Goal: Task Accomplishment & Management: Use online tool/utility

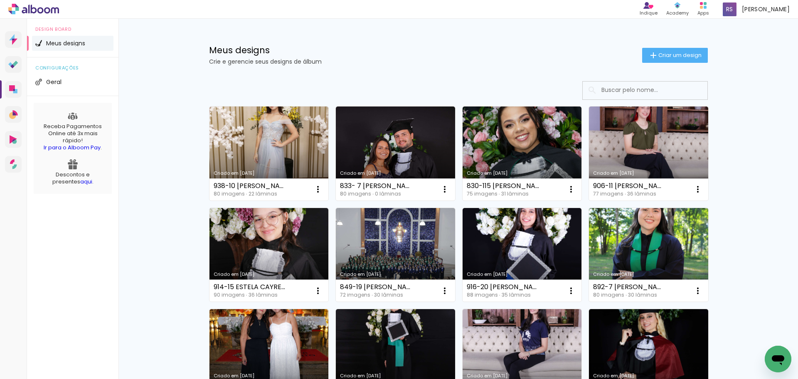
click at [638, 95] on input at bounding box center [656, 89] width 118 height 17
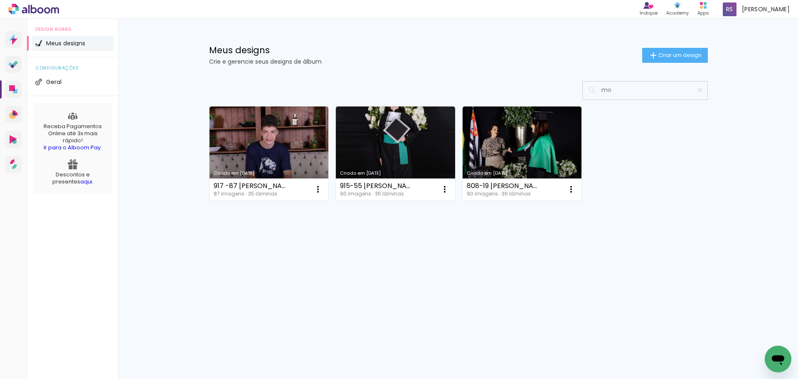
type input "m"
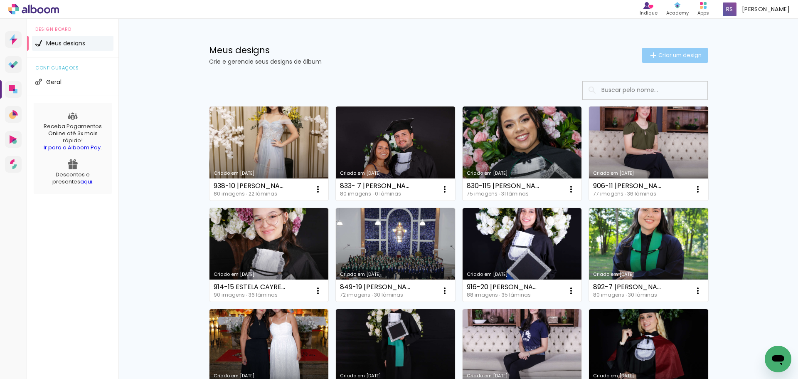
click at [658, 55] on span "Criar um design" at bounding box center [679, 54] width 43 height 5
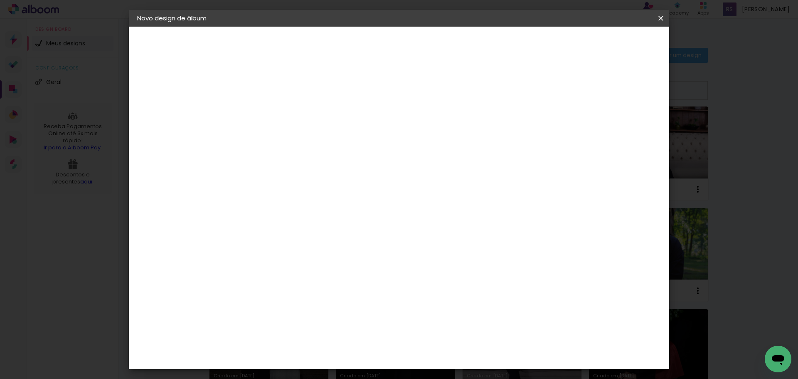
click at [273, 112] on input at bounding box center [273, 111] width 0 height 13
type input "mostruario"
type paper-input "mostruario"
click at [358, 49] on paper-button "Avançar" at bounding box center [338, 44] width 41 height 14
click at [296, 155] on input at bounding box center [294, 158] width 84 height 10
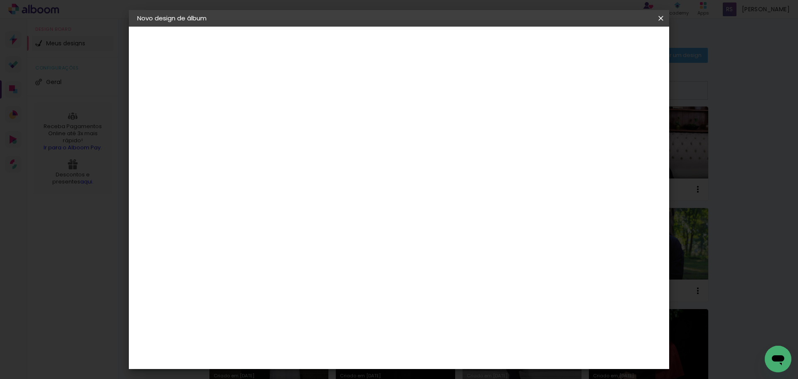
type input "foto 15"
type paper-input "foto 15"
click at [283, 189] on div "Foto 15" at bounding box center [275, 189] width 15 height 13
click at [0, 0] on slot "Tamanho Livre" at bounding box center [0, 0] width 0 height 0
click at [0, 0] on slot "Avançar" at bounding box center [0, 0] width 0 height 0
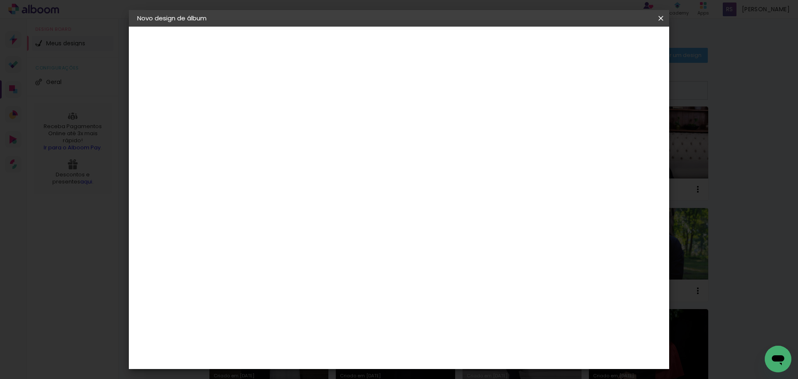
click at [609, 41] on span "Iniciar design" at bounding box center [590, 44] width 38 height 6
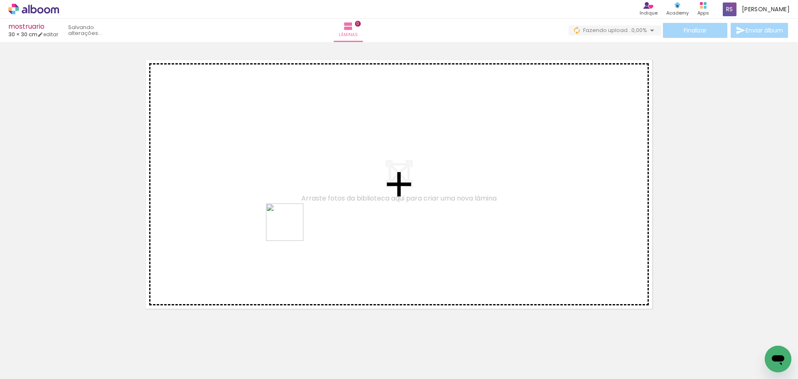
drag, startPoint x: 131, startPoint y: 359, endPoint x: 183, endPoint y: 298, distance: 80.2
click at [300, 219] on quentale-workspace at bounding box center [399, 189] width 798 height 379
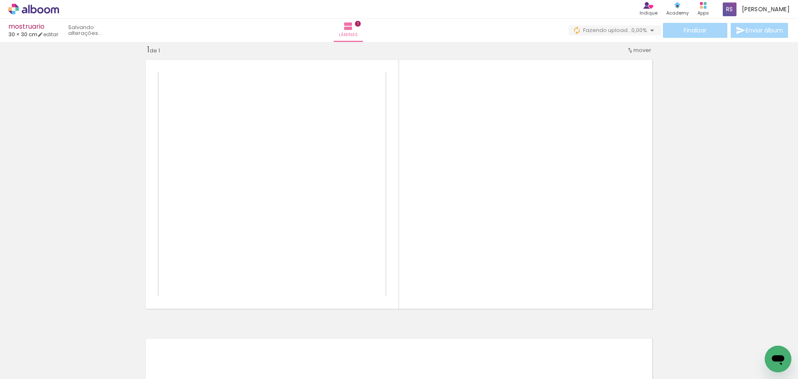
scroll to position [11, 0]
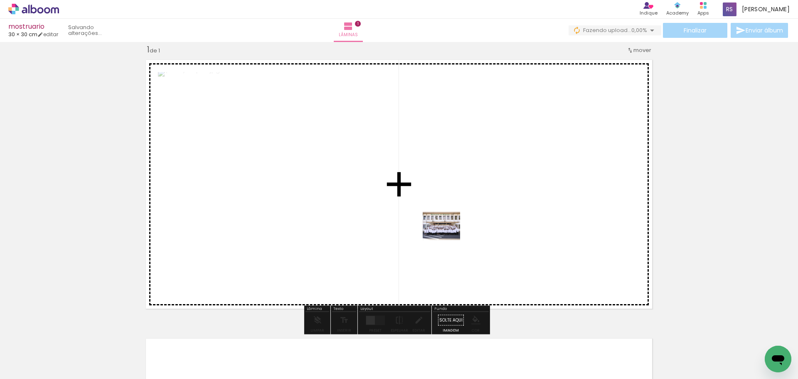
drag, startPoint x: 93, startPoint y: 357, endPoint x: 470, endPoint y: 229, distance: 398.5
click at [470, 229] on quentale-workspace at bounding box center [399, 189] width 798 height 379
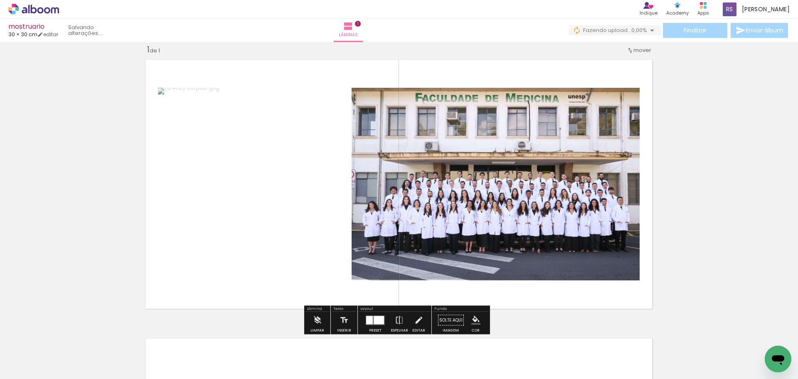
click at [364, 322] on div at bounding box center [375, 320] width 22 height 17
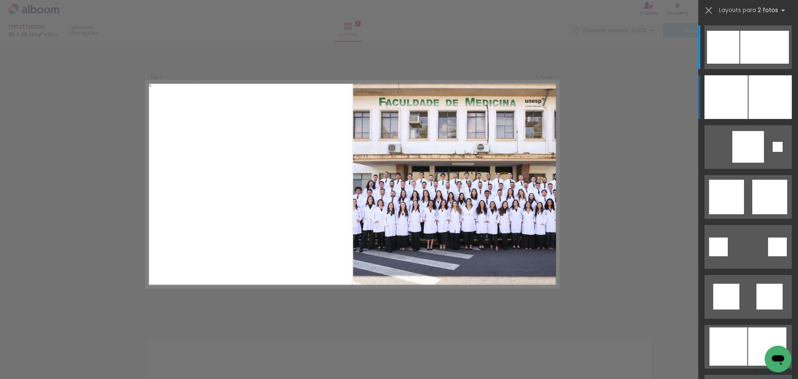
click at [774, 91] on div at bounding box center [770, 97] width 43 height 44
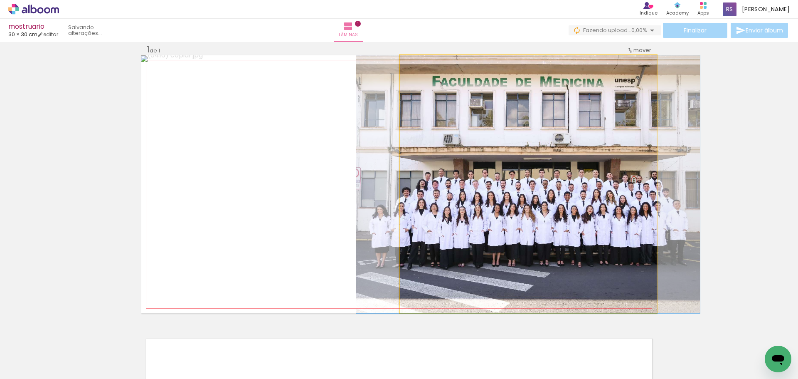
click at [509, 265] on quentale-photo at bounding box center [528, 184] width 257 height 258
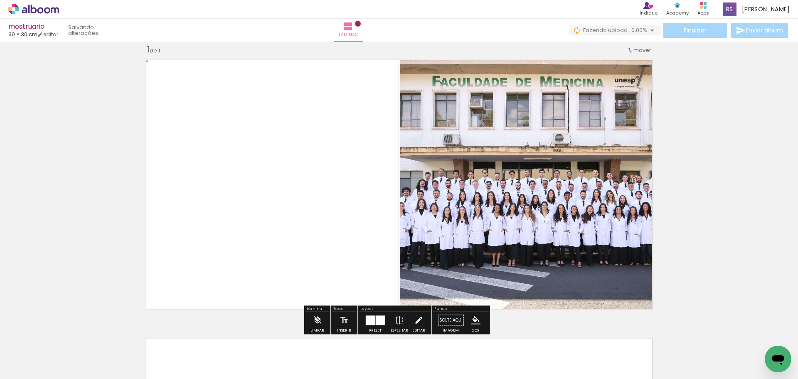
click at [69, 357] on div at bounding box center [83, 350] width 41 height 31
click at [66, 338] on iron-icon at bounding box center [65, 334] width 9 height 9
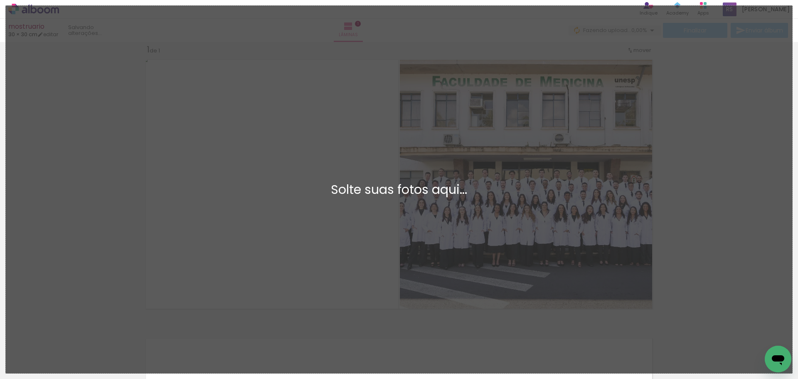
scroll to position [0, 0]
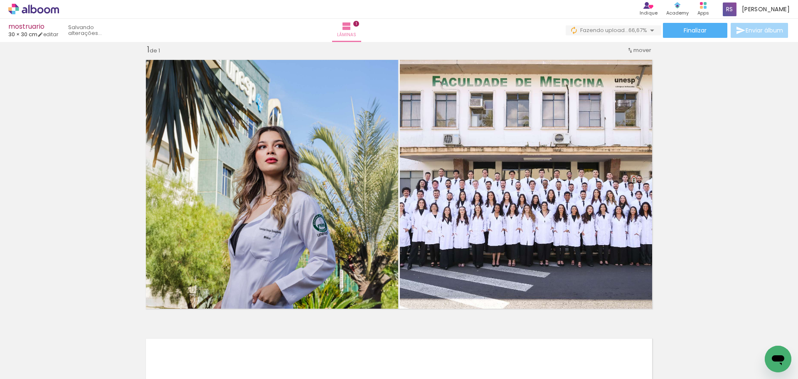
click at [163, 356] on div at bounding box center [176, 350] width 41 height 41
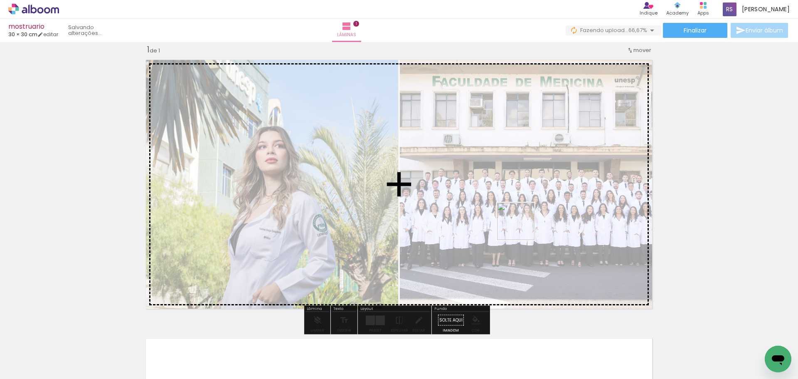
drag, startPoint x: 196, startPoint y: 352, endPoint x: 532, endPoint y: 222, distance: 360.7
click at [532, 222] on quentale-workspace at bounding box center [399, 189] width 798 height 379
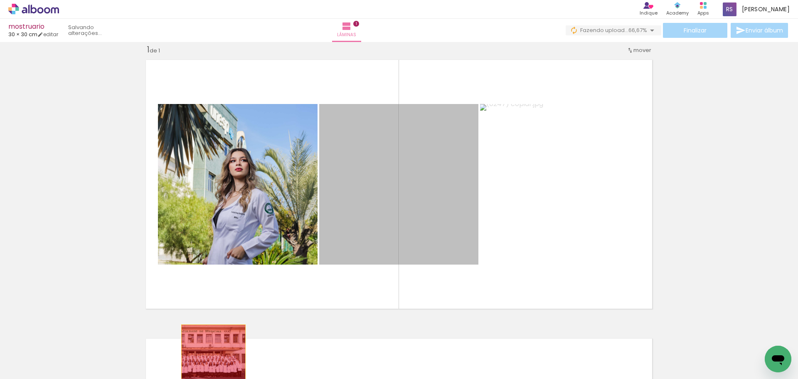
drag, startPoint x: 440, startPoint y: 213, endPoint x: 210, endPoint y: 357, distance: 270.9
click at [210, 357] on quentale-workspace at bounding box center [399, 189] width 798 height 379
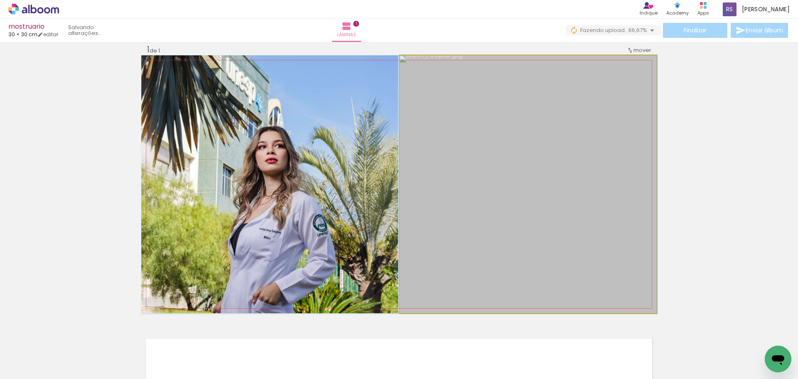
drag, startPoint x: 598, startPoint y: 213, endPoint x: 579, endPoint y: 215, distance: 19.2
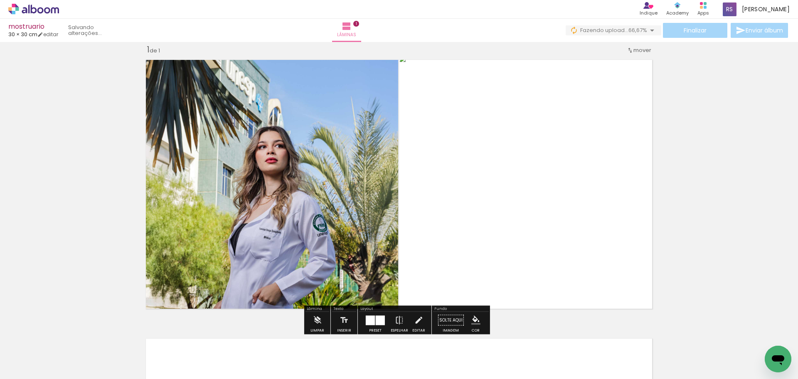
click at [739, 193] on div "Inserir lâmina 1 de 1" at bounding box center [399, 312] width 798 height 557
click at [719, 94] on div "Inserir lâmina 1 de 1" at bounding box center [399, 312] width 798 height 557
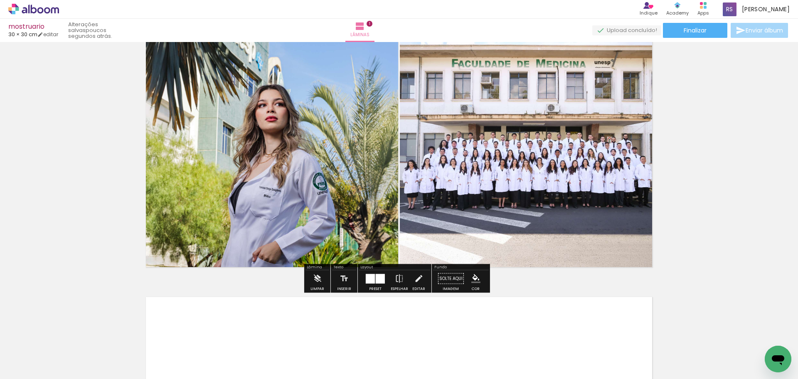
scroll to position [11, 0]
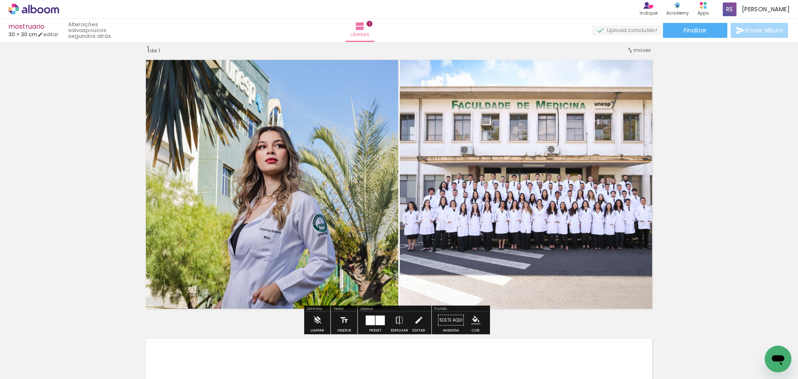
click at [441, 170] on quentale-photo at bounding box center [528, 184] width 257 height 258
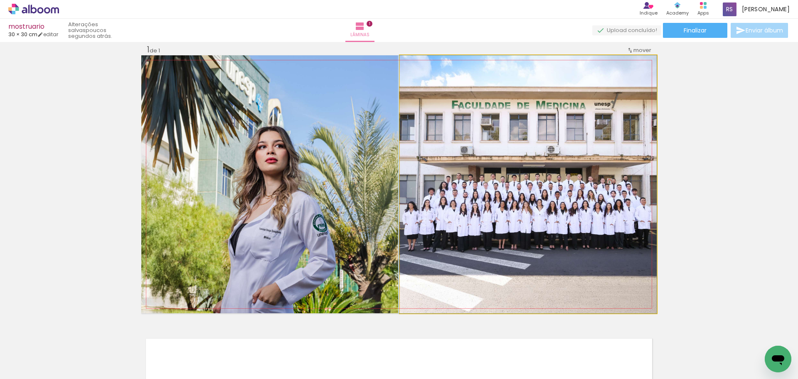
click at [441, 170] on quentale-photo at bounding box center [528, 184] width 257 height 258
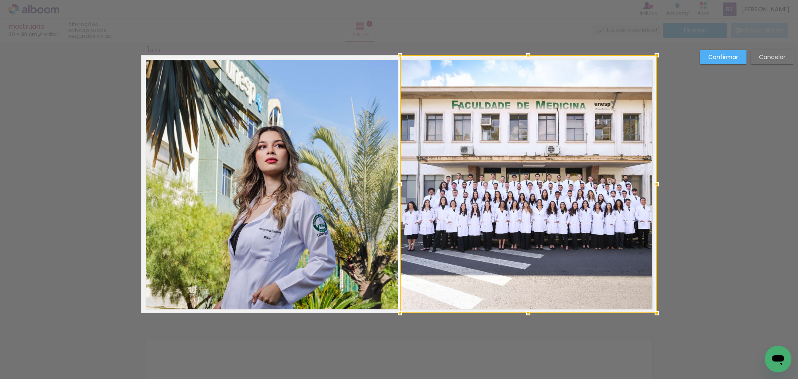
click at [395, 185] on div at bounding box center [400, 184] width 17 height 17
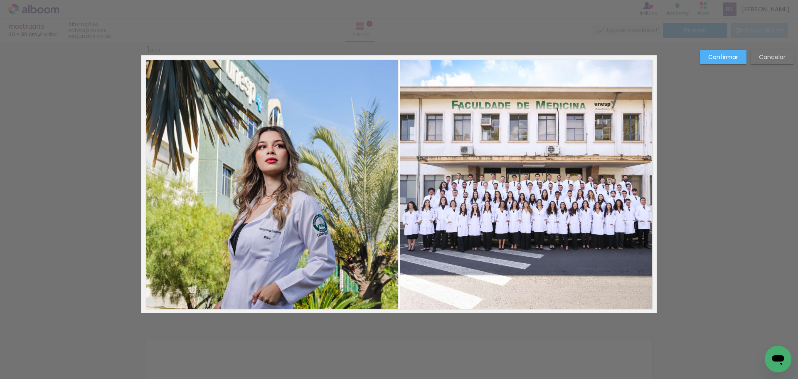
click at [332, 189] on quentale-photo at bounding box center [269, 184] width 257 height 258
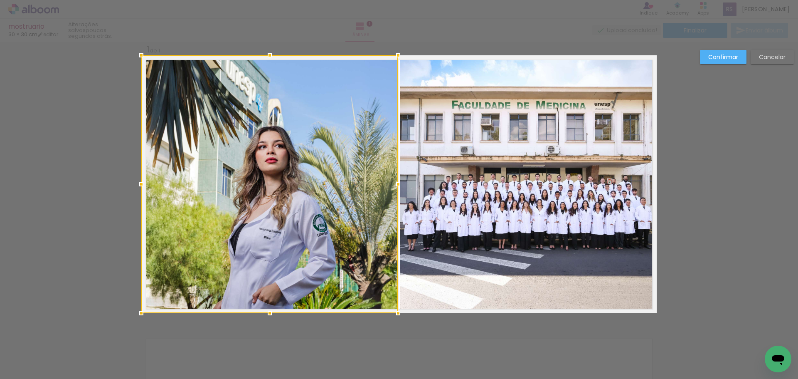
click at [332, 189] on div at bounding box center [269, 184] width 257 height 258
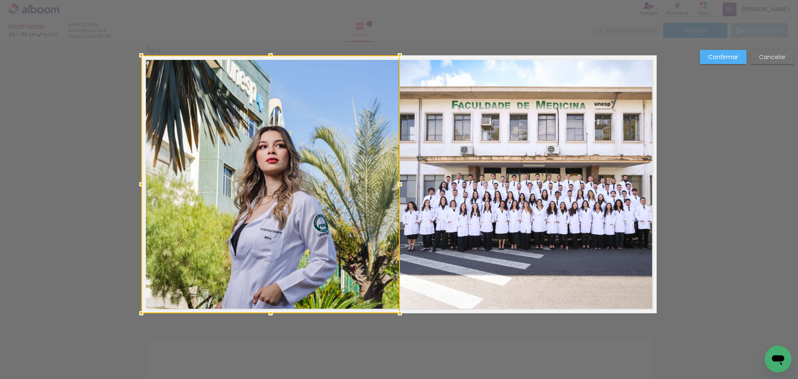
drag, startPoint x: 393, startPoint y: 183, endPoint x: 398, endPoint y: 182, distance: 4.6
click at [398, 182] on div at bounding box center [400, 184] width 17 height 17
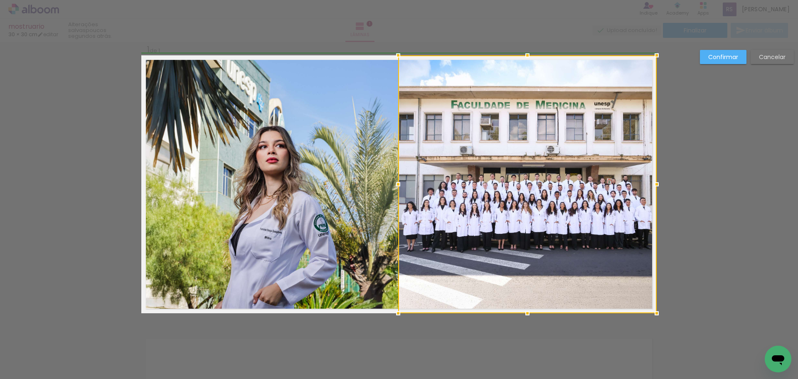
click at [399, 185] on div at bounding box center [398, 184] width 17 height 17
click at [703, 54] on paper-button "Confirmar" at bounding box center [723, 57] width 47 height 14
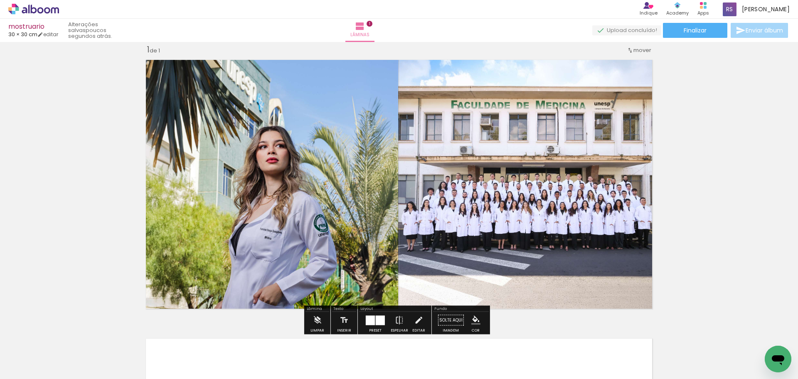
click at [681, 166] on div "Inserir lâmina 1 de 1" at bounding box center [399, 312] width 798 height 557
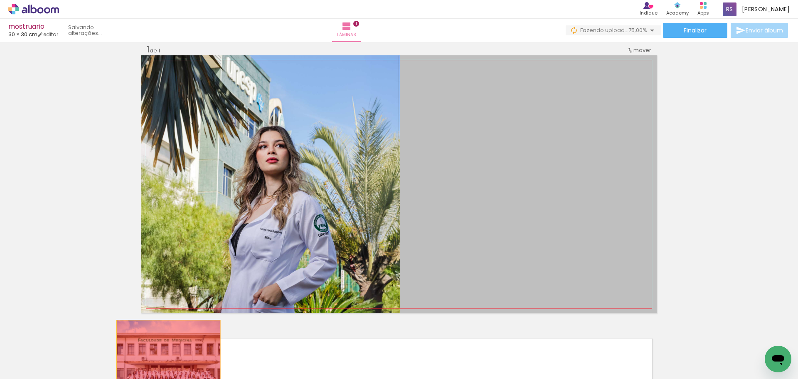
drag, startPoint x: 524, startPoint y: 204, endPoint x: 232, endPoint y: 360, distance: 330.0
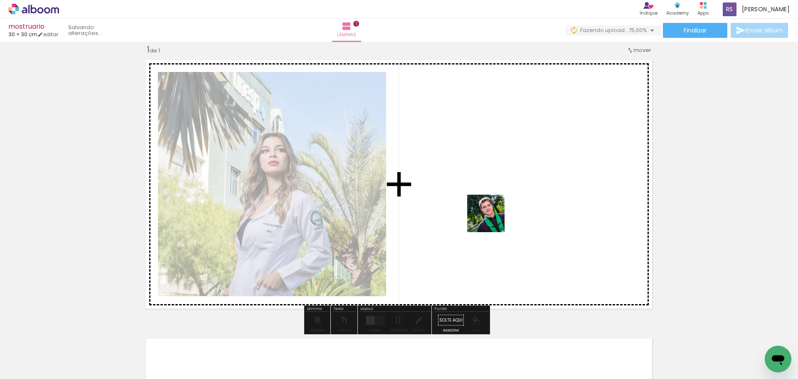
drag, startPoint x: 233, startPoint y: 361, endPoint x: 493, endPoint y: 219, distance: 296.1
click at [493, 219] on quentale-workspace at bounding box center [399, 189] width 798 height 379
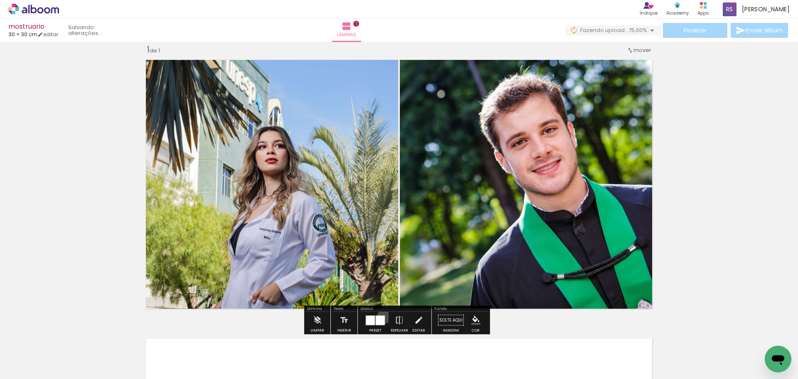
click at [382, 316] on div at bounding box center [380, 320] width 9 height 10
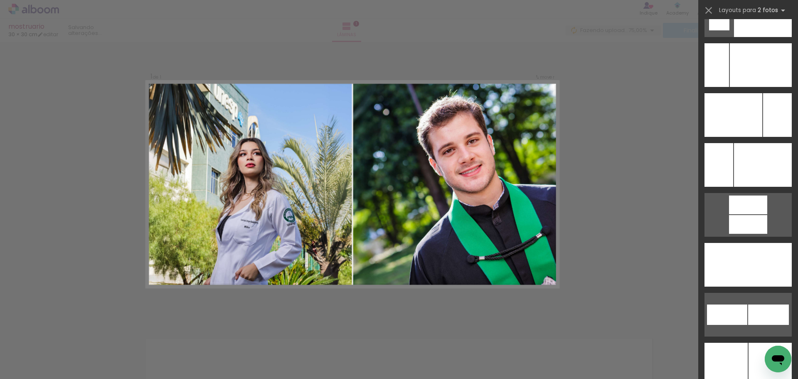
scroll to position [3851, 0]
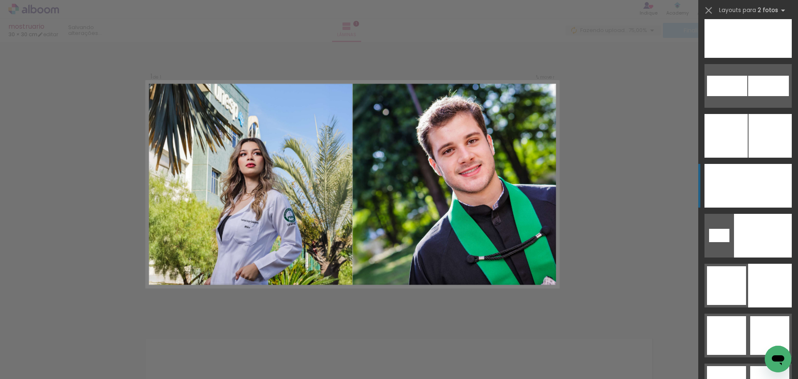
click at [756, 186] on div at bounding box center [770, 186] width 44 height 44
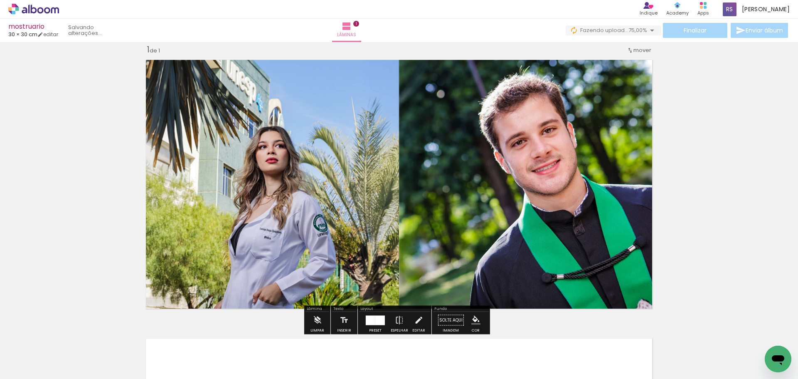
click at [714, 149] on div "Inserir lâmina 1 de 1" at bounding box center [399, 312] width 798 height 557
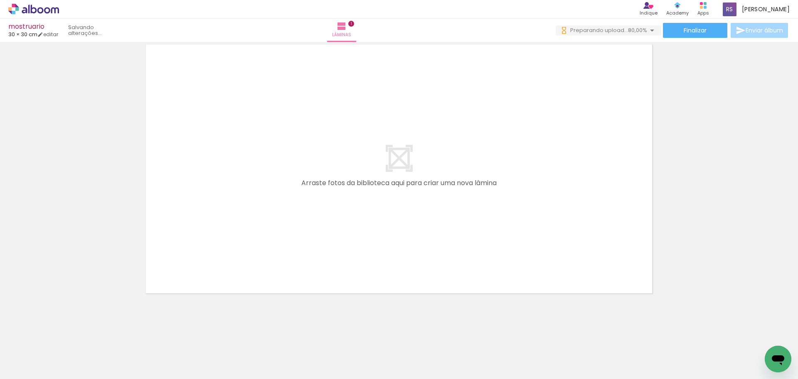
scroll to position [0, 0]
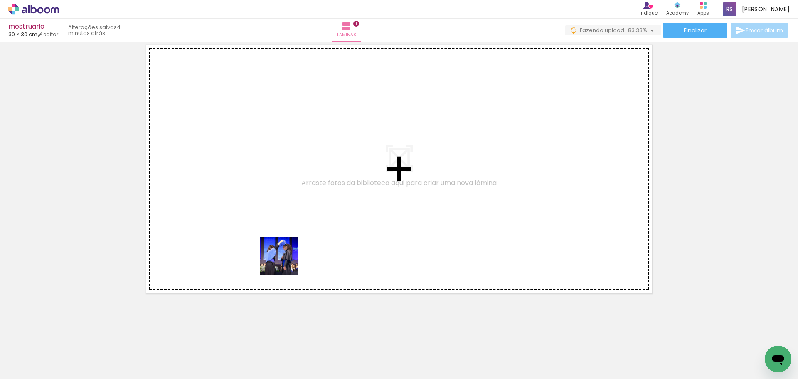
drag, startPoint x: 276, startPoint y: 364, endPoint x: 286, endPoint y: 233, distance: 131.7
click at [286, 233] on quentale-workspace at bounding box center [399, 189] width 798 height 379
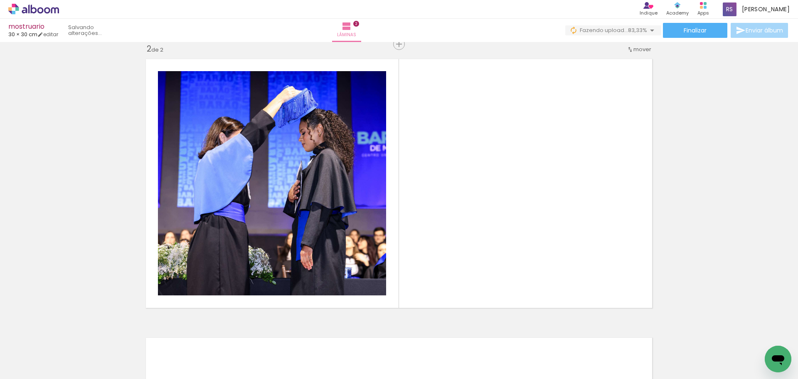
scroll to position [289, 0]
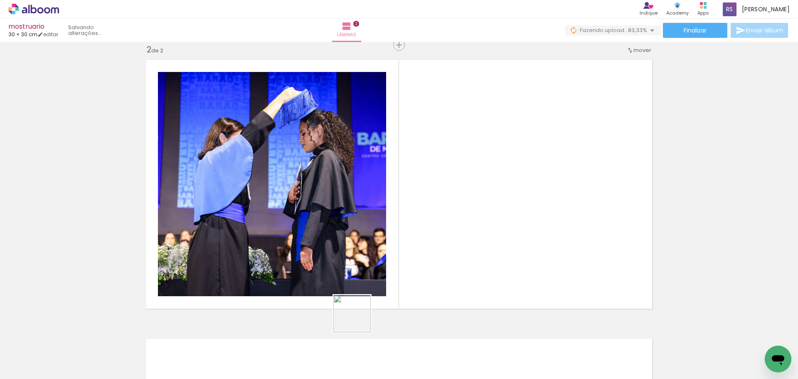
drag, startPoint x: 327, startPoint y: 361, endPoint x: 463, endPoint y: 231, distance: 188.1
click at [463, 231] on quentale-workspace at bounding box center [399, 189] width 798 height 379
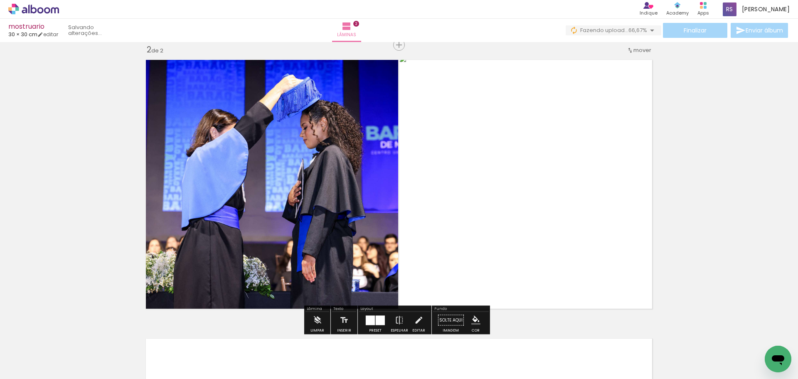
click at [376, 324] on div at bounding box center [380, 320] width 9 height 10
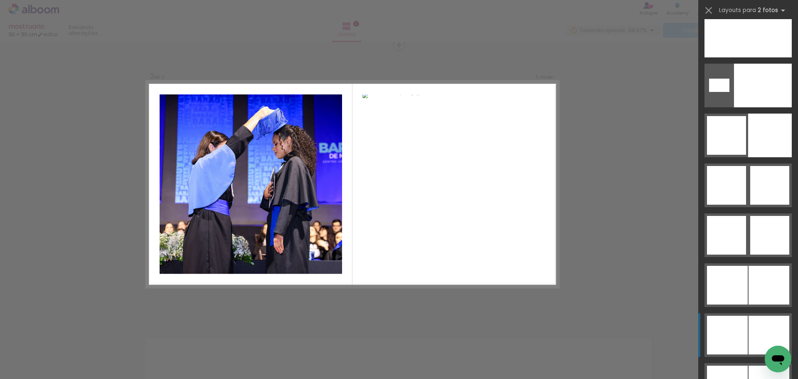
scroll to position [3892, 0]
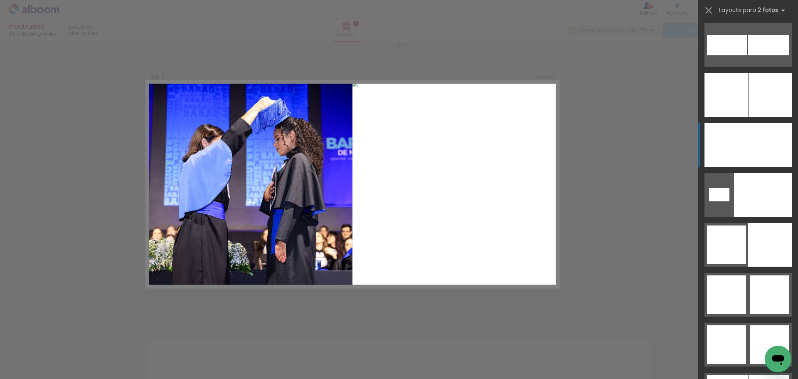
click at [759, 144] on div at bounding box center [770, 145] width 44 height 44
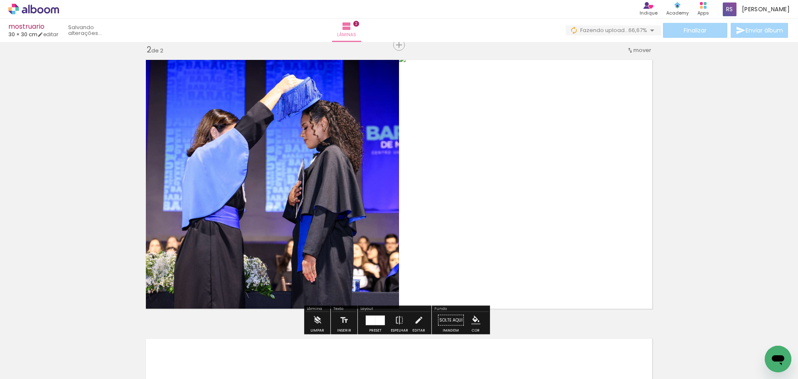
click at [688, 145] on div "Inserir lâmina 1 de 2 Inserir lâmina 2 de 2" at bounding box center [399, 174] width 798 height 836
click at [60, 244] on div "Inserir lâmina 1 de 2 Inserir lâmina 2 de 2" at bounding box center [399, 174] width 798 height 836
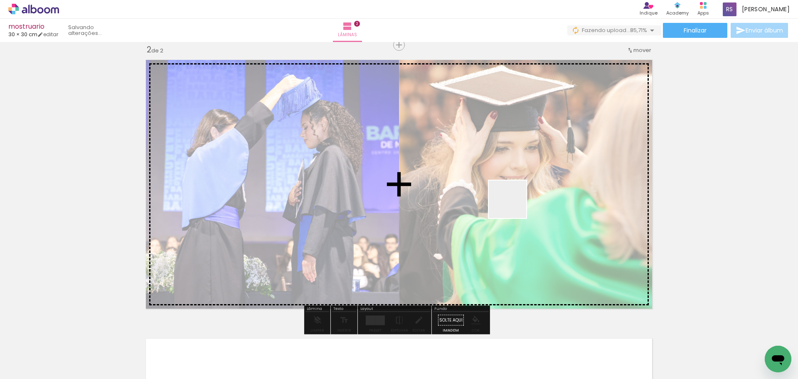
drag, startPoint x: 368, startPoint y: 350, endPoint x: 514, endPoint y: 205, distance: 205.1
click at [514, 205] on quentale-workspace at bounding box center [399, 189] width 798 height 379
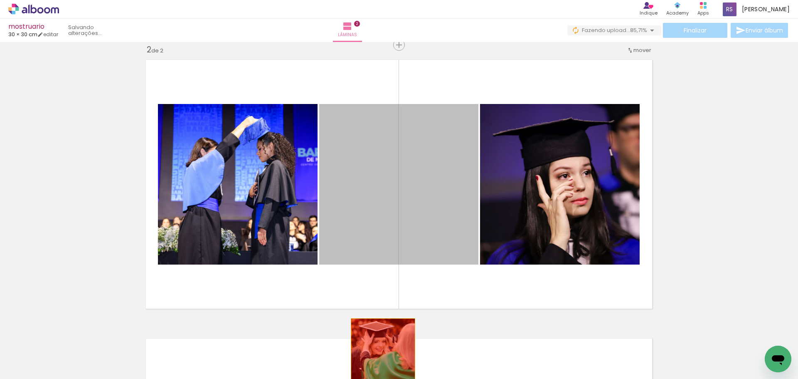
drag, startPoint x: 405, startPoint y: 202, endPoint x: 379, endPoint y: 358, distance: 158.0
click at [379, 360] on quentale-workspace at bounding box center [399, 189] width 798 height 379
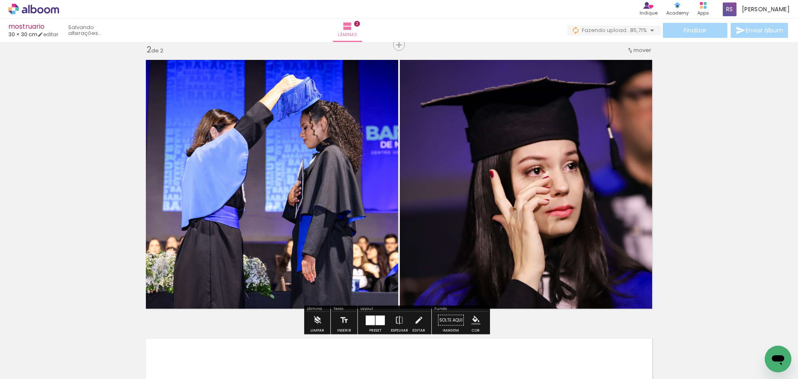
click at [377, 320] on div at bounding box center [380, 320] width 9 height 10
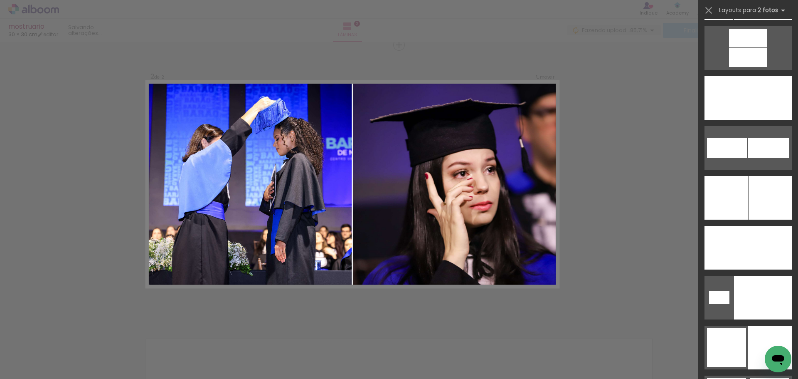
scroll to position [3852, 0]
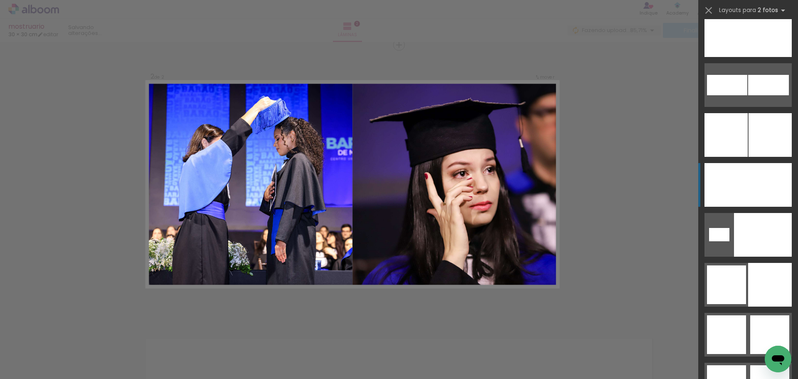
click at [762, 197] on div at bounding box center [770, 185] width 44 height 44
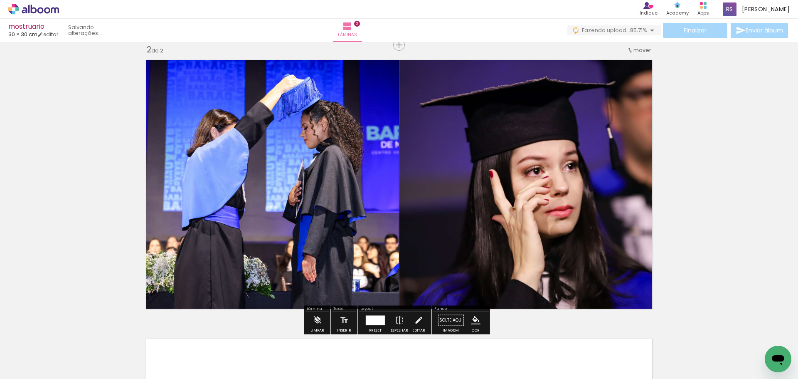
click at [727, 178] on div "Inserir lâmina 1 de 2 Inserir lâmina 2 de 2" at bounding box center [399, 174] width 798 height 836
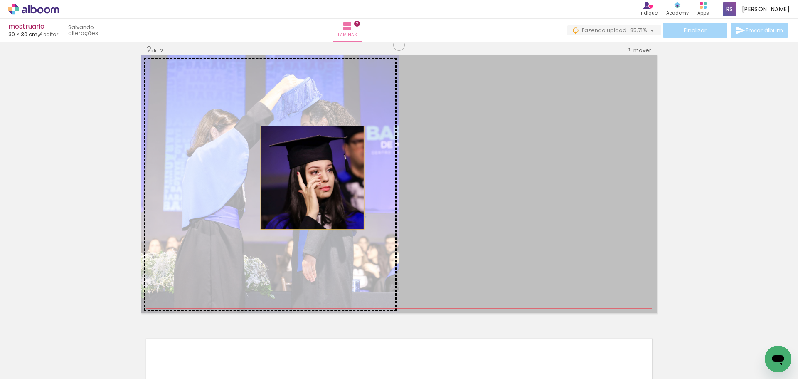
drag, startPoint x: 517, startPoint y: 184, endPoint x: 309, endPoint y: 177, distance: 207.5
click at [0, 0] on slot at bounding box center [0, 0] width 0 height 0
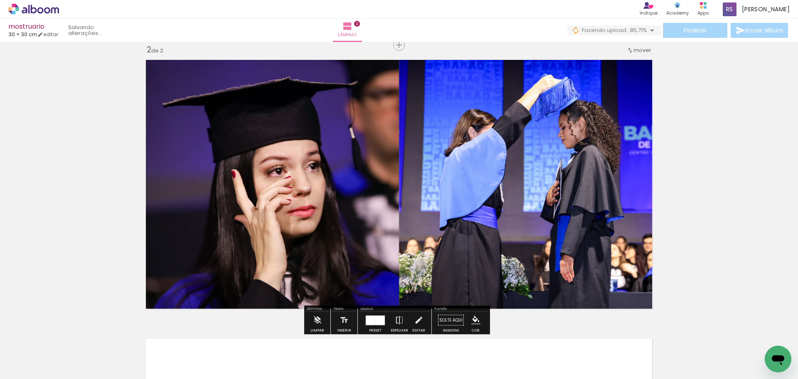
click at [701, 243] on div "Inserir lâmina 1 de 2 Inserir lâmina 2 de 2" at bounding box center [399, 174] width 798 height 836
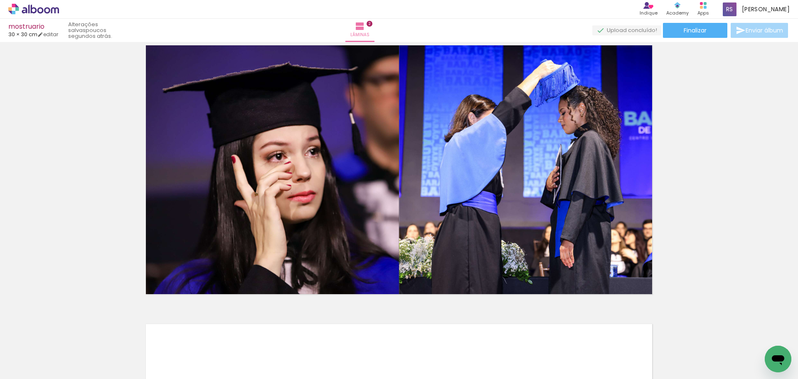
scroll to position [291, 0]
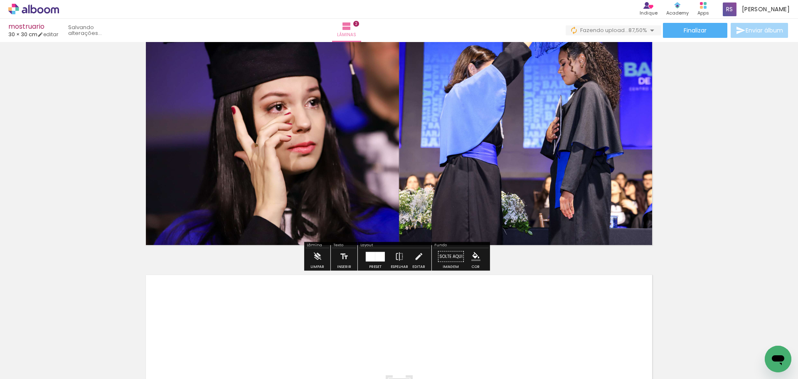
scroll to position [249, 0]
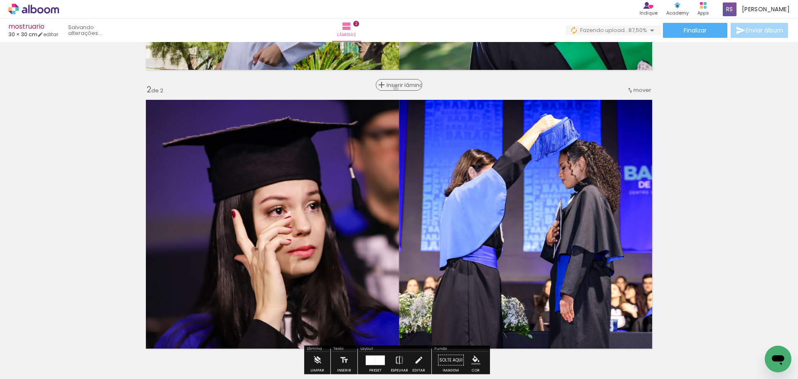
click at [398, 88] on span "Inserir lâmina" at bounding box center [403, 84] width 32 height 5
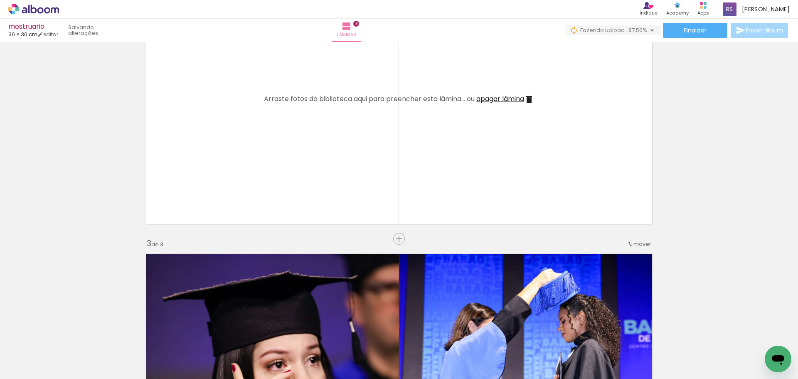
scroll to position [457, 0]
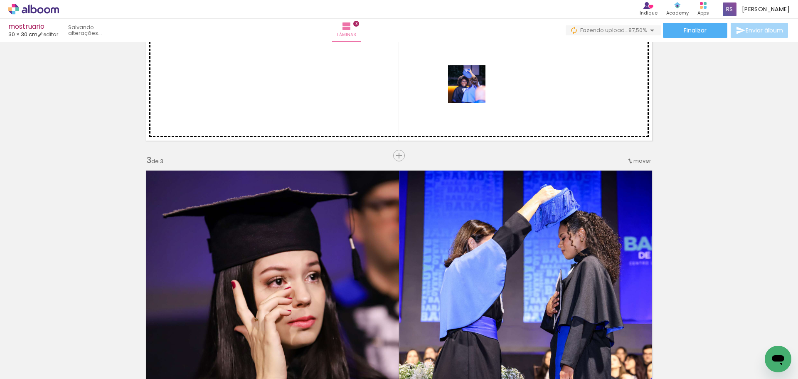
drag, startPoint x: 418, startPoint y: 355, endPoint x: 475, endPoint y: 85, distance: 276.3
click at [475, 85] on quentale-workspace at bounding box center [399, 189] width 798 height 379
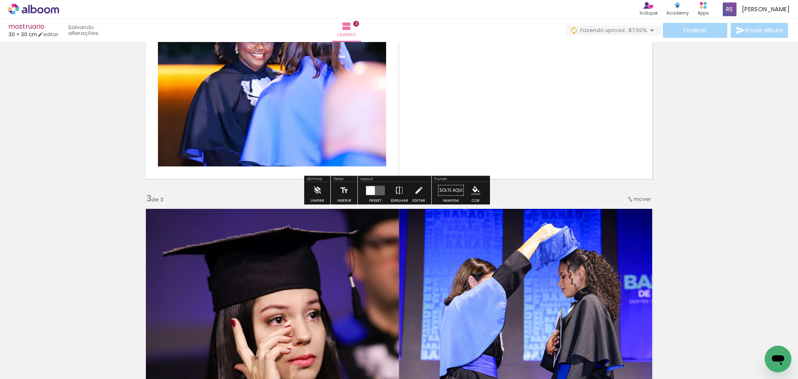
scroll to position [332, 0]
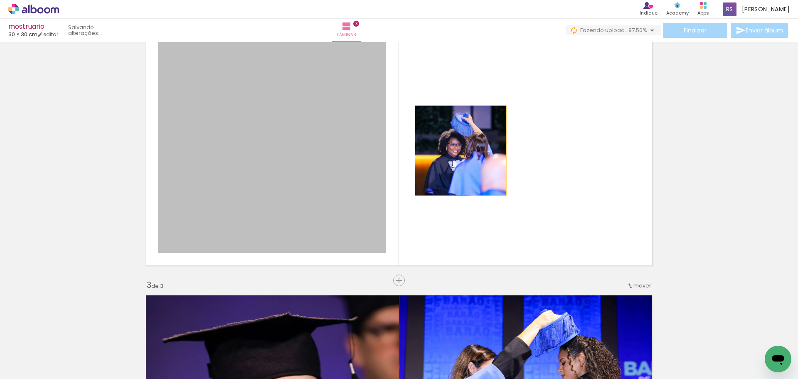
drag, startPoint x: 337, startPoint y: 150, endPoint x: 551, endPoint y: 152, distance: 214.0
click at [551, 152] on quentale-layouter at bounding box center [398, 141] width 515 height 258
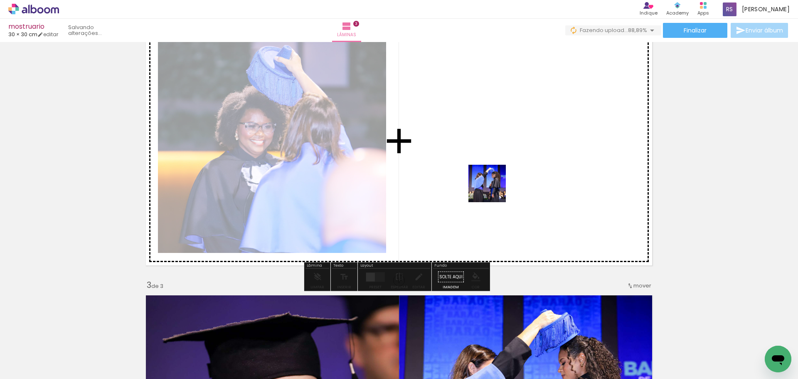
drag, startPoint x: 458, startPoint y: 363, endPoint x: 493, endPoint y: 190, distance: 177.2
click at [493, 190] on quentale-workspace at bounding box center [399, 189] width 798 height 379
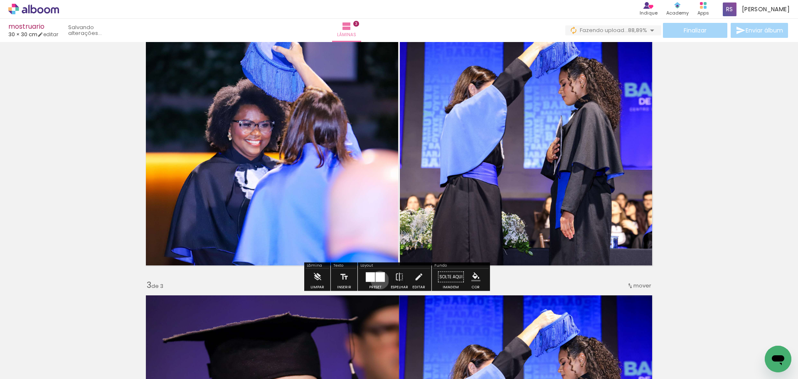
click at [378, 280] on div at bounding box center [380, 277] width 9 height 10
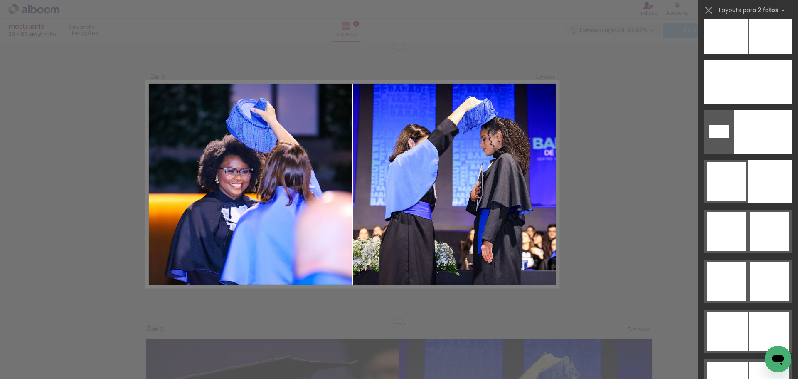
scroll to position [3921, 0]
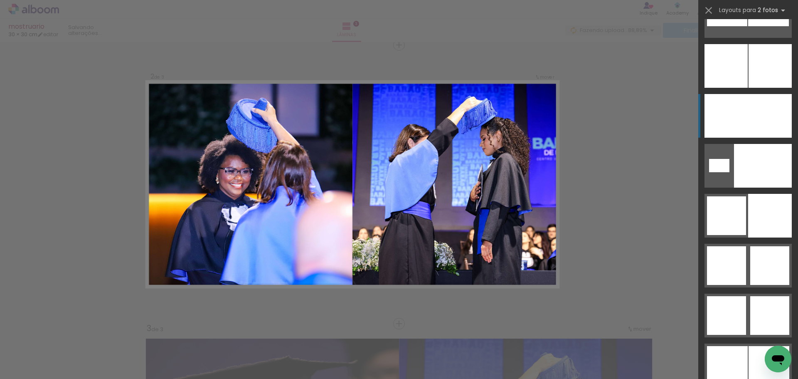
click at [748, 131] on div at bounding box center [770, 116] width 44 height 44
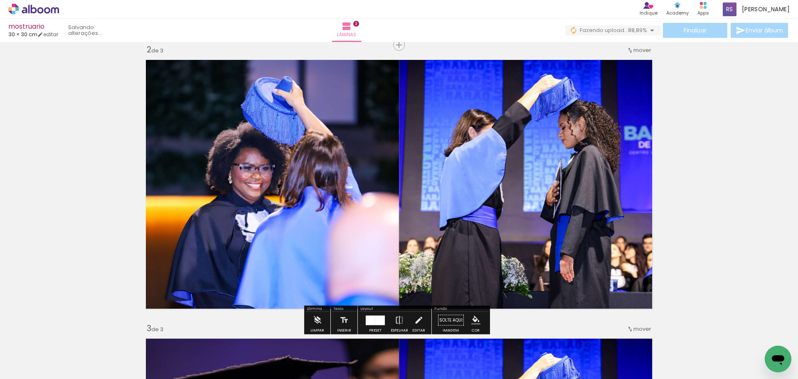
click at [744, 118] on div "Inserir lâmina 1 de 3 Inserir lâmina 2 de 3 Inserir lâmina 3 de 3" at bounding box center [399, 313] width 798 height 1114
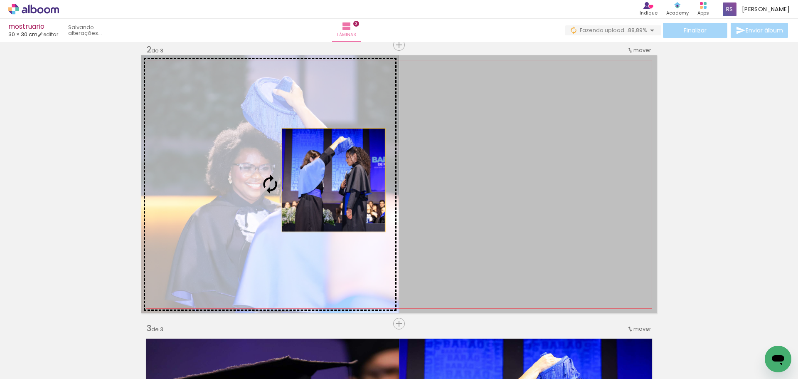
drag, startPoint x: 569, startPoint y: 175, endPoint x: 330, endPoint y: 180, distance: 239.4
click at [0, 0] on slot at bounding box center [0, 0] width 0 height 0
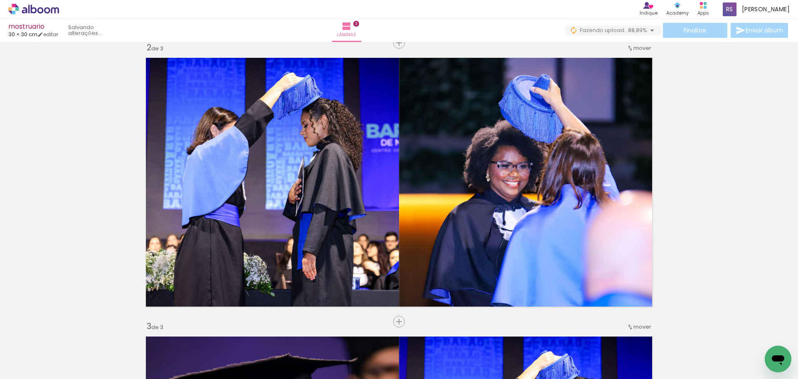
scroll to position [289, 0]
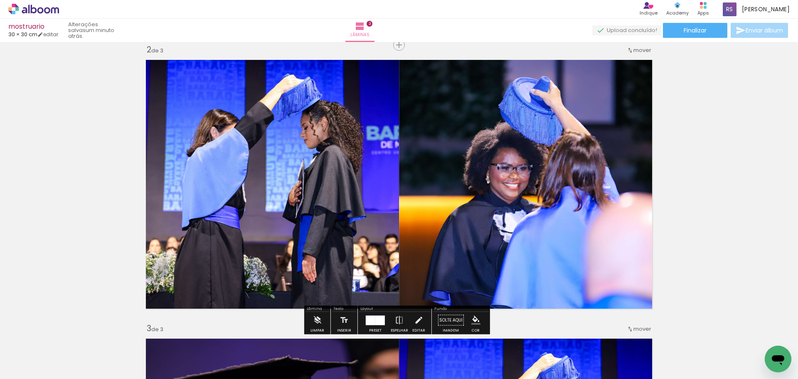
click at [729, 178] on div "Inserir lâmina 1 de 3 Inserir lâmina 2 de 3 Inserir lâmina 3 de 3" at bounding box center [399, 313] width 798 height 1114
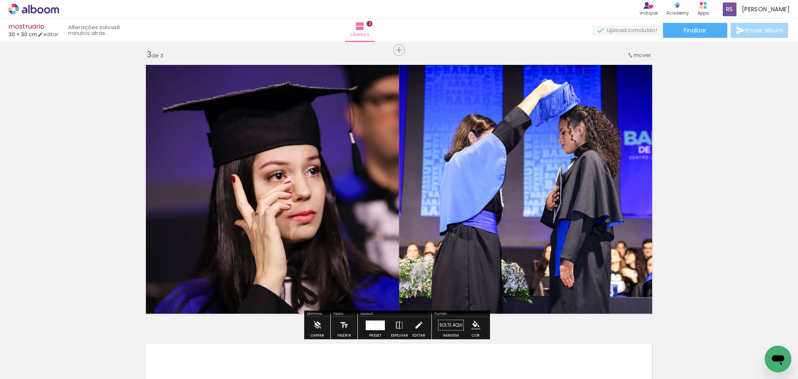
scroll to position [582, 0]
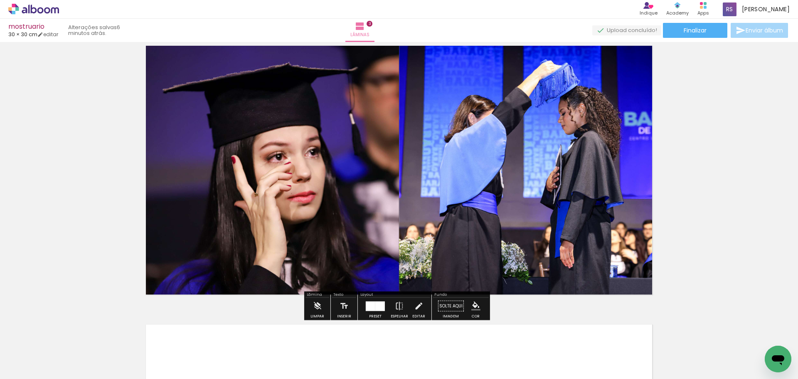
click at [285, 187] on quentale-photo at bounding box center [270, 170] width 258 height 258
click at [736, 184] on div "Inserir lâmina 1 de 3 Inserir lâmina 2 de 3 Inserir lâmina 3 de 3" at bounding box center [399, 20] width 798 height 1114
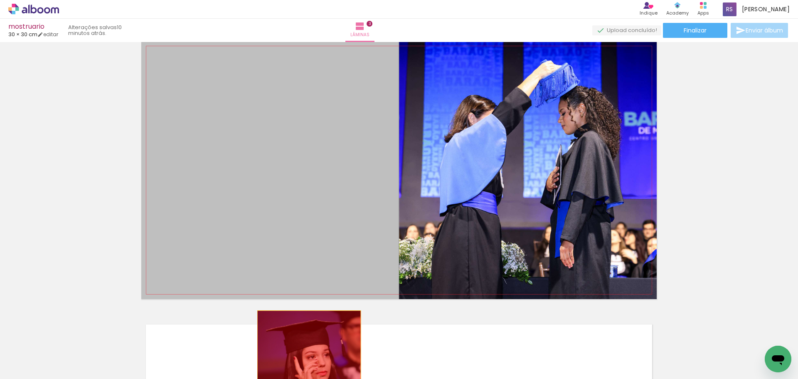
drag, startPoint x: 309, startPoint y: 189, endPoint x: 306, endPoint y: 362, distance: 173.3
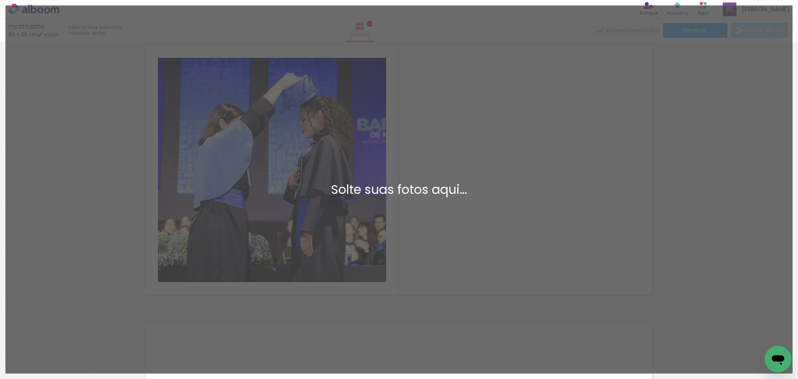
scroll to position [0, 0]
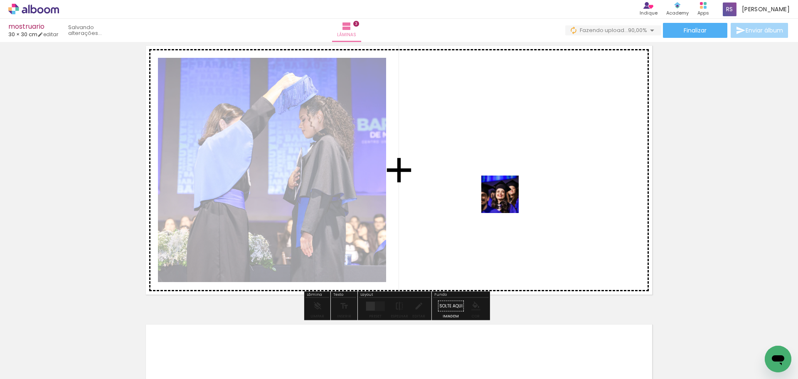
drag, startPoint x: 501, startPoint y: 347, endPoint x: 506, endPoint y: 200, distance: 146.8
click at [506, 200] on quentale-workspace at bounding box center [399, 189] width 798 height 379
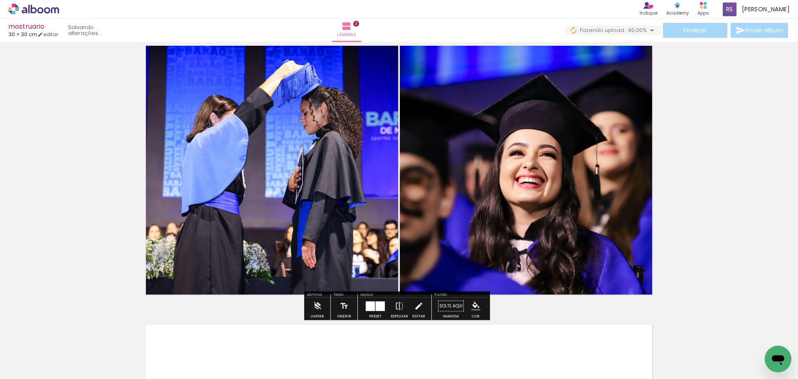
click at [378, 309] on div at bounding box center [380, 306] width 9 height 10
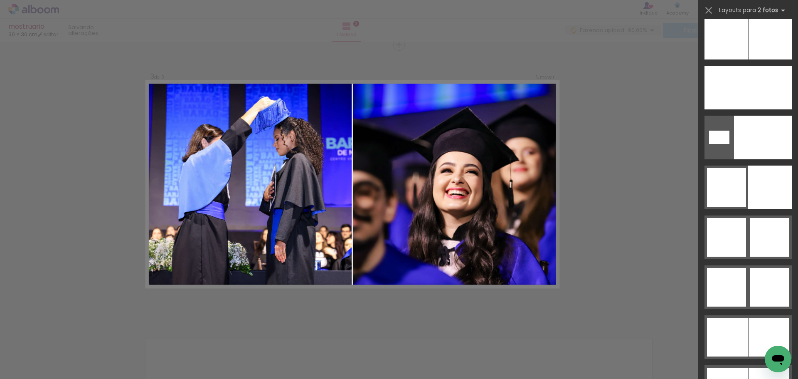
scroll to position [3961, 0]
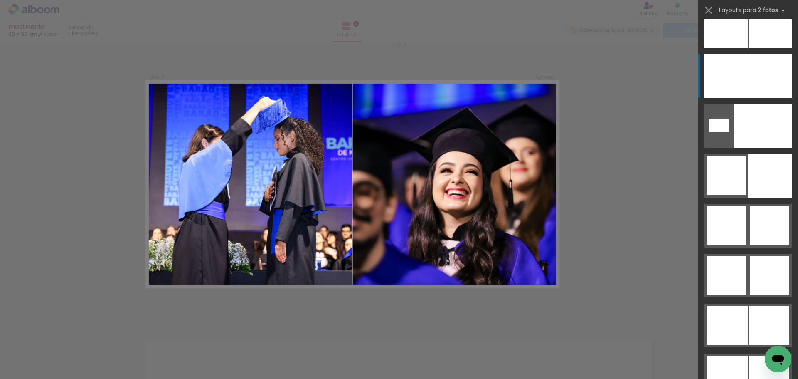
click at [741, 73] on div at bounding box center [726, 76] width 44 height 44
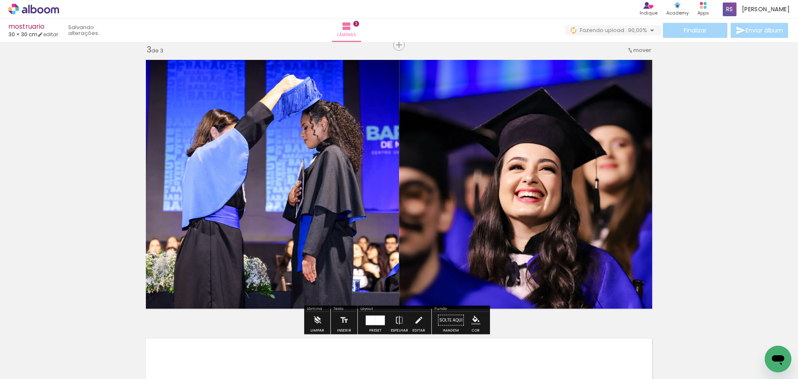
click at [684, 121] on div "Inserir lâmina 1 de 3 Inserir lâmina 2 de 3 Inserir lâmina 3 de 3" at bounding box center [399, 34] width 798 height 1114
click at [739, 154] on div "Inserir lâmina 1 de 3 Inserir lâmina 2 de 3 Inserir lâmina 3 de 3" at bounding box center [399, 34] width 798 height 1114
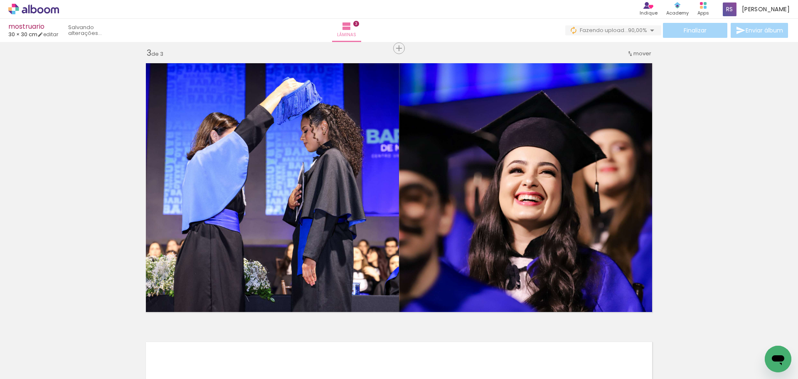
scroll to position [568, 0]
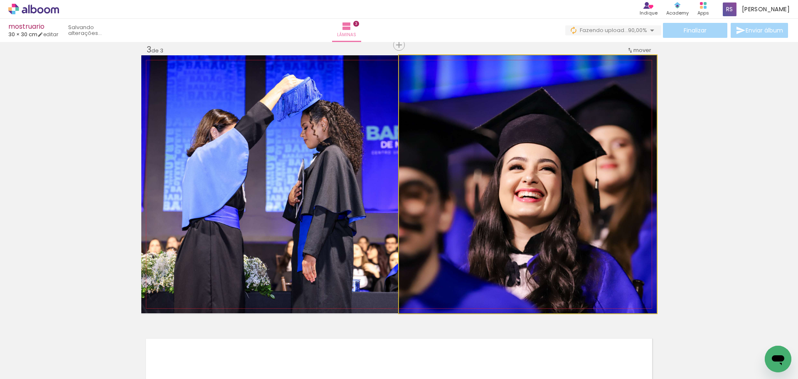
drag, startPoint x: 552, startPoint y: 225, endPoint x: 355, endPoint y: 228, distance: 197.0
click at [0, 0] on slot at bounding box center [0, 0] width 0 height 0
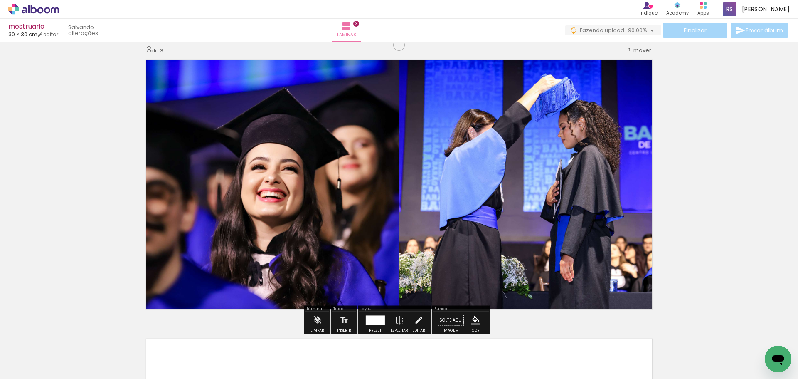
click at [708, 205] on div "Inserir lâmina 1 de 3 Inserir lâmina 2 de 3 Inserir lâmina 3 de 3" at bounding box center [399, 34] width 798 height 1114
click at [737, 154] on div "Inserir lâmina 1 de 3 Inserir lâmina 2 de 3 Inserir lâmina 3 de 3" at bounding box center [399, 34] width 798 height 1114
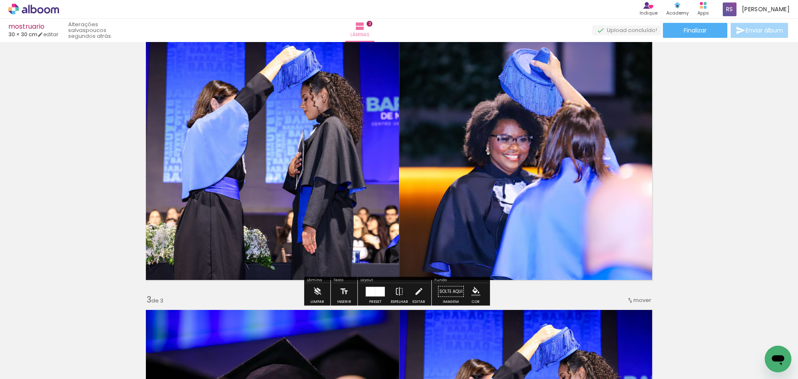
scroll to position [277, 0]
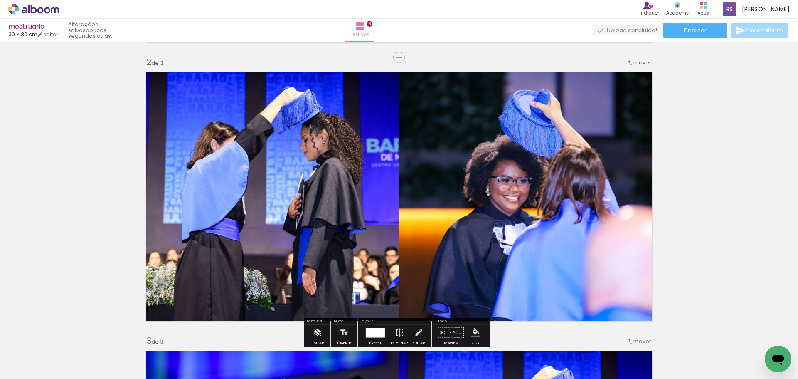
click at [706, 206] on div "Inserir lâmina 1 de 3 Inserir lâmina 2 de 3 Inserir lâmina 3 de 3" at bounding box center [399, 325] width 798 height 1114
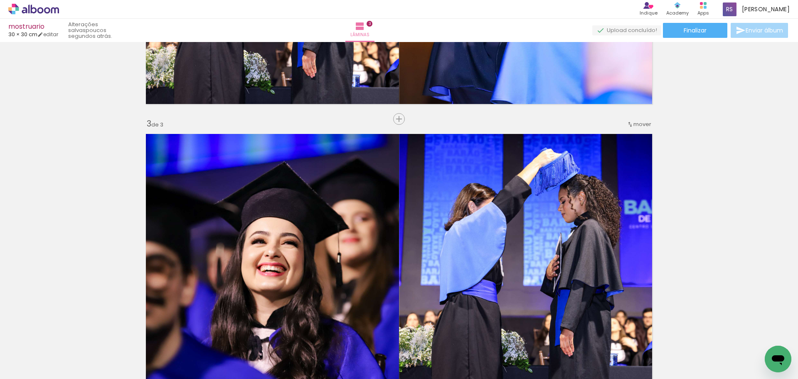
scroll to position [485, 0]
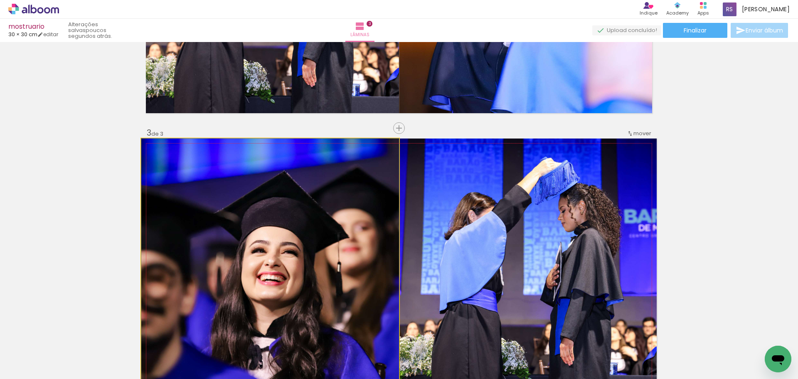
drag, startPoint x: 354, startPoint y: 216, endPoint x: 340, endPoint y: 390, distance: 174.7
click at [340, 378] on html "link( href="../../bower_components/polymer/polymer.html" rel="import" ) picture…" at bounding box center [399, 189] width 798 height 379
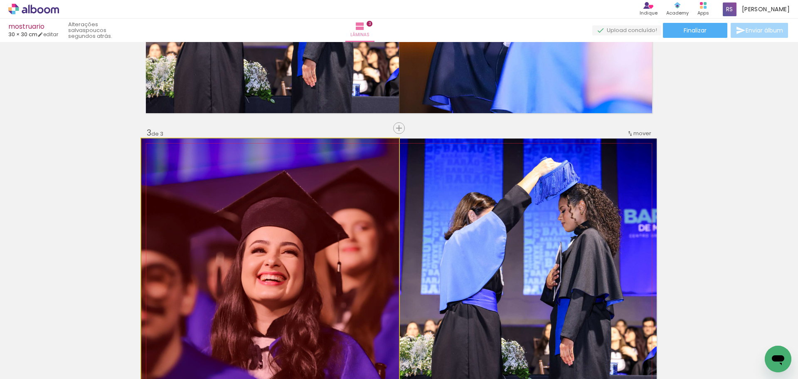
drag, startPoint x: 313, startPoint y: 270, endPoint x: 330, endPoint y: 377, distance: 108.6
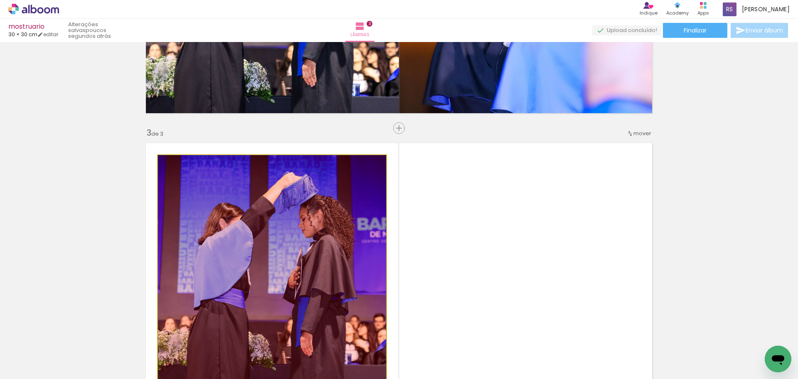
drag, startPoint x: 313, startPoint y: 256, endPoint x: 318, endPoint y: 357, distance: 101.1
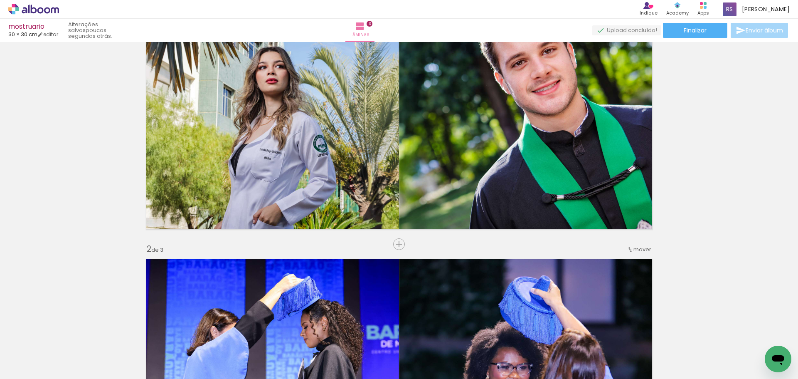
scroll to position [69, 0]
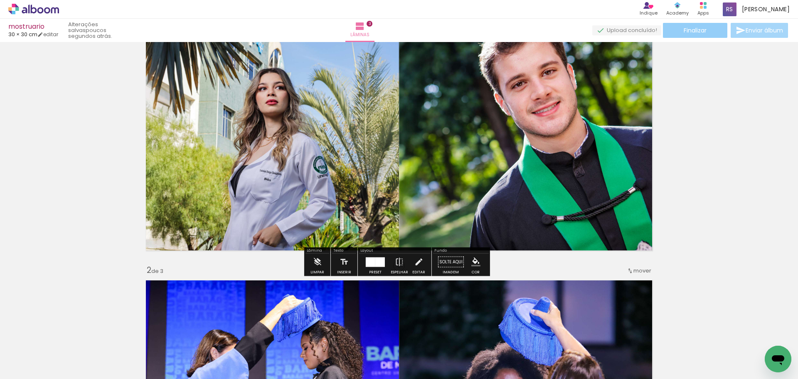
click at [705, 32] on paper-button "Finalizar" at bounding box center [695, 30] width 64 height 15
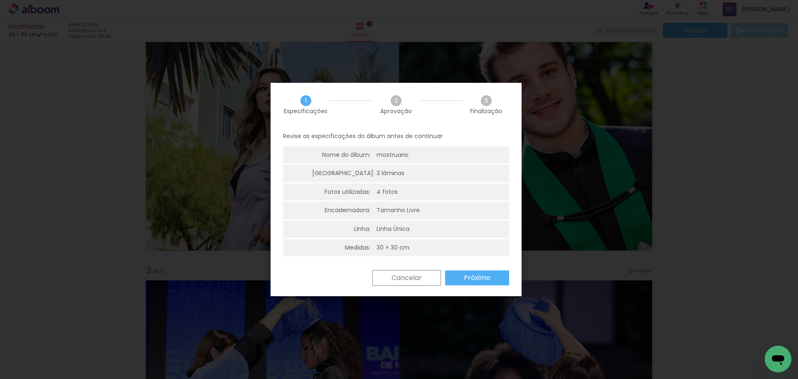
click at [0, 0] on slot "Próximo" at bounding box center [0, 0] width 0 height 0
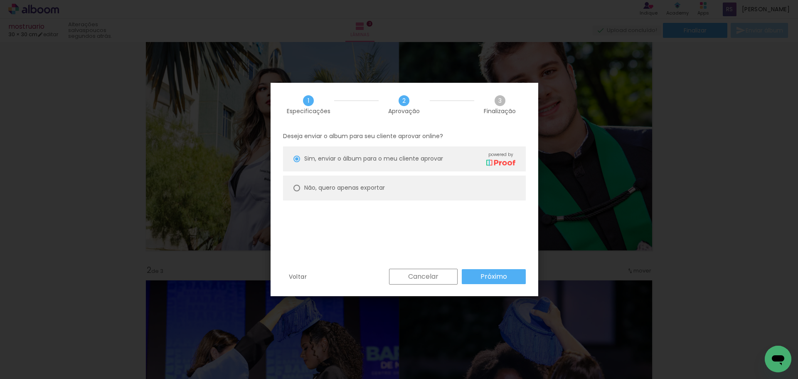
click at [0, 0] on slot "Não, quero apenas exportar" at bounding box center [0, 0] width 0 height 0
type paper-radio-button "on"
click at [0, 0] on slot "Próximo" at bounding box center [0, 0] width 0 height 0
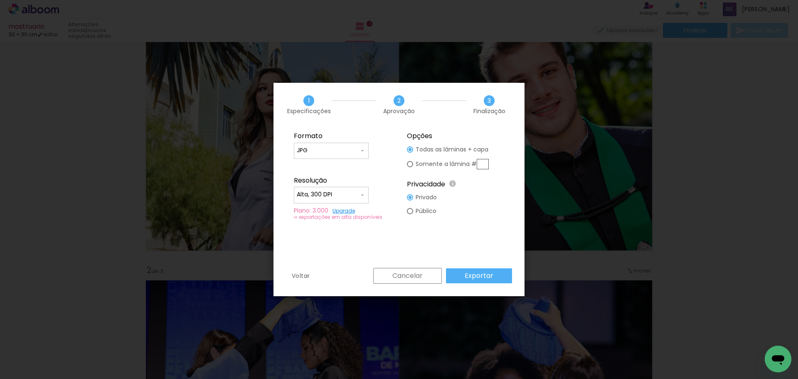
click at [482, 281] on paper-button "Exportar" at bounding box center [479, 275] width 66 height 15
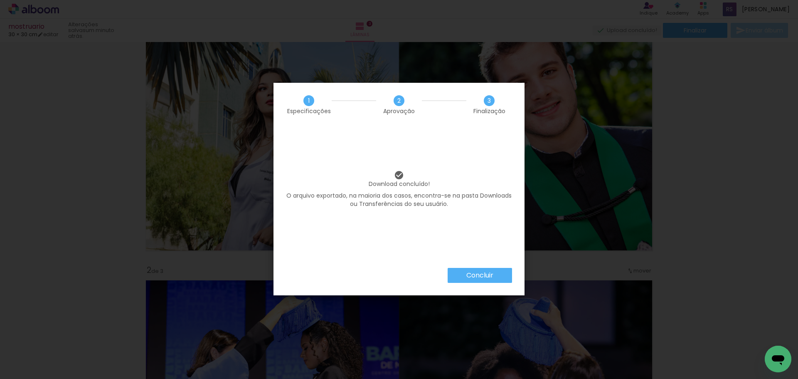
click at [0, 0] on slot "Concluir" at bounding box center [0, 0] width 0 height 0
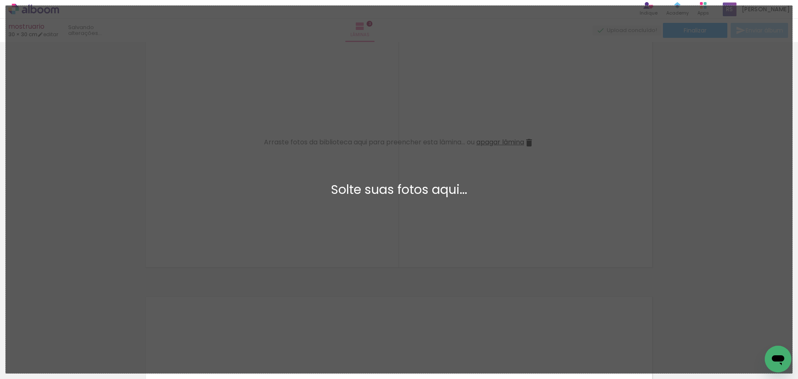
scroll to position [0, 0]
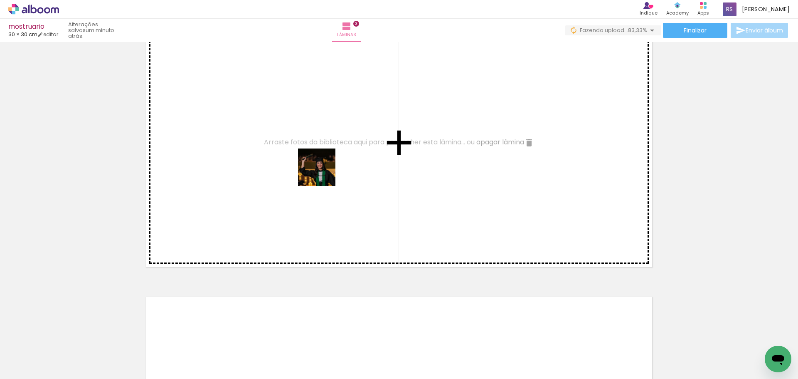
drag, startPoint x: 558, startPoint y: 352, endPoint x: 321, endPoint y: 172, distance: 297.2
click at [321, 172] on quentale-workspace at bounding box center [399, 189] width 798 height 379
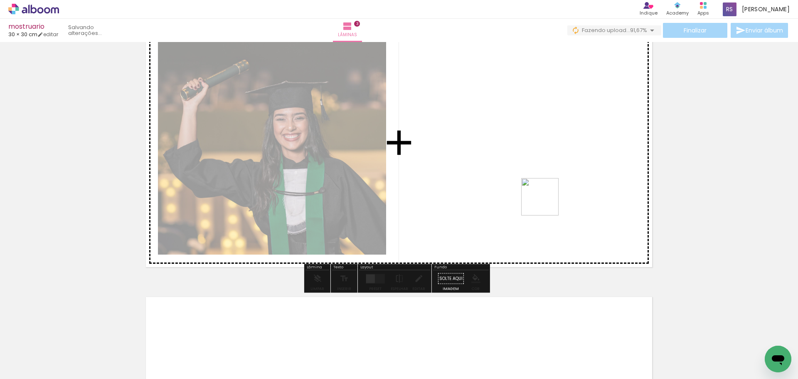
drag, startPoint x: 591, startPoint y: 351, endPoint x: 546, endPoint y: 202, distance: 155.5
click at [546, 202] on quentale-workspace at bounding box center [399, 189] width 798 height 379
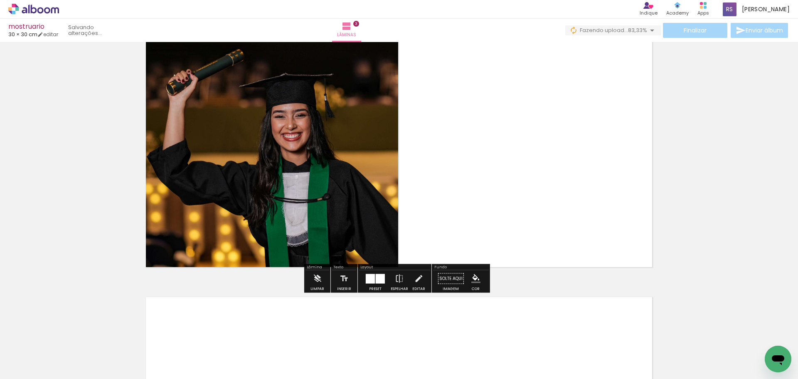
click at [370, 282] on div at bounding box center [370, 278] width 9 height 10
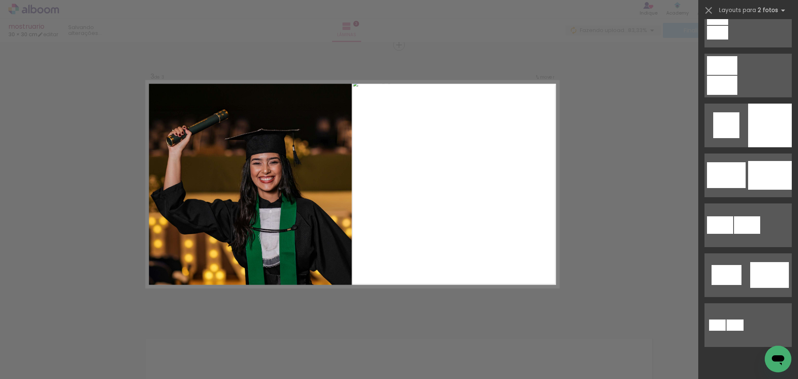
scroll to position [2452, 0]
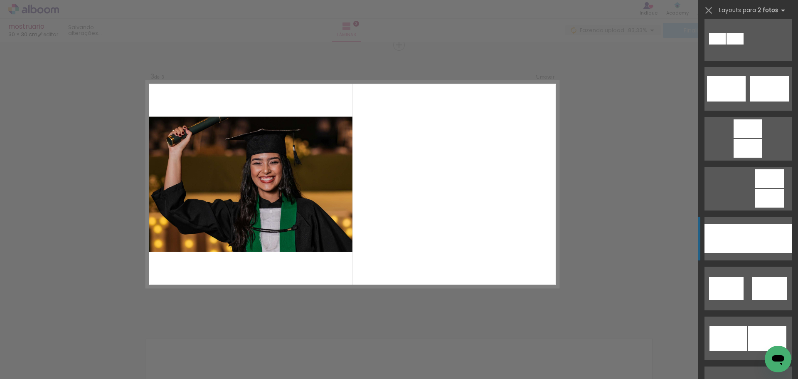
click at [754, 239] on div at bounding box center [770, 238] width 44 height 29
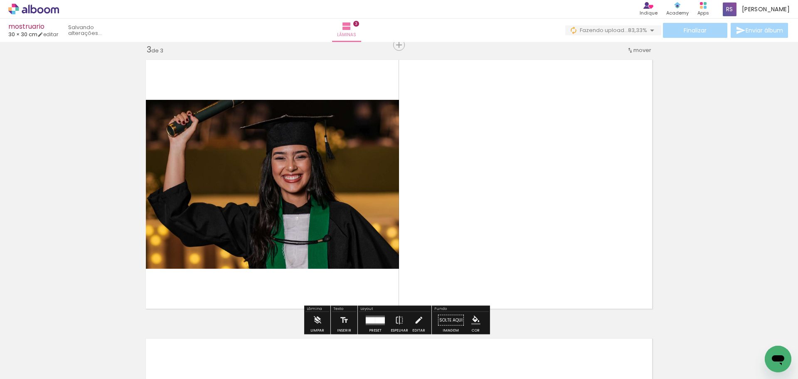
click at [367, 323] on div at bounding box center [371, 320] width 10 height 6
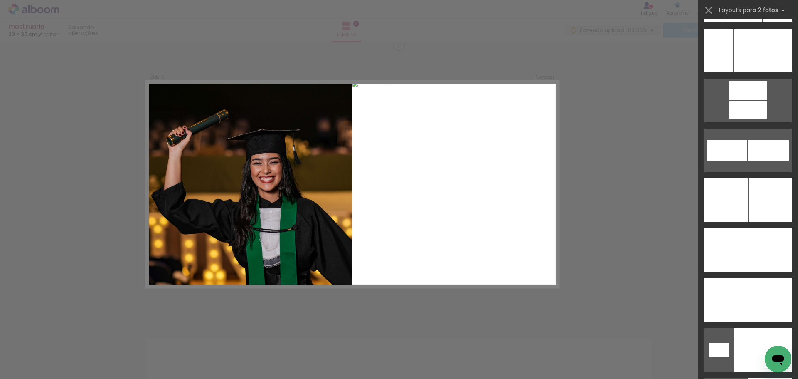
scroll to position [3765, 0]
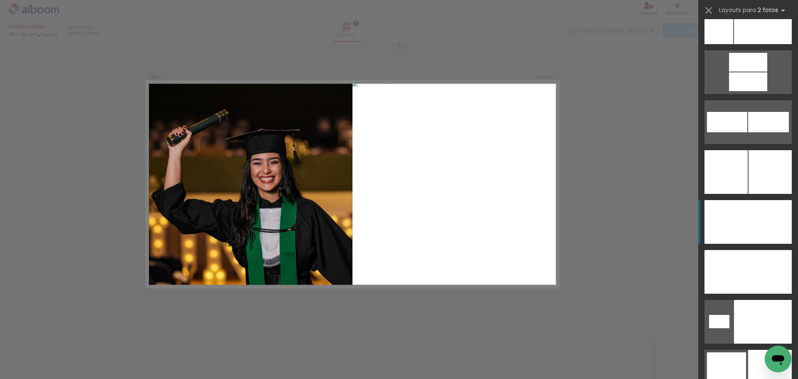
click at [773, 231] on div at bounding box center [770, 222] width 44 height 44
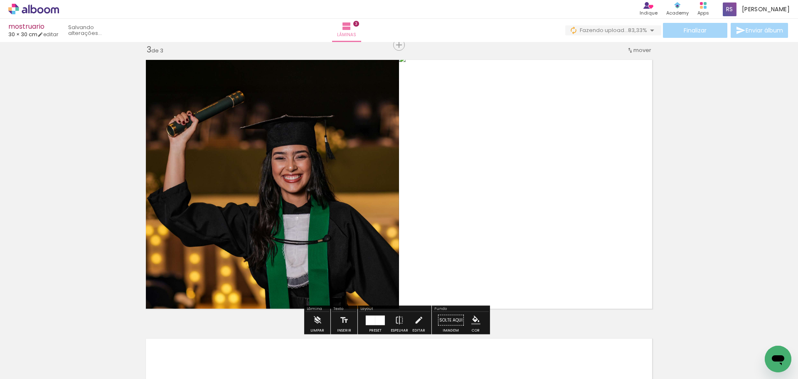
click at [754, 187] on div "Inserir lâmina 1 de 3 Inserir lâmina 2 de 3 Inserir lâmina 3 de 3" at bounding box center [399, 34] width 798 height 1114
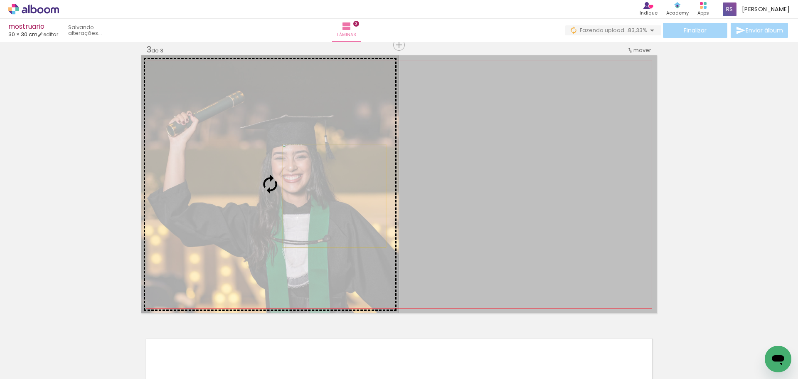
drag, startPoint x: 505, startPoint y: 200, endPoint x: 331, endPoint y: 196, distance: 174.2
click at [0, 0] on slot at bounding box center [0, 0] width 0 height 0
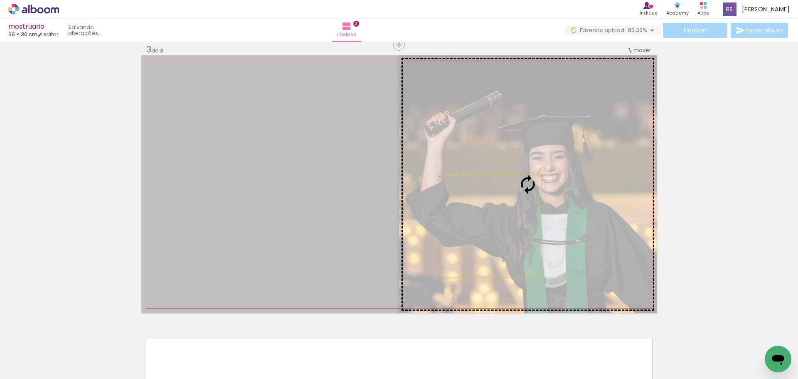
drag, startPoint x: 295, startPoint y: 224, endPoint x: 487, endPoint y: 226, distance: 192.0
click at [0, 0] on slot at bounding box center [0, 0] width 0 height 0
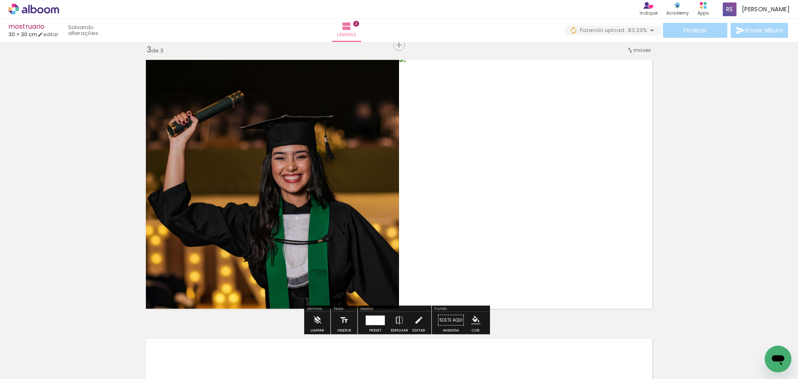
click at [722, 167] on div "Inserir lâmina 1 de 3 Inserir lâmina 2 de 3 Inserir lâmina 3 de 3" at bounding box center [399, 34] width 798 height 1114
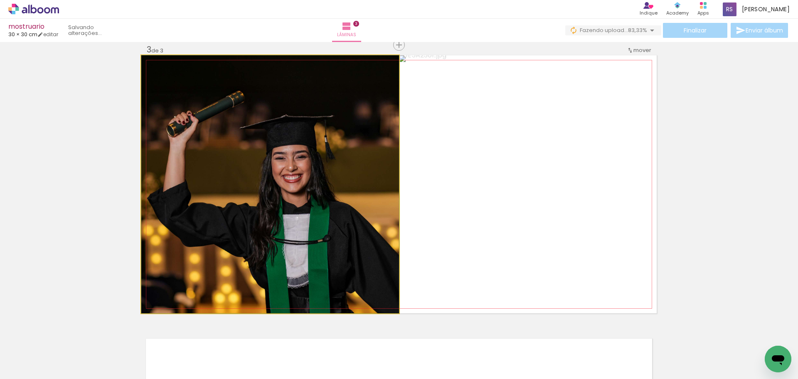
drag, startPoint x: 309, startPoint y: 250, endPoint x: 310, endPoint y: 186, distance: 64.4
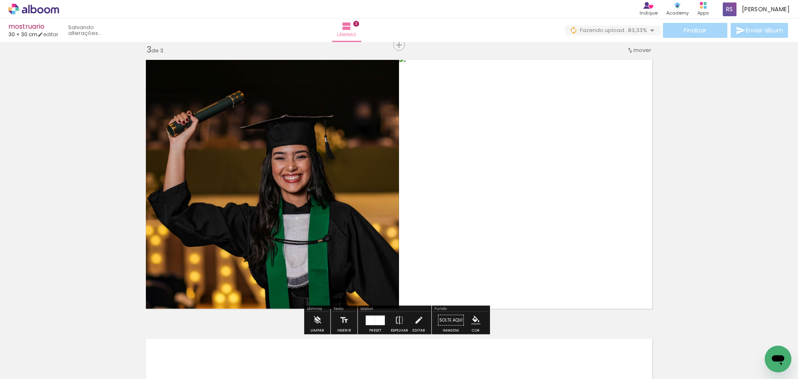
click at [743, 179] on div "Inserir lâmina 1 de 3 Inserir lâmina 2 de 3 Inserir lâmina 3 de 3" at bounding box center [399, 34] width 798 height 1114
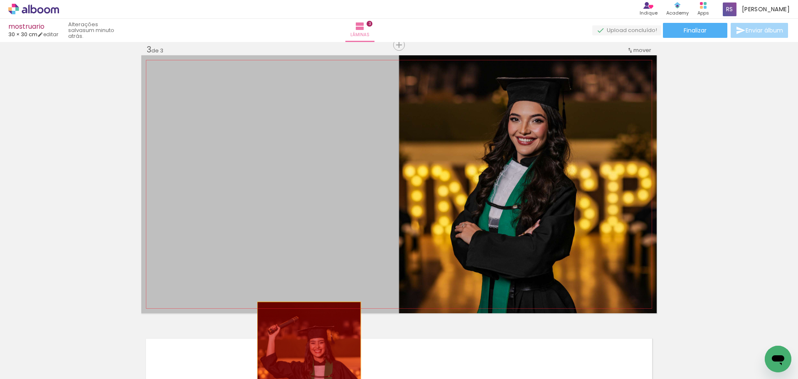
drag, startPoint x: 301, startPoint y: 187, endPoint x: 306, endPoint y: 353, distance: 166.3
click at [306, 353] on quentale-workspace at bounding box center [399, 189] width 798 height 379
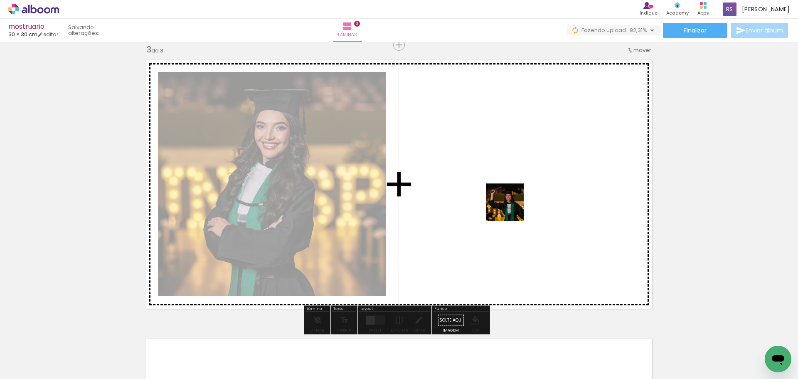
drag, startPoint x: 648, startPoint y: 365, endPoint x: 508, endPoint y: 204, distance: 213.0
click at [508, 204] on quentale-workspace at bounding box center [399, 189] width 798 height 379
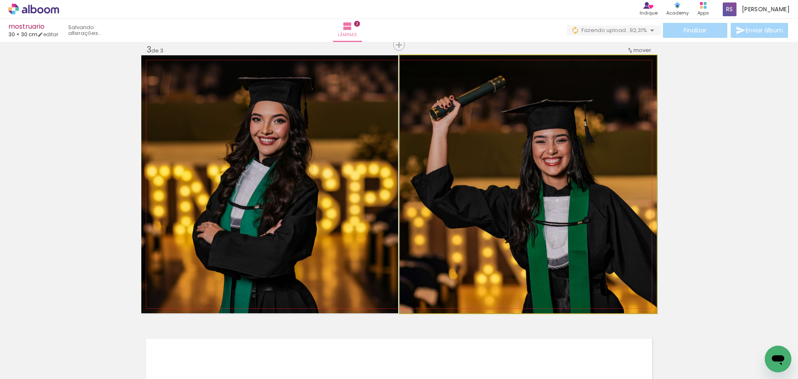
drag, startPoint x: 523, startPoint y: 223, endPoint x: 523, endPoint y: 217, distance: 5.8
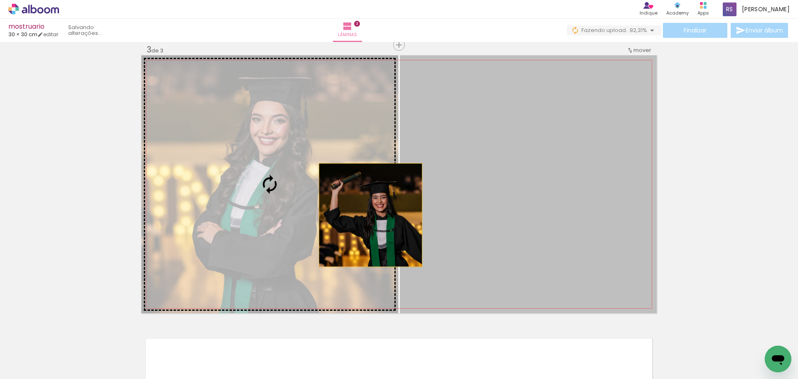
drag, startPoint x: 523, startPoint y: 214, endPoint x: 363, endPoint y: 215, distance: 159.6
click at [0, 0] on slot at bounding box center [0, 0] width 0 height 0
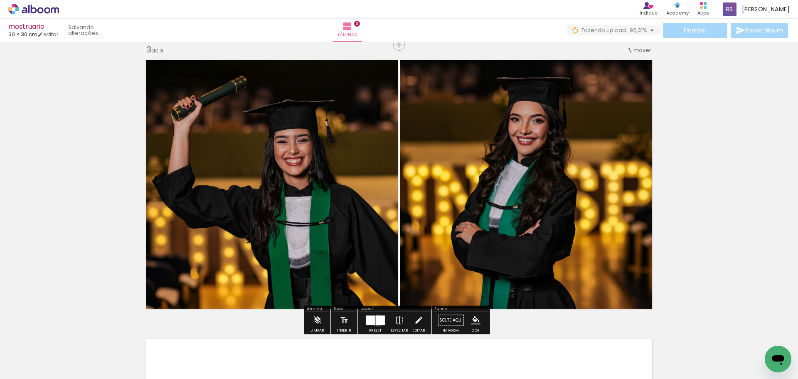
click at [377, 320] on div at bounding box center [380, 320] width 9 height 10
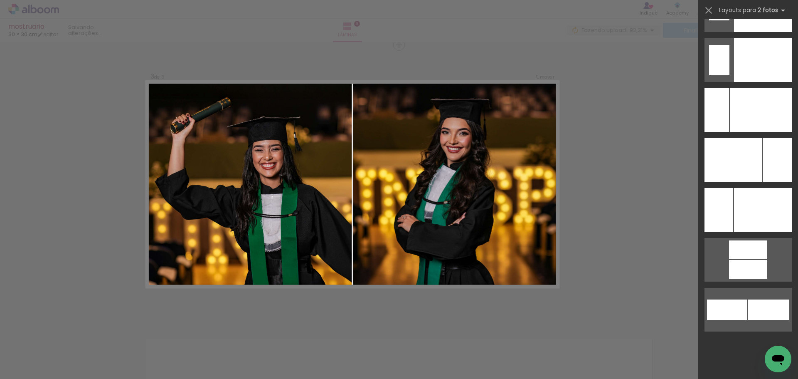
scroll to position [3618, 0]
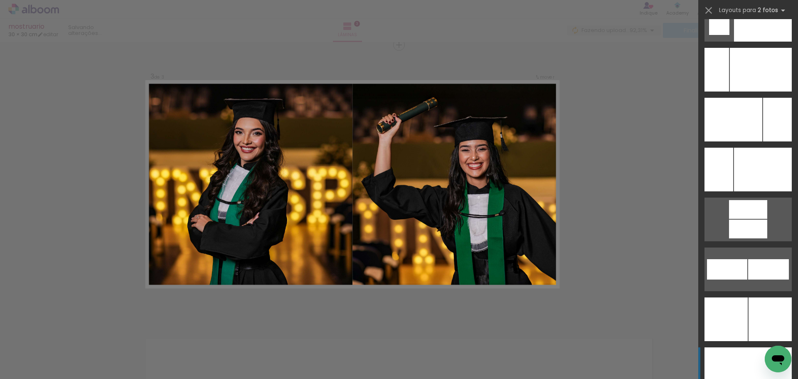
click at [756, 355] on div at bounding box center [770, 369] width 44 height 44
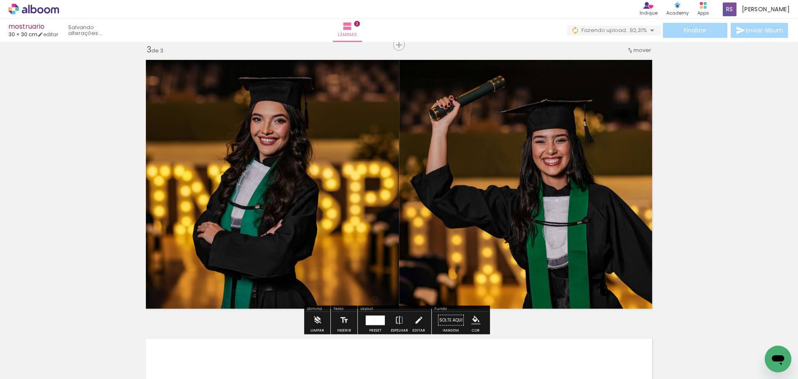
click at [726, 236] on div "Inserir lâmina 1 de 3 Inserir lâmina 2 de 3 Inserir lâmina 3 de 3" at bounding box center [399, 34] width 798 height 1114
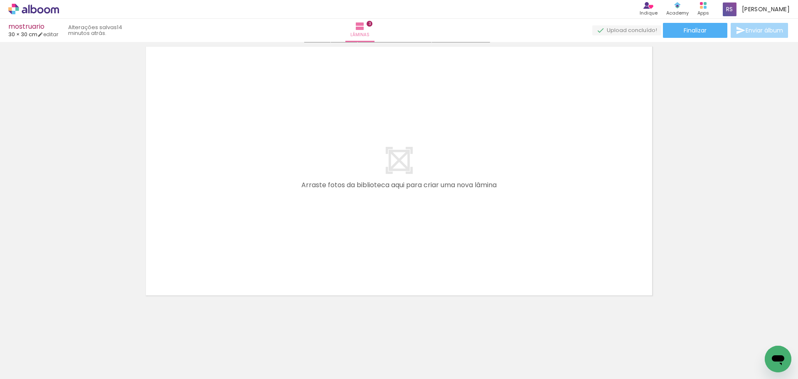
scroll to position [862, 0]
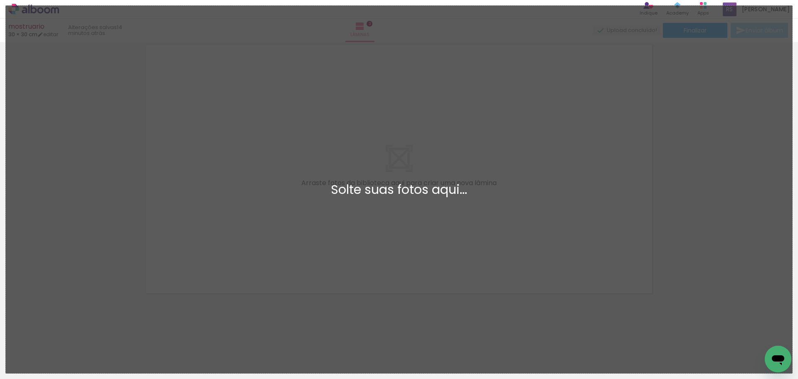
click at [466, 195] on quentale-workspace at bounding box center [399, 189] width 798 height 379
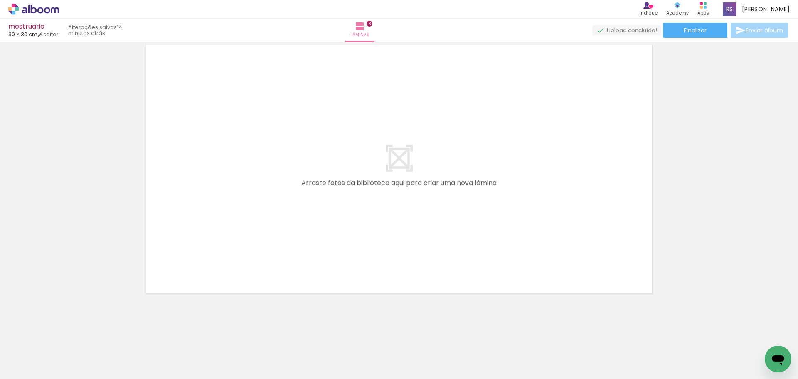
scroll to position [0, 0]
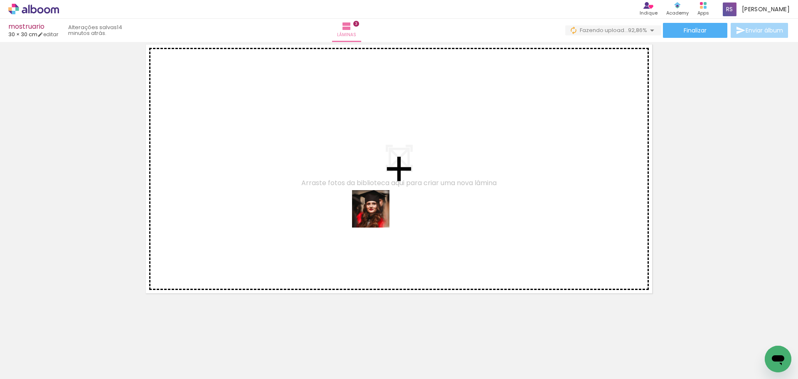
drag, startPoint x: 699, startPoint y: 357, endPoint x: 377, endPoint y: 215, distance: 352.3
click at [377, 215] on quentale-workspace at bounding box center [399, 189] width 798 height 379
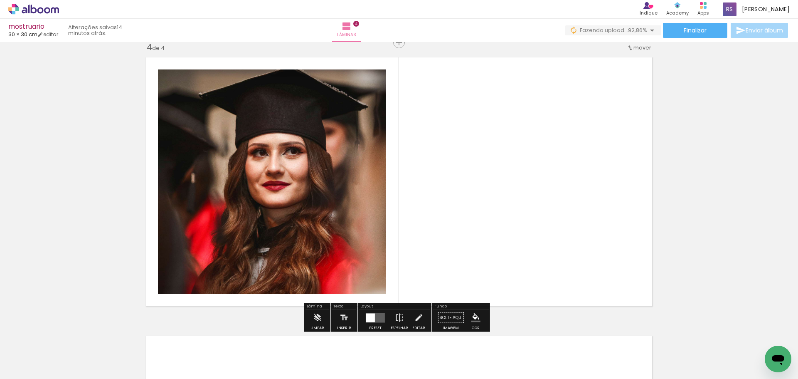
scroll to position [846, 0]
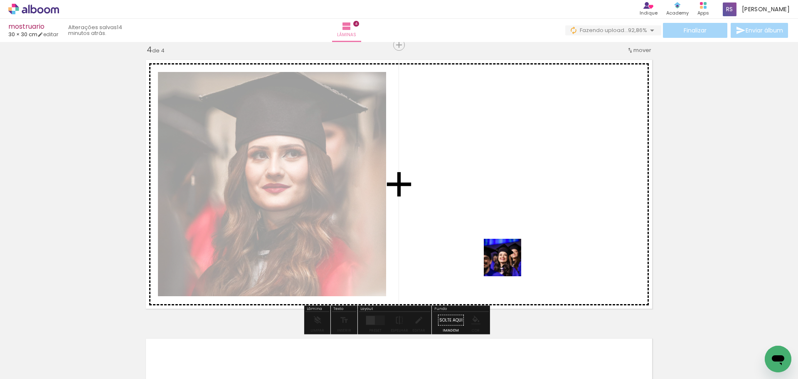
drag, startPoint x: 506, startPoint y: 358, endPoint x: 512, endPoint y: 248, distance: 110.3
click at [512, 248] on quentale-workspace at bounding box center [399, 189] width 798 height 379
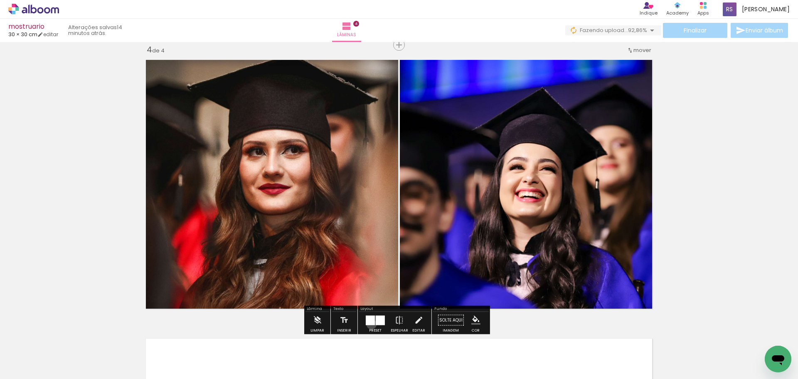
click at [369, 324] on div at bounding box center [370, 320] width 9 height 10
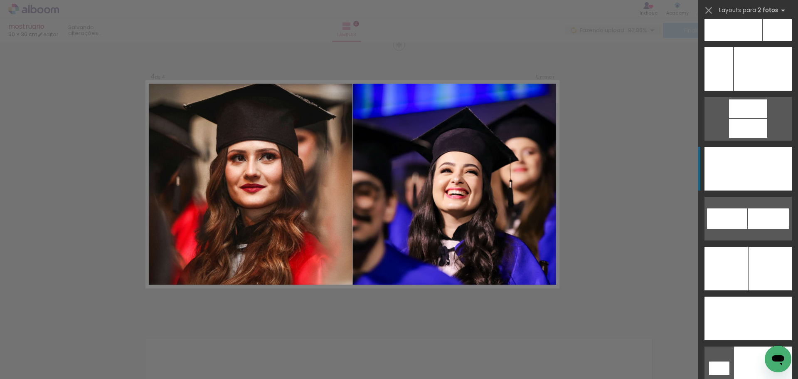
scroll to position [3741, 0]
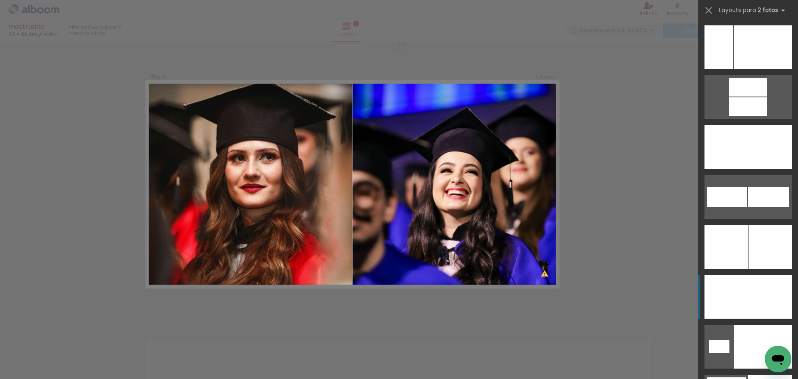
click at [770, 313] on div at bounding box center [770, 297] width 44 height 44
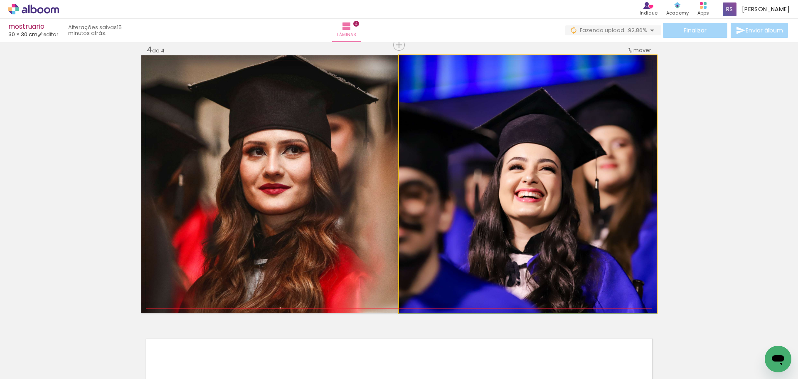
drag, startPoint x: 500, startPoint y: 177, endPoint x: 335, endPoint y: 177, distance: 165.8
click at [0, 0] on slot at bounding box center [0, 0] width 0 height 0
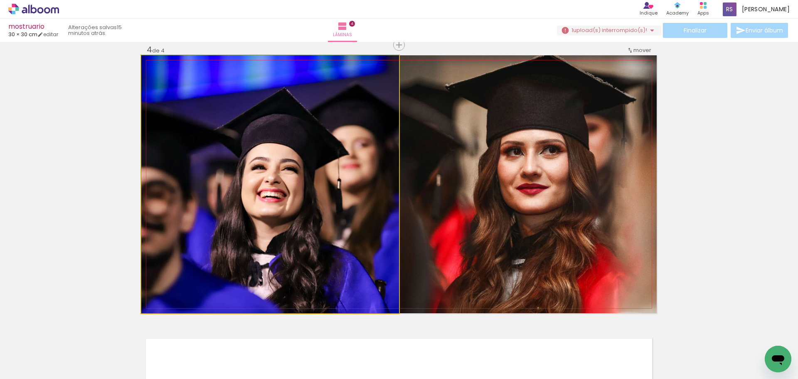
drag, startPoint x: 292, startPoint y: 232, endPoint x: 585, endPoint y: 236, distance: 293.0
click at [0, 0] on slot at bounding box center [0, 0] width 0 height 0
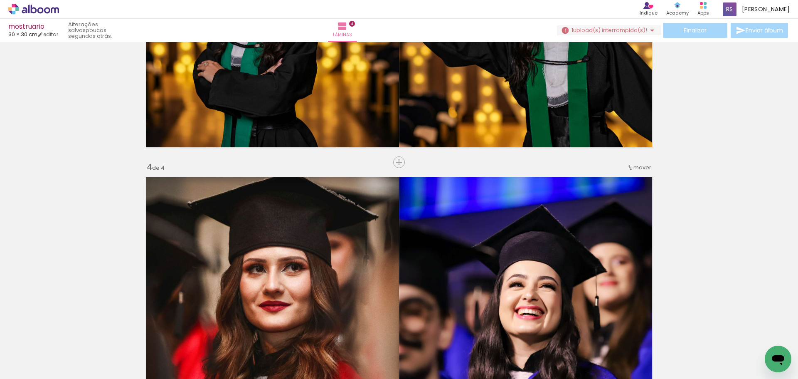
scroll to position [760, 0]
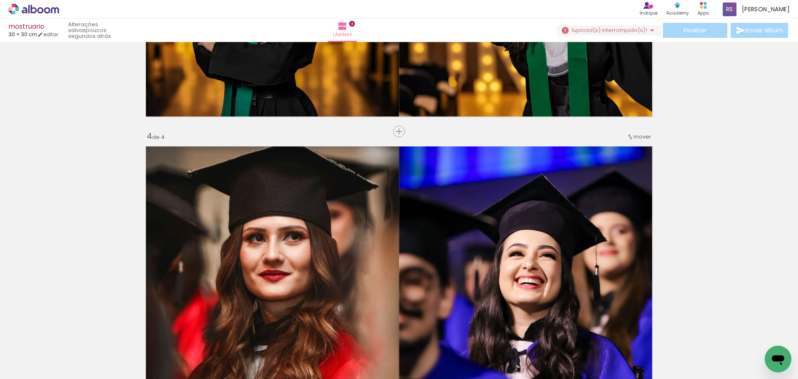
click at [693, 31] on div "Finalizar Enviar álbum" at bounding box center [673, 30] width 233 height 15
click at [621, 191] on quentale-photo at bounding box center [528, 271] width 258 height 258
click at [621, 34] on span "upload(s) interrompido(s)!" at bounding box center [610, 30] width 74 height 8
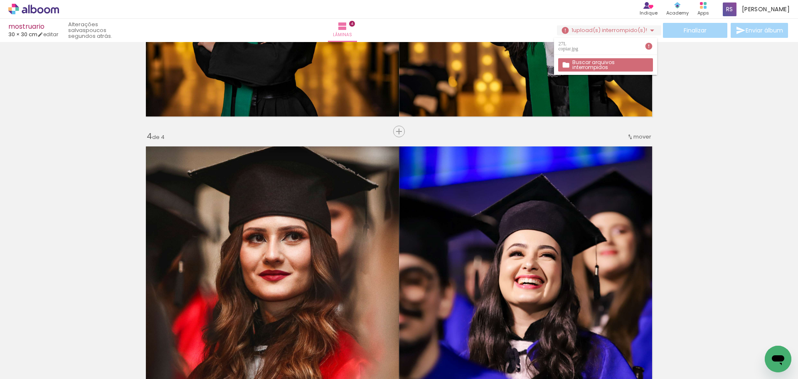
click at [0, 0] on slot "Buscar arquivos interrompidos" at bounding box center [0, 0] width 0 height 0
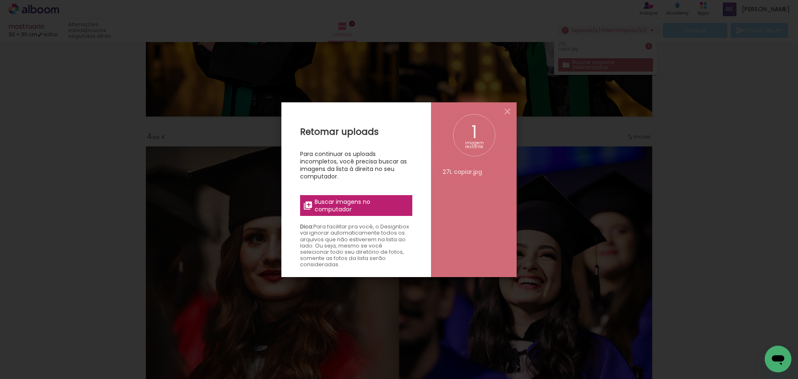
click at [362, 206] on span "Buscar imagens no computador" at bounding box center [361, 205] width 93 height 15
click at [0, 0] on input "file" at bounding box center [0, 0] width 0 height 0
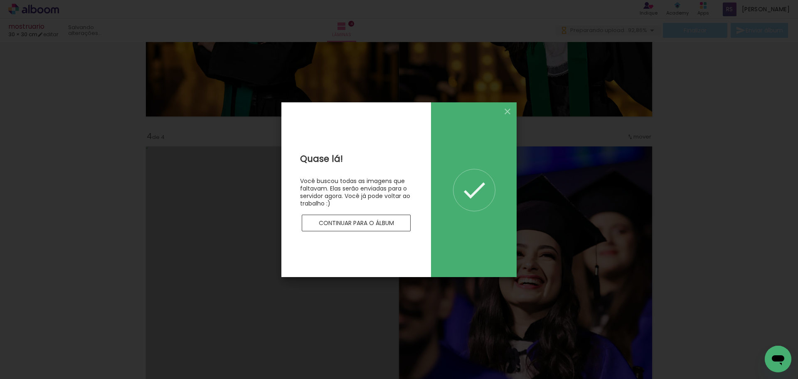
scroll to position [0, 0]
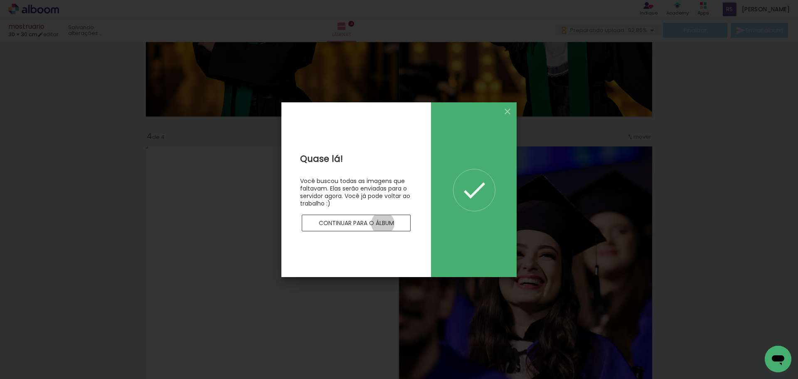
click at [0, 0] on slot "Continuar para o álbum" at bounding box center [0, 0] width 0 height 0
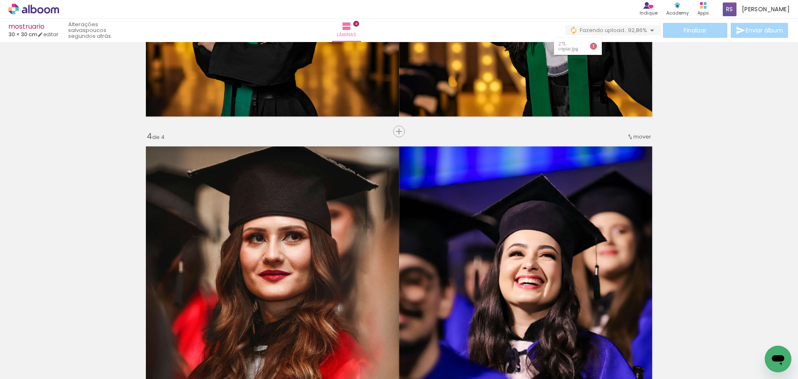
click at [593, 48] on iron-icon at bounding box center [593, 46] width 8 height 8
click at [569, 47] on div "27L copiar.jpg" at bounding box center [569, 46] width 22 height 10
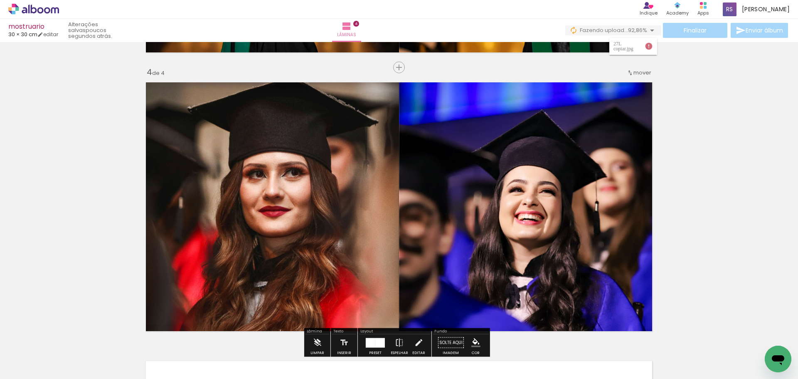
scroll to position [843, 0]
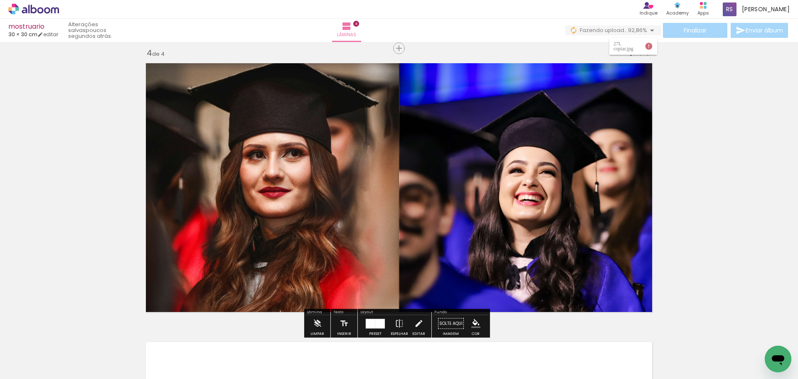
click at [628, 29] on span "92,86%" at bounding box center [637, 30] width 19 height 8
click at [648, 31] on iron-icon at bounding box center [652, 30] width 10 height 10
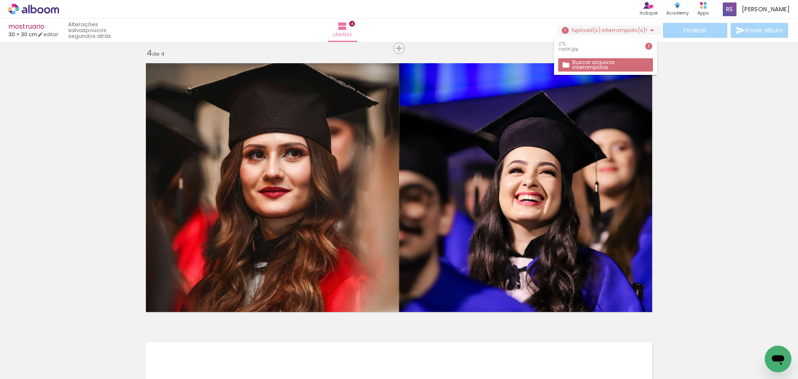
click at [0, 0] on slot "Buscar arquivos interrompidos" at bounding box center [0, 0] width 0 height 0
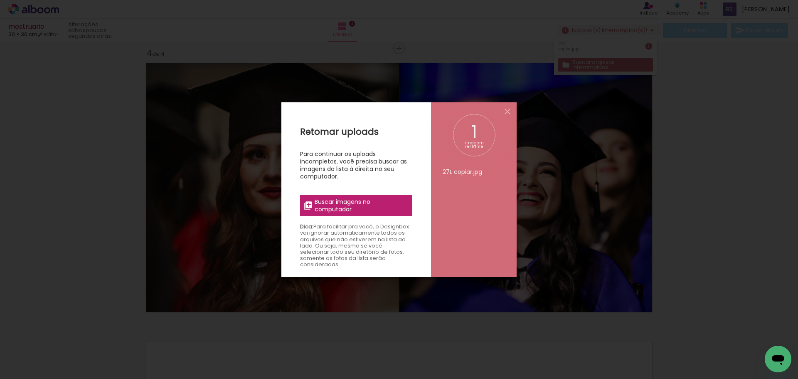
click at [377, 204] on span "Buscar imagens no computador" at bounding box center [361, 205] width 93 height 15
click at [0, 0] on input "file" at bounding box center [0, 0] width 0 height 0
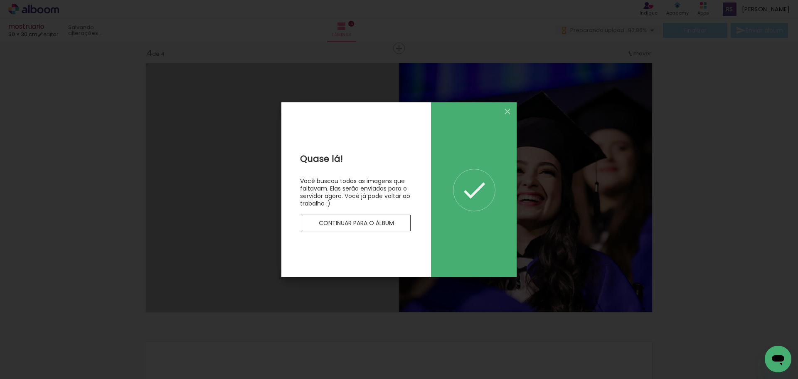
click at [0, 0] on slot "Continuar para o álbum" at bounding box center [0, 0] width 0 height 0
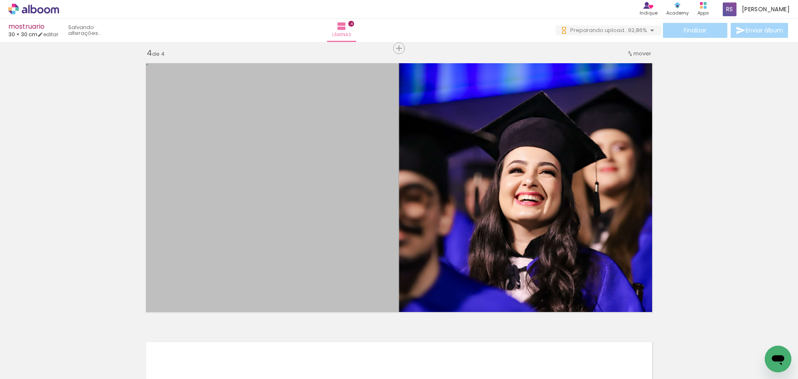
scroll to position [0, 0]
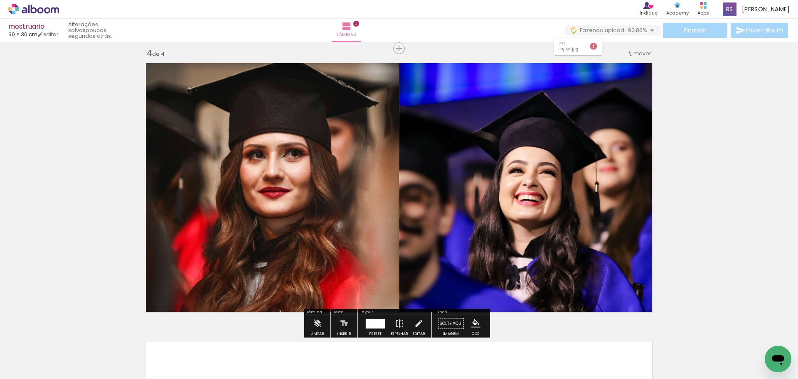
click at [580, 47] on div "27L copiar.jpg" at bounding box center [569, 46] width 22 height 10
click at [569, 42] on paper-item "27L copiar.jpg" at bounding box center [578, 46] width 48 height 17
click at [628, 37] on div "Finalizar Enviar álbum" at bounding box center [677, 30] width 224 height 15
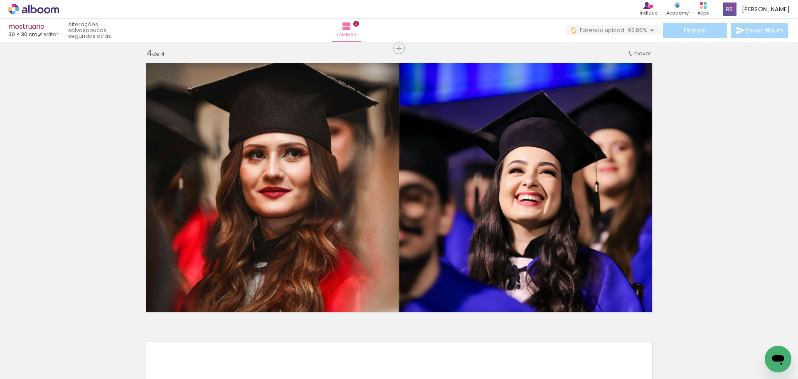
click at [630, 33] on span "92,86%" at bounding box center [637, 30] width 19 height 8
click at [635, 43] on div "27L copiar.jpg" at bounding box center [624, 46] width 22 height 10
click at [629, 49] on paper-item "27L copiar.jpg" at bounding box center [633, 46] width 48 height 17
click at [650, 48] on iron-icon at bounding box center [649, 46] width 8 height 8
click at [648, 34] on div "27L copiar.jpg Buscar arquivos interrompidos" at bounding box center [633, 42] width 48 height 17
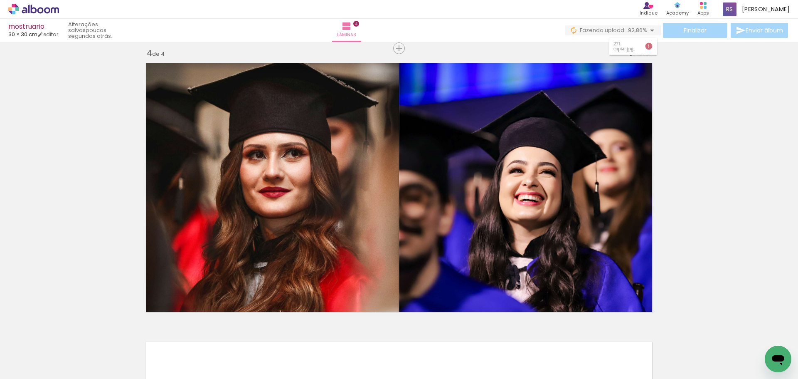
click at [647, 25] on iron-icon at bounding box center [652, 30] width 10 height 10
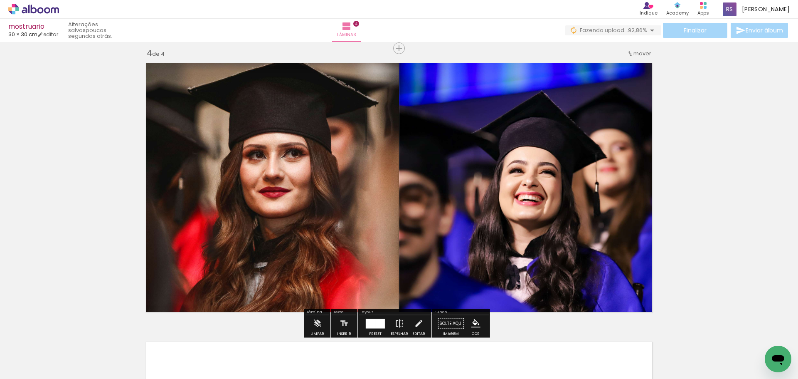
click at [693, 363] on div at bounding box center [688, 350] width 41 height 41
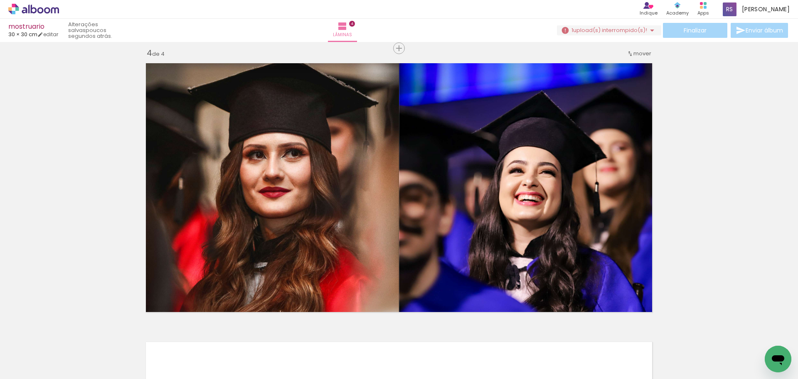
click at [693, 363] on div at bounding box center [688, 350] width 41 height 41
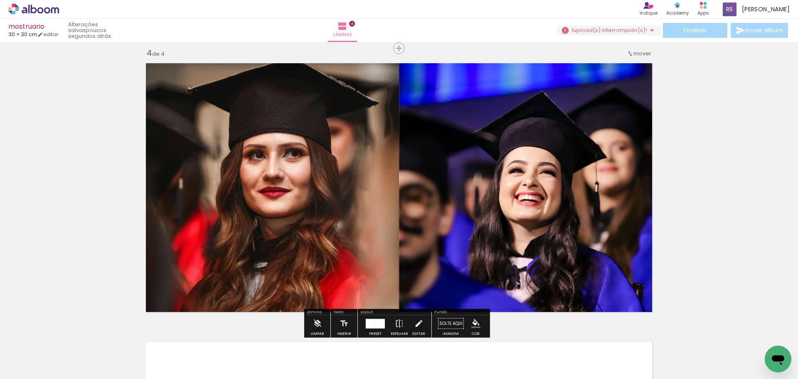
click at [634, 32] on span "upload(s) interrompido(s)!" at bounding box center [610, 30] width 74 height 8
click at [0, 0] on slot "Buscar arquivos interrompidos" at bounding box center [0, 0] width 0 height 0
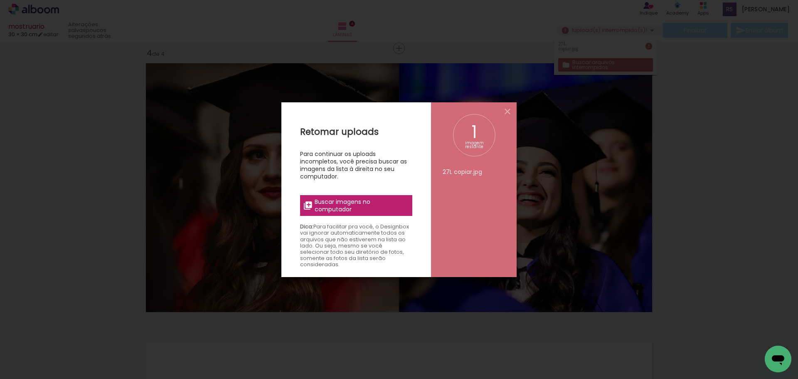
click at [382, 209] on span "Buscar imagens no computador" at bounding box center [361, 205] width 93 height 15
click at [0, 0] on input "file" at bounding box center [0, 0] width 0 height 0
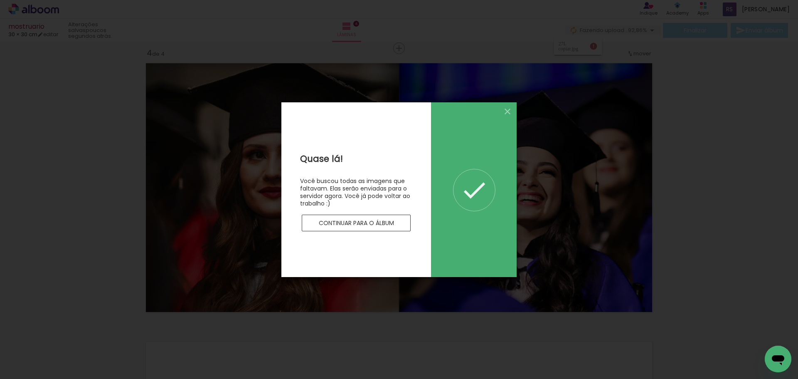
click at [0, 0] on slot "Continuar para o álbum" at bounding box center [0, 0] width 0 height 0
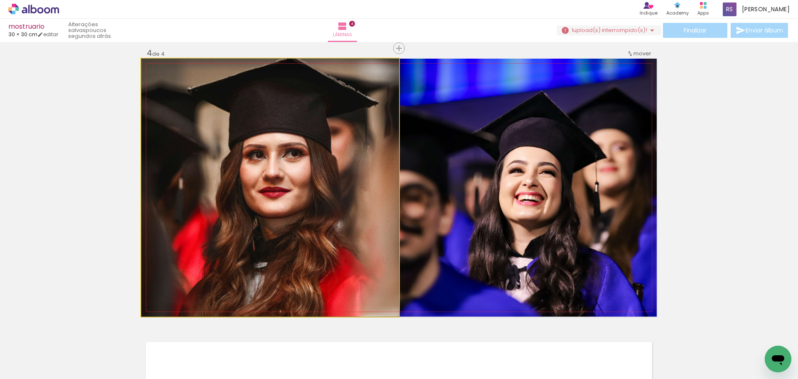
click at [340, 186] on quentale-photo at bounding box center [270, 188] width 258 height 258
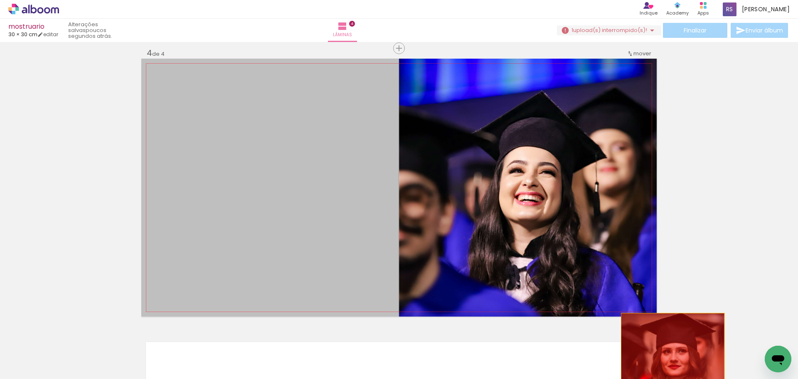
drag, startPoint x: 282, startPoint y: 127, endPoint x: 670, endPoint y: 364, distance: 454.5
click at [670, 364] on quentale-workspace at bounding box center [399, 189] width 798 height 379
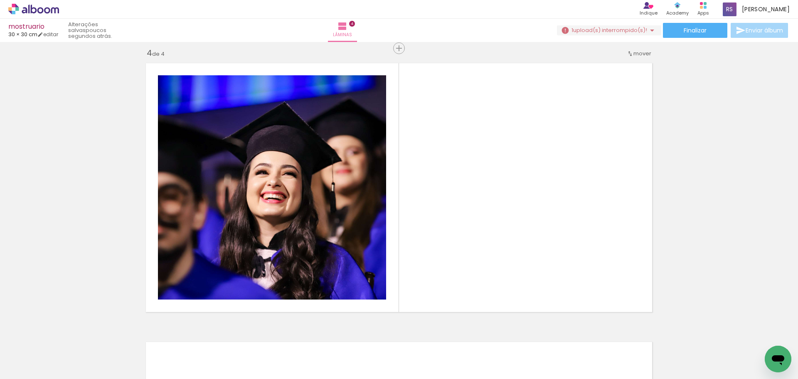
click at [675, 338] on iron-icon at bounding box center [670, 334] width 9 height 9
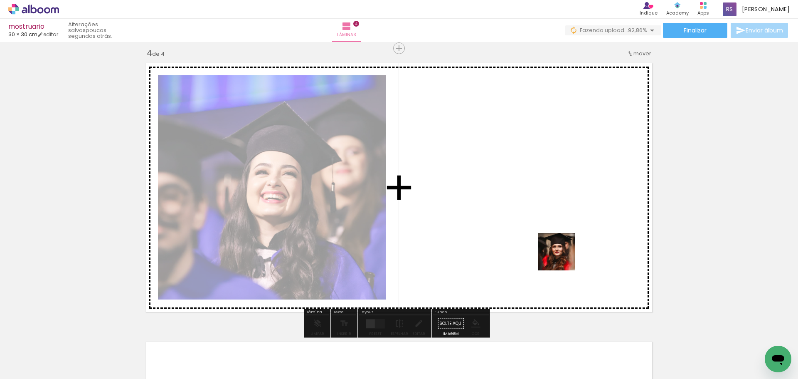
drag, startPoint x: 697, startPoint y: 364, endPoint x: 563, endPoint y: 258, distance: 171.9
click at [563, 258] on quentale-workspace at bounding box center [399, 189] width 798 height 379
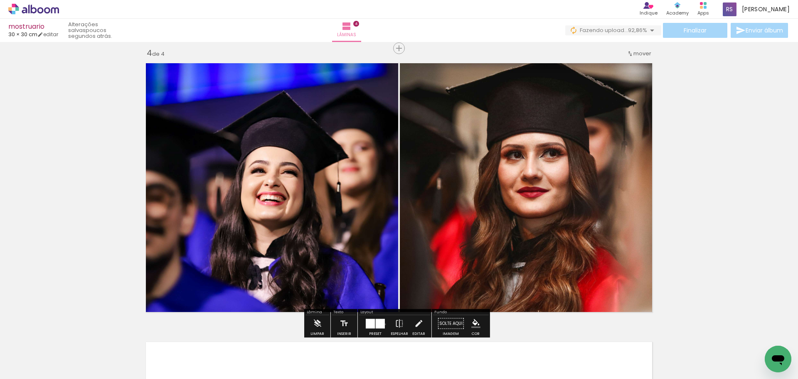
click at [383, 324] on div at bounding box center [375, 323] width 22 height 17
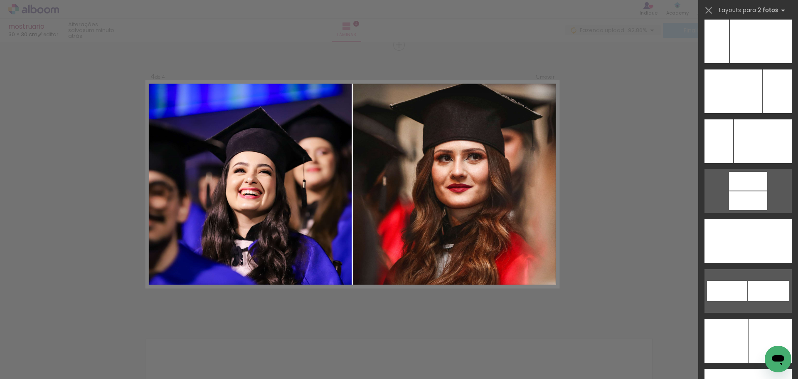
scroll to position [3652, 0]
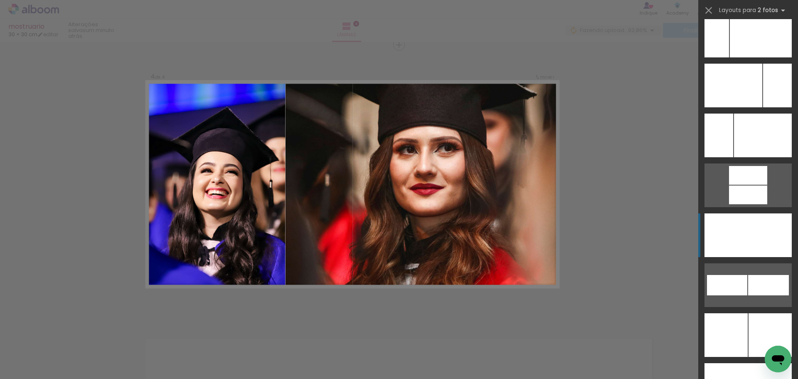
click at [748, 231] on div at bounding box center [762, 235] width 59 height 44
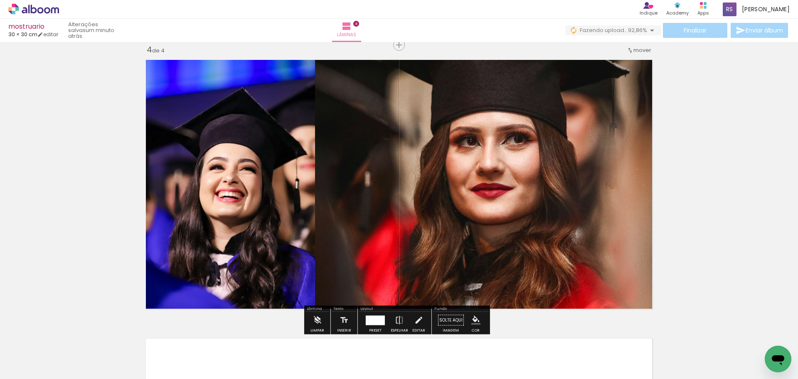
click at [371, 320] on div at bounding box center [377, 320] width 16 height 10
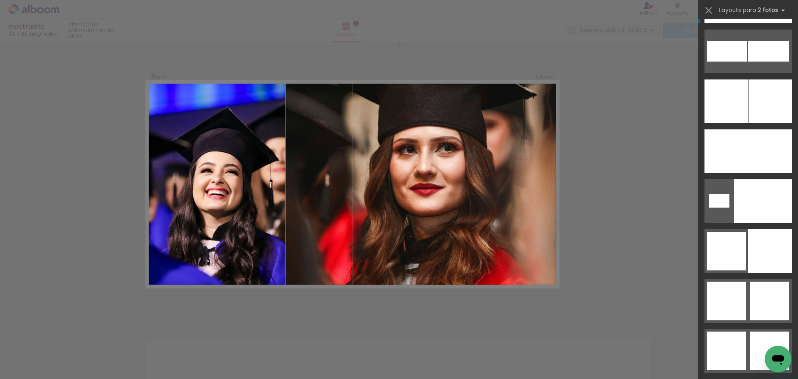
scroll to position [3834, 0]
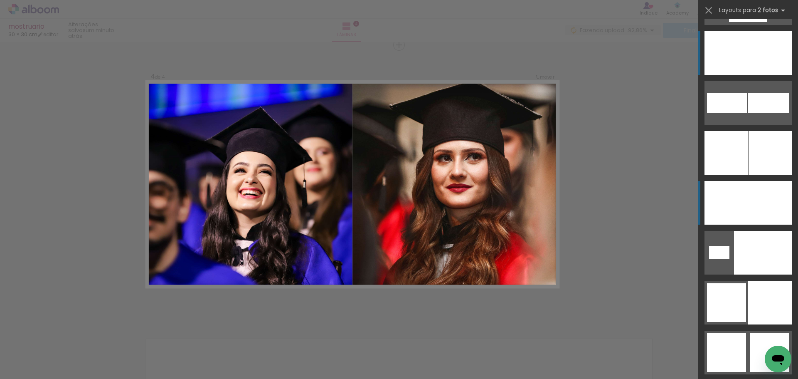
click at [758, 189] on div at bounding box center [770, 203] width 44 height 44
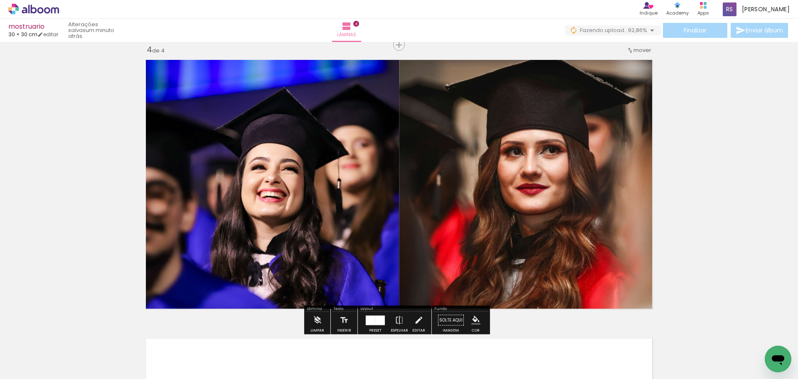
click at [641, 29] on span "upload(s) interrompido(s)!" at bounding box center [610, 30] width 74 height 8
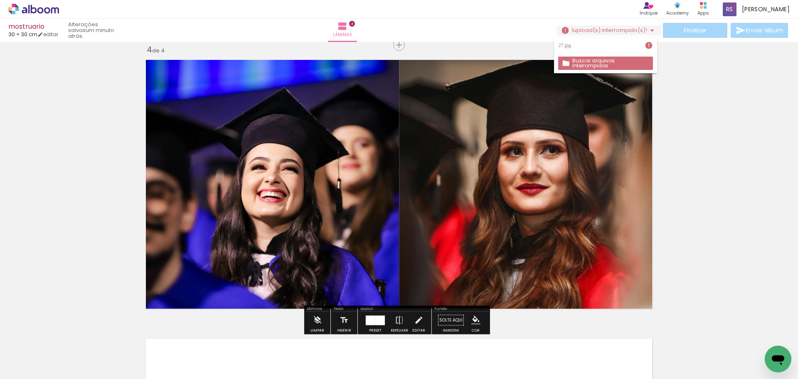
click at [641, 29] on span "upload(s) interrompido(s)!" at bounding box center [610, 30] width 74 height 8
click at [625, 34] on paper-button "1 upload(s) interrompido(s)! 92,86%" at bounding box center [609, 30] width 104 height 10
click at [0, 0] on slot "Buscar arquivos interrompidos" at bounding box center [0, 0] width 0 height 0
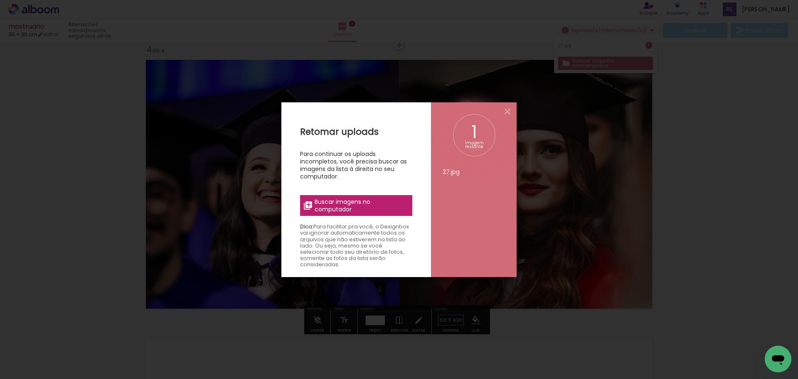
click at [337, 212] on span "Buscar imagens no computador" at bounding box center [361, 205] width 93 height 15
click at [0, 0] on input "file" at bounding box center [0, 0] width 0 height 0
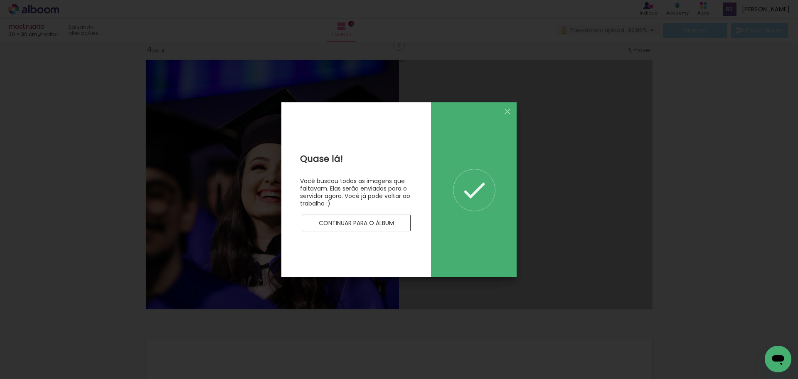
scroll to position [0, 0]
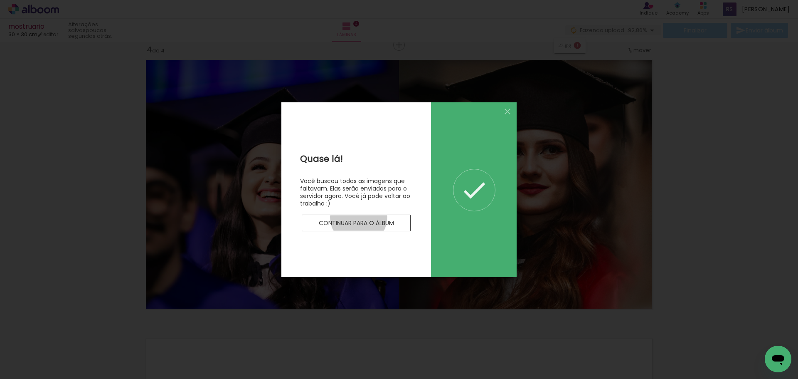
click at [359, 217] on paper-button "Continuar para o álbum" at bounding box center [356, 222] width 109 height 17
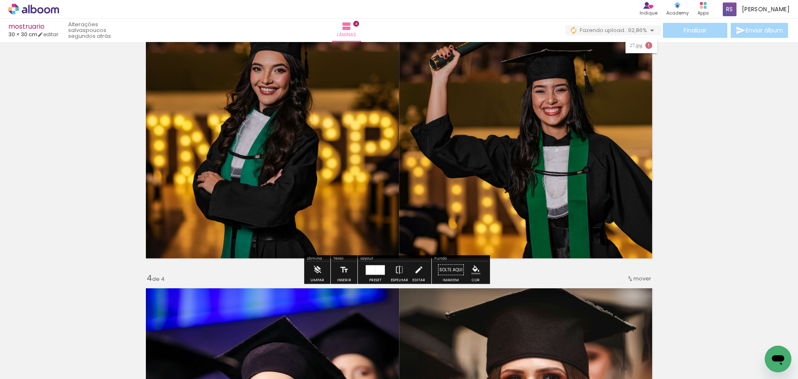
scroll to position [597, 0]
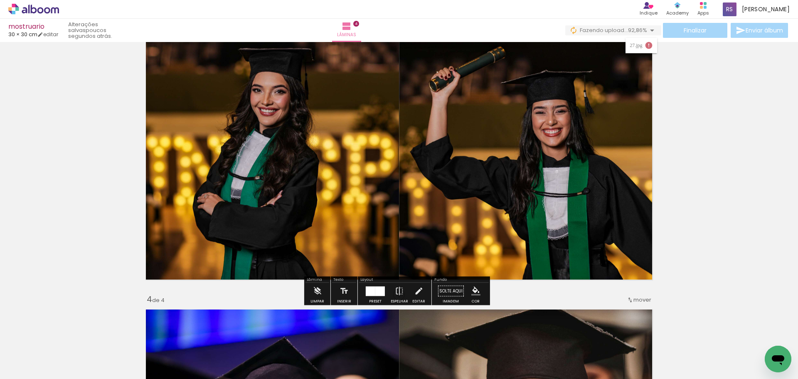
click at [714, 36] on div "Finalizar Enviar álbum" at bounding box center [677, 30] width 224 height 15
click at [713, 34] on div "Finalizar Enviar álbum" at bounding box center [677, 30] width 224 height 15
click at [681, 31] on div "Finalizar Enviar álbum" at bounding box center [677, 30] width 224 height 15
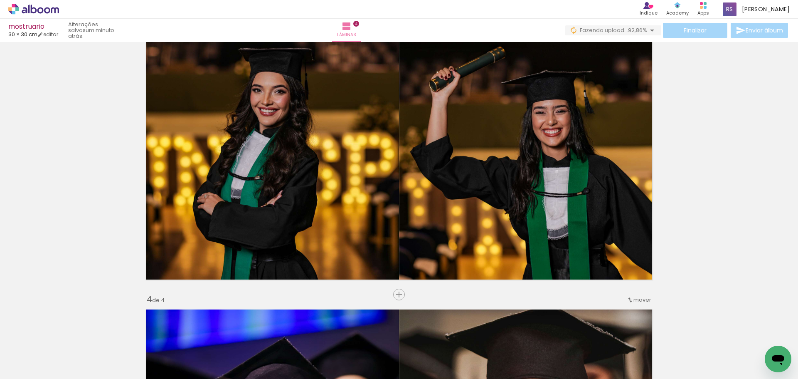
click at [692, 113] on div "Inserir lâmina 1 de 4 Inserir lâmina 2 de 4 Inserir lâmina 3 de 4 Inserir lâmin…" at bounding box center [399, 144] width 798 height 1393
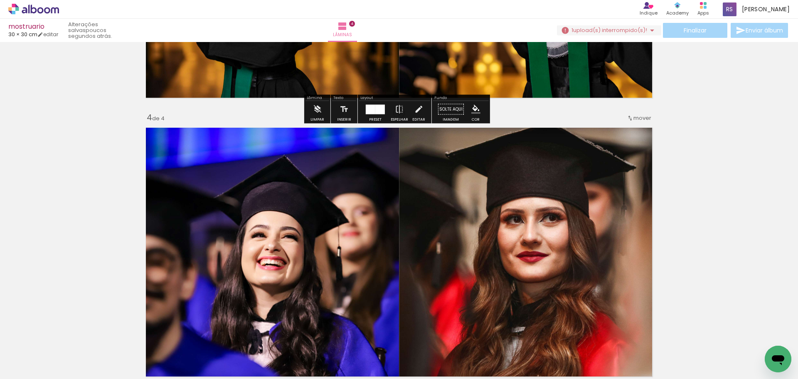
scroll to position [846, 0]
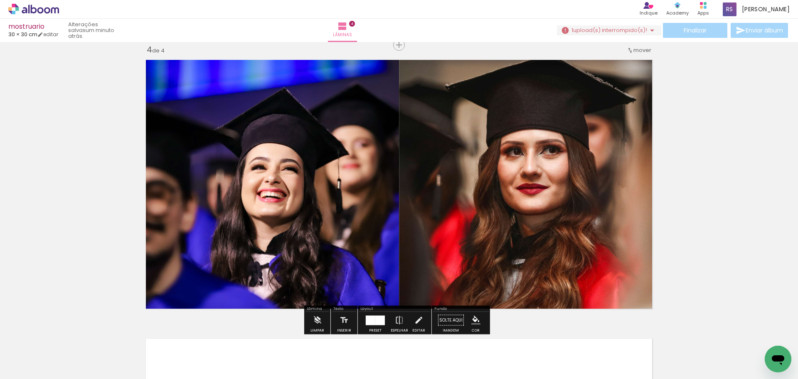
click at [637, 32] on span "upload(s) interrompido(s)!" at bounding box center [610, 30] width 74 height 8
click at [617, 26] on span "upload(s) interrompido(s)!" at bounding box center [610, 30] width 74 height 8
click at [590, 66] on paper-button "Buscar arquivos interrompidos" at bounding box center [605, 63] width 94 height 13
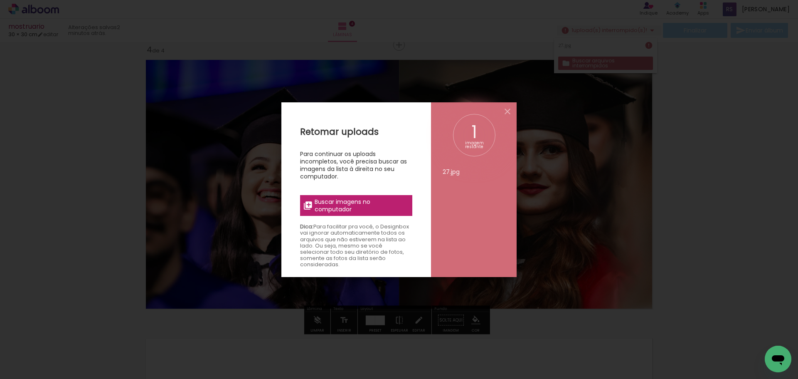
click at [368, 193] on div "Retomar uploads Para continuar os uploads incompletos, você precisa buscar as i…" at bounding box center [356, 291] width 150 height 379
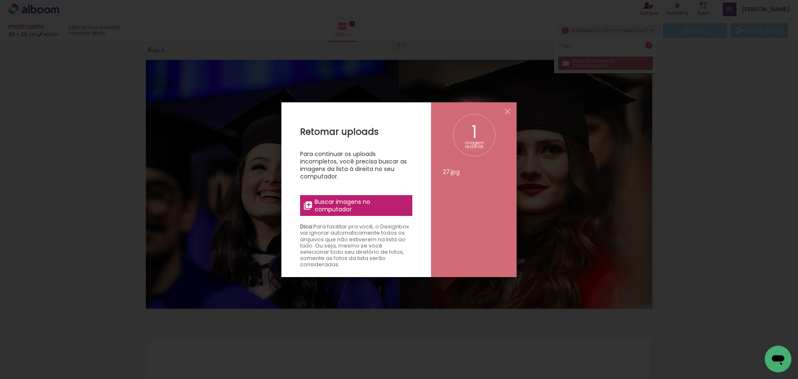
click at [373, 202] on span "Buscar imagens no computador" at bounding box center [361, 205] width 93 height 15
click at [0, 0] on input "file" at bounding box center [0, 0] width 0 height 0
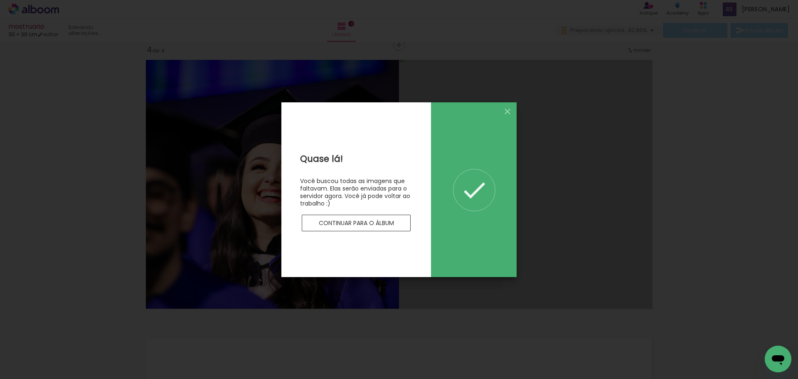
scroll to position [0, 0]
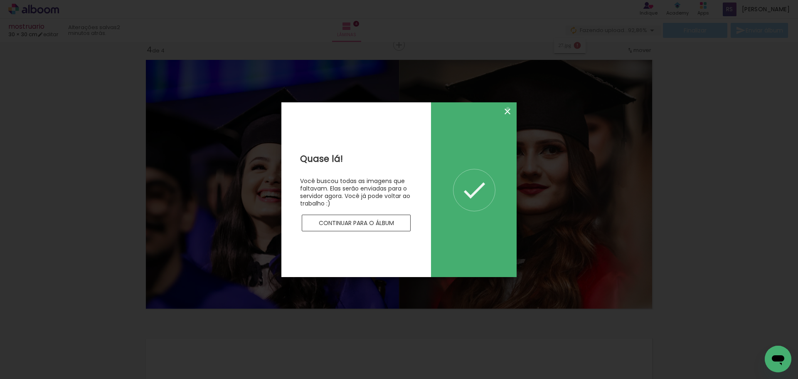
click at [508, 108] on iron-icon at bounding box center [507, 111] width 10 height 10
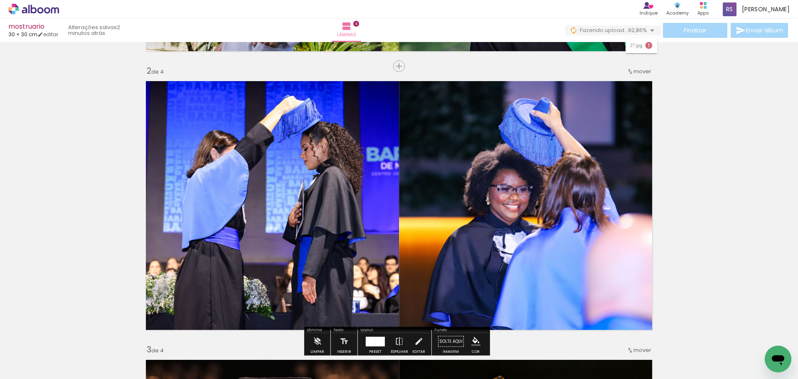
scroll to position [264, 0]
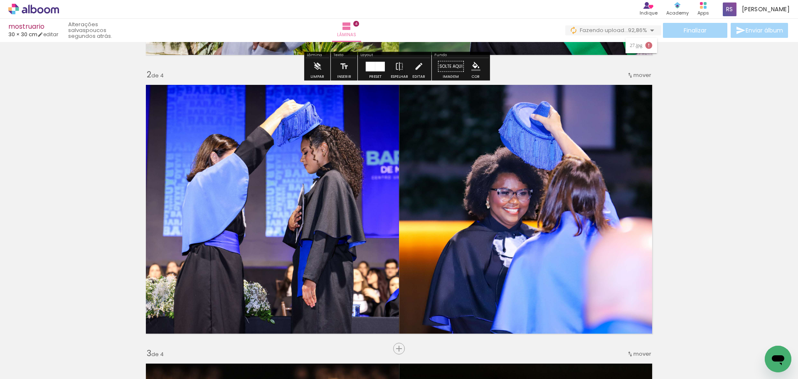
click at [633, 49] on paper-item "27.jpg" at bounding box center [640, 45] width 31 height 15
click at [640, 45] on div "27.jpg" at bounding box center [637, 45] width 15 height 5
click at [650, 44] on iron-icon at bounding box center [649, 45] width 8 height 8
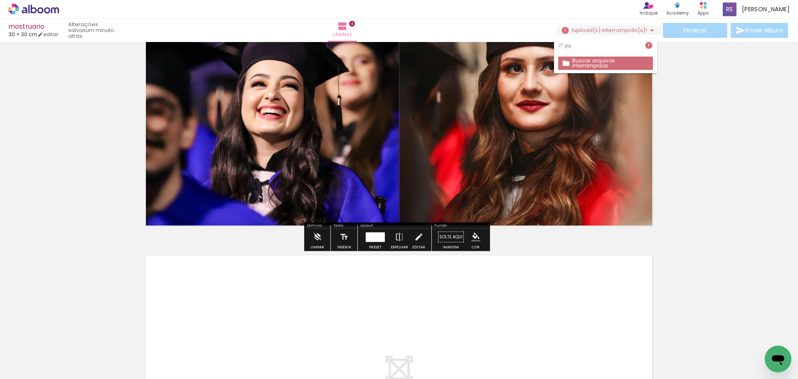
scroll to position [888, 0]
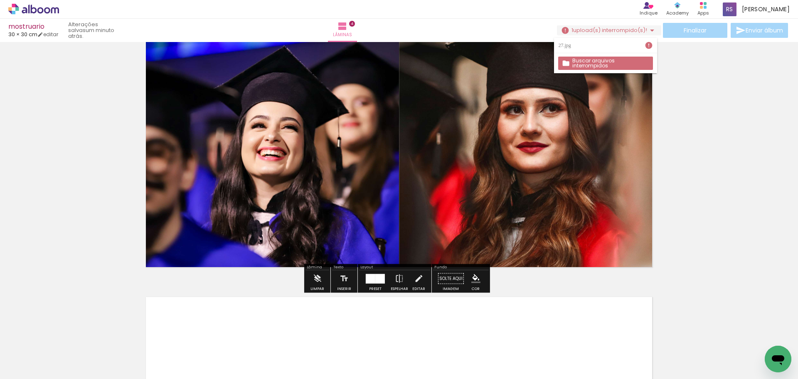
click at [526, 175] on quentale-photo at bounding box center [528, 143] width 258 height 258
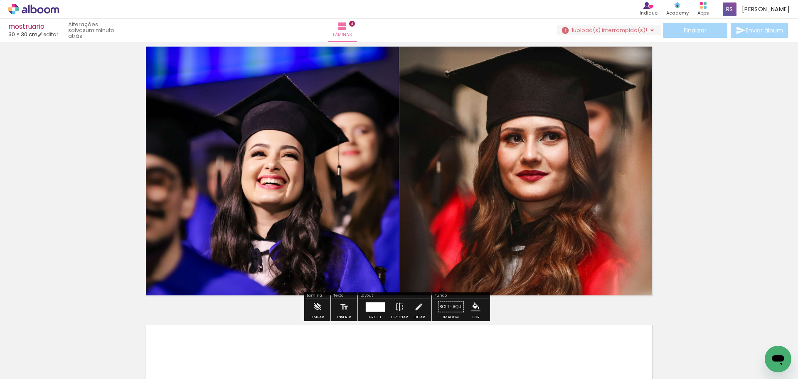
scroll to position [846, 0]
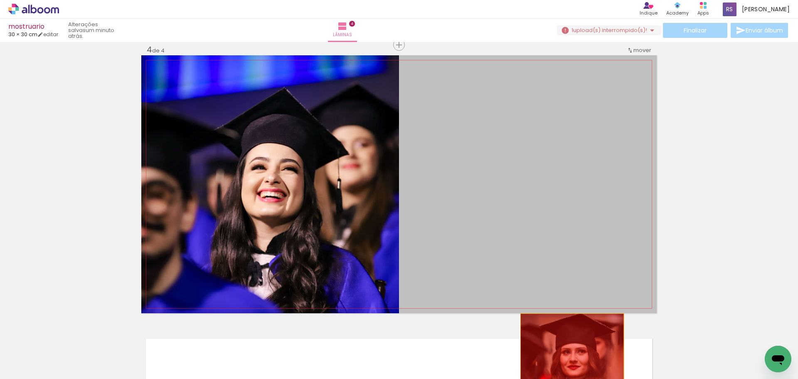
drag, startPoint x: 534, startPoint y: 142, endPoint x: 569, endPoint y: 365, distance: 225.6
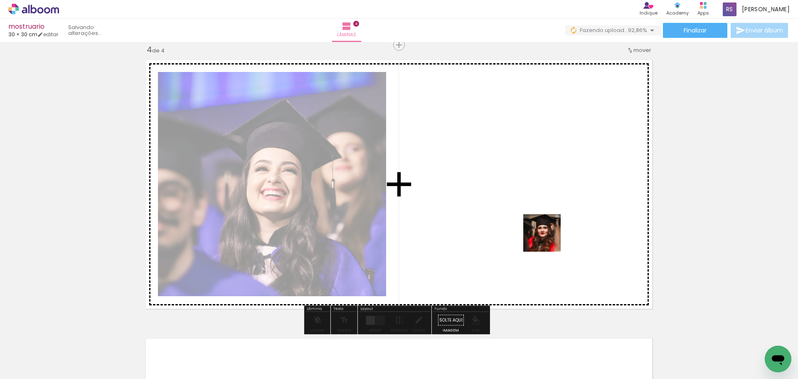
drag, startPoint x: 689, startPoint y: 357, endPoint x: 548, endPoint y: 237, distance: 185.1
click at [548, 237] on quentale-workspace at bounding box center [399, 189] width 798 height 379
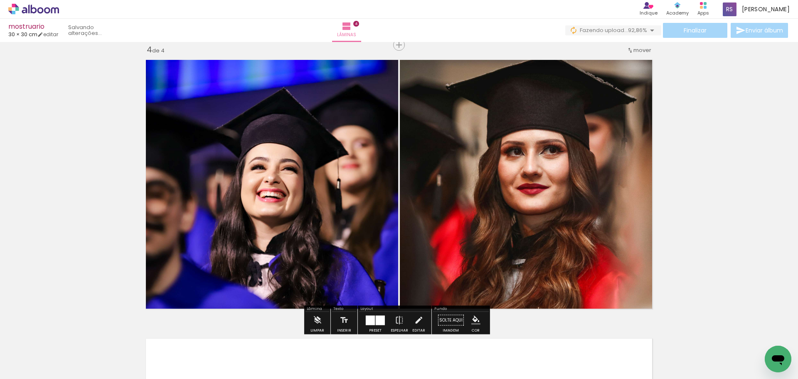
click at [379, 323] on div at bounding box center [380, 320] width 9 height 10
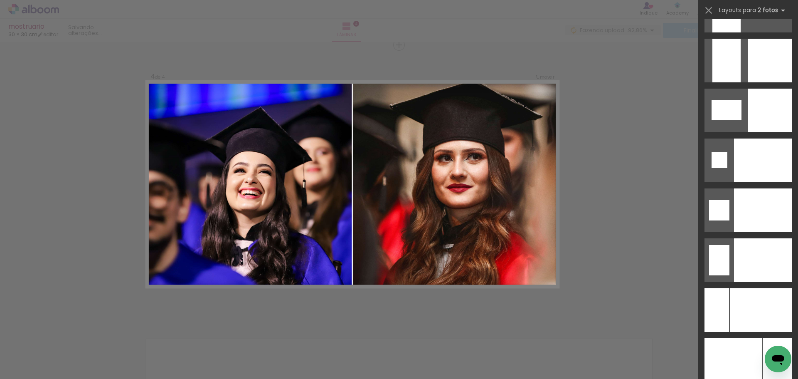
scroll to position [3836, 0]
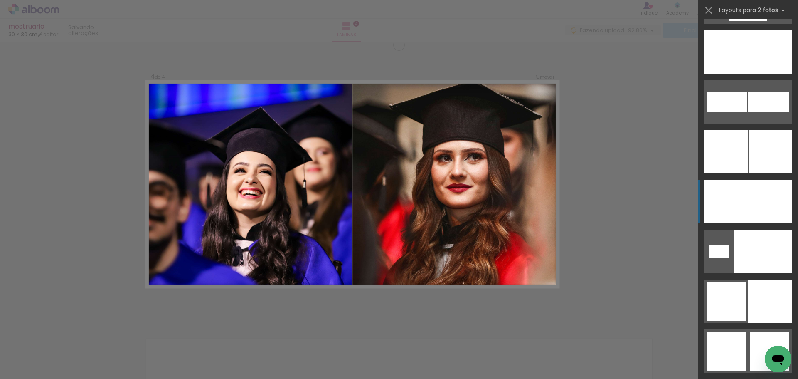
click at [752, 213] on div at bounding box center [770, 202] width 44 height 44
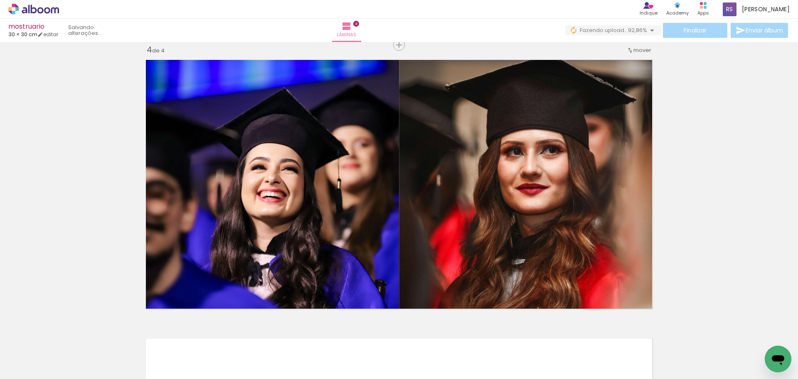
click at [705, 357] on div at bounding box center [688, 350] width 41 height 41
click at [675, 338] on iron-icon at bounding box center [670, 334] width 9 height 9
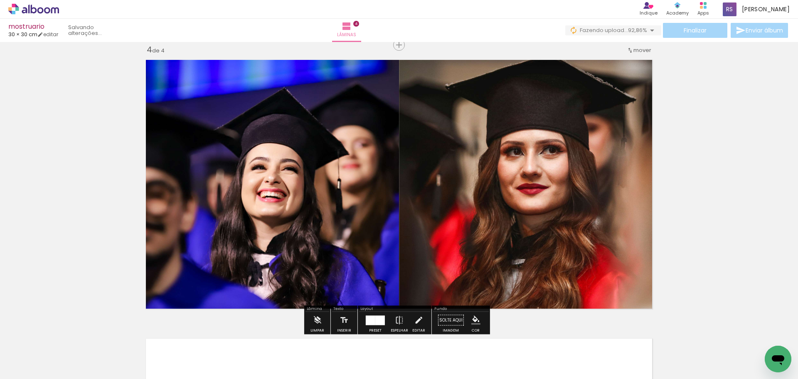
click at [538, 135] on quentale-photo at bounding box center [528, 184] width 258 height 258
click at [568, 184] on quentale-photo at bounding box center [528, 184] width 258 height 258
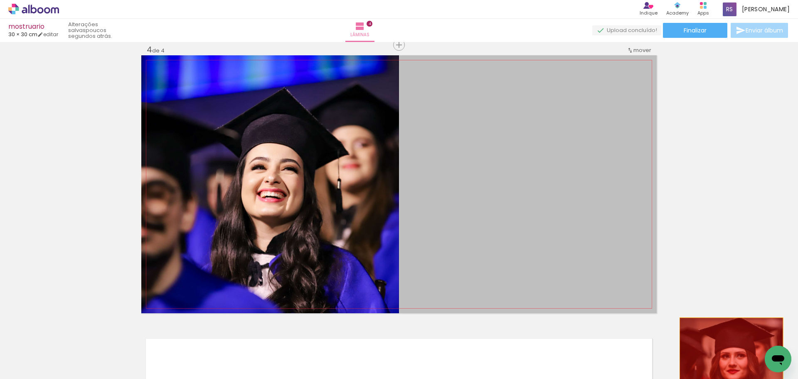
drag, startPoint x: 518, startPoint y: 157, endPoint x: 728, endPoint y: 369, distance: 298.9
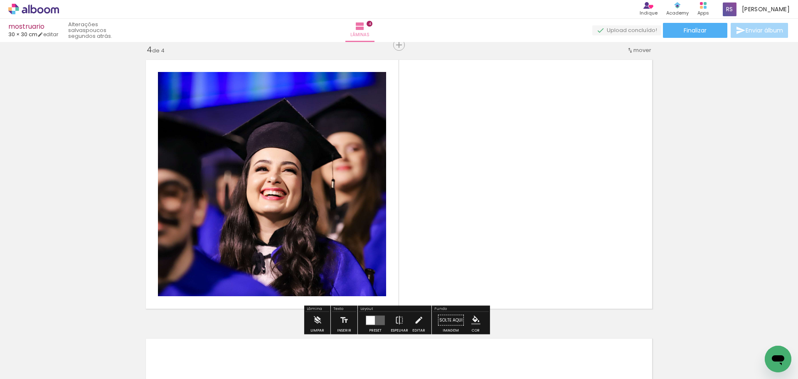
click at [675, 339] on paper-icon-button at bounding box center [670, 334] width 10 height 10
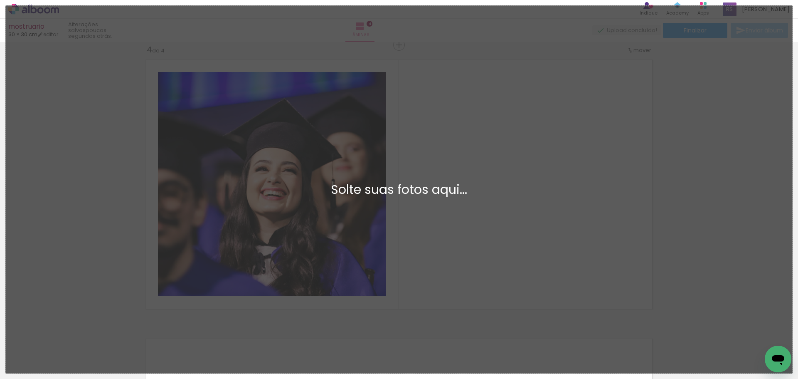
scroll to position [0, 0]
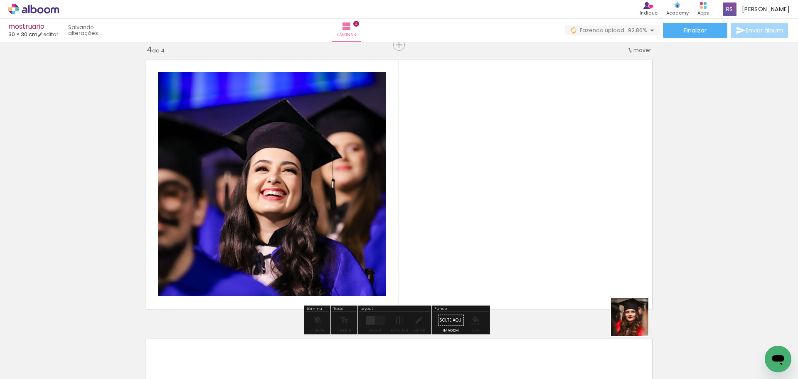
drag, startPoint x: 694, startPoint y: 364, endPoint x: 566, endPoint y: 278, distance: 154.0
click at [566, 278] on quentale-workspace at bounding box center [399, 189] width 798 height 379
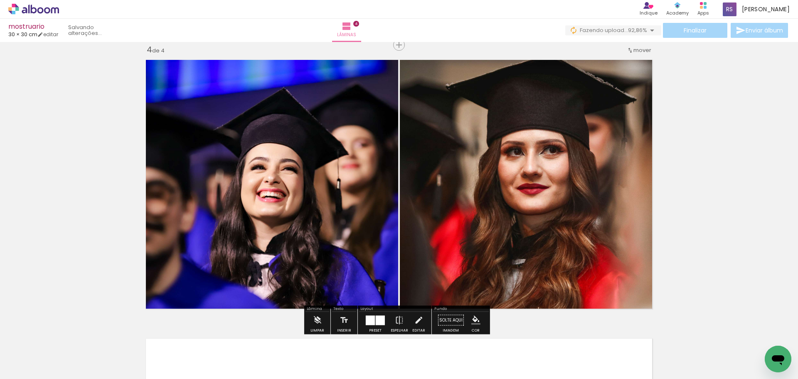
click at [372, 320] on div at bounding box center [370, 320] width 9 height 10
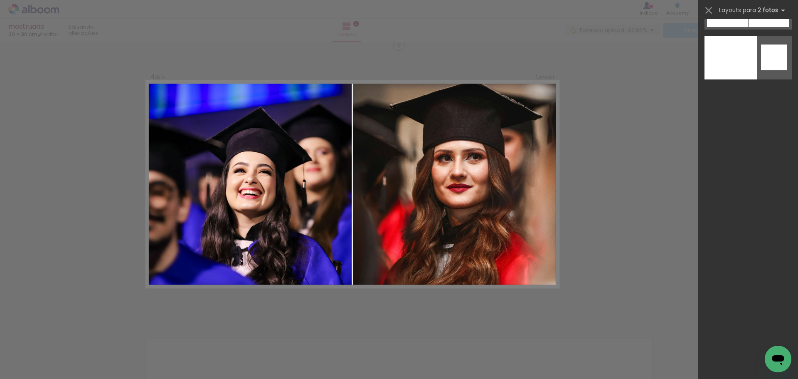
scroll to position [3601, 0]
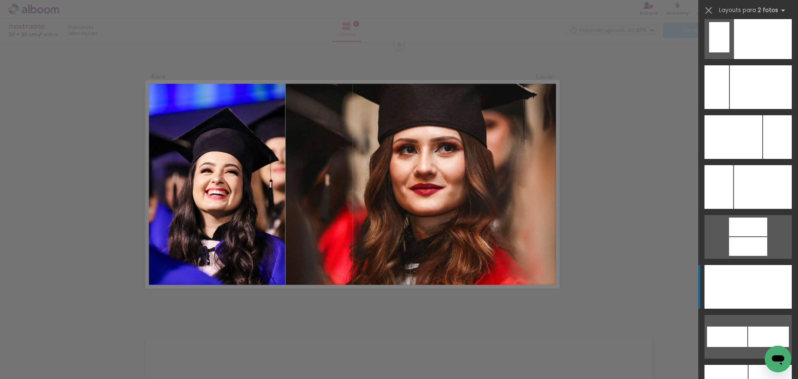
click at [765, 295] on div at bounding box center [762, 287] width 59 height 44
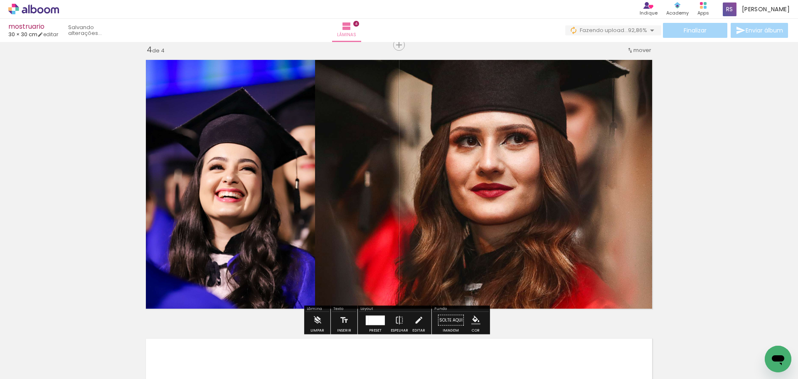
click at [370, 317] on div at bounding box center [377, 320] width 16 height 10
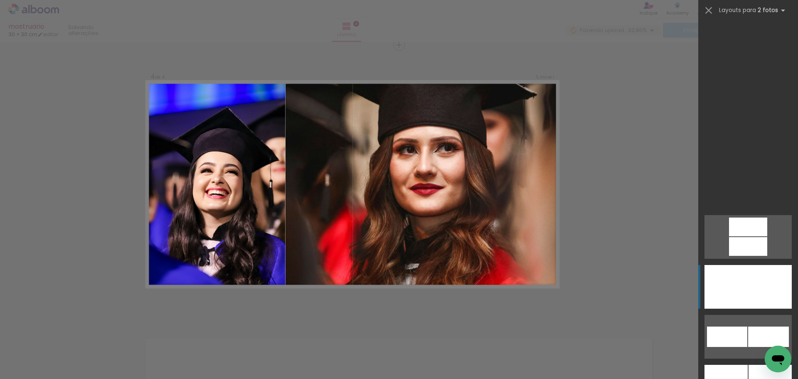
scroll to position [3840, 0]
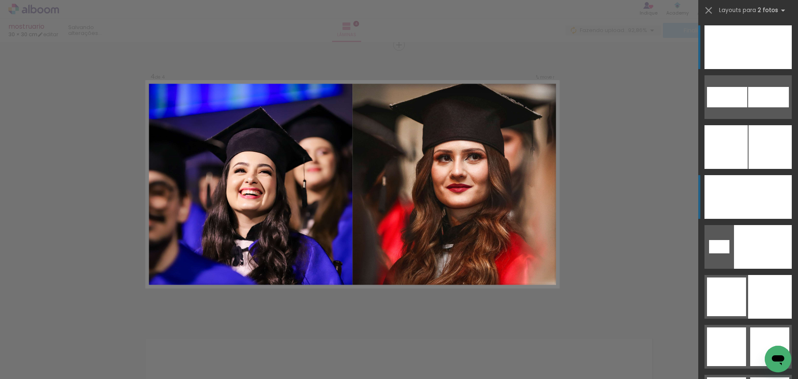
click at [760, 196] on div at bounding box center [770, 197] width 44 height 44
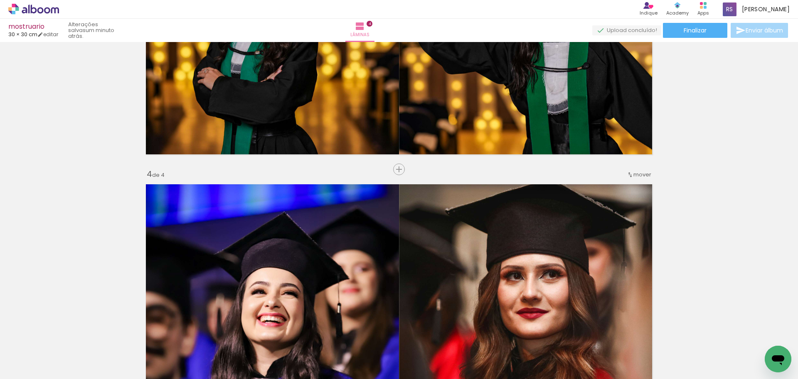
scroll to position [722, 0]
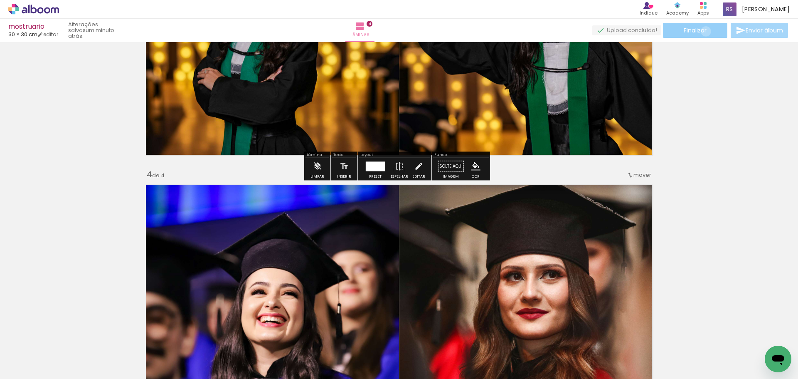
click at [703, 31] on span "Finalizar" at bounding box center [695, 30] width 23 height 6
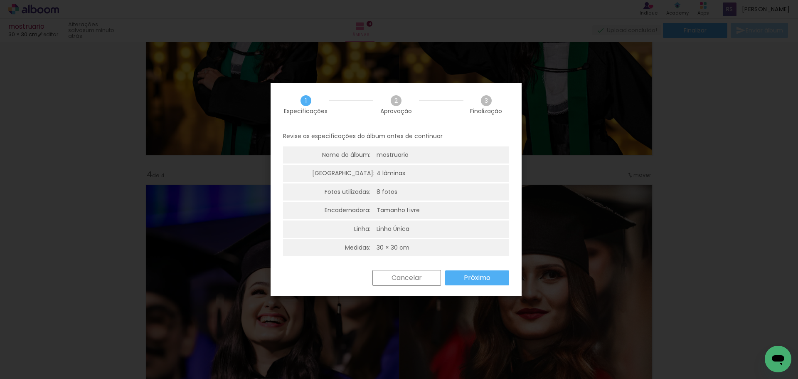
click at [759, 155] on iron-overlay-backdrop at bounding box center [399, 189] width 798 height 379
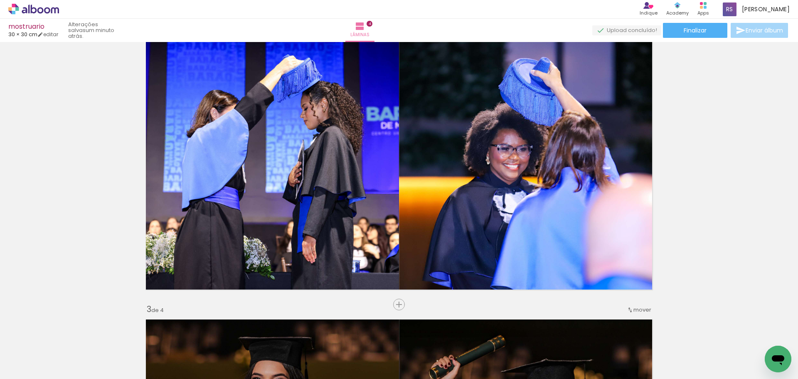
scroll to position [306, 0]
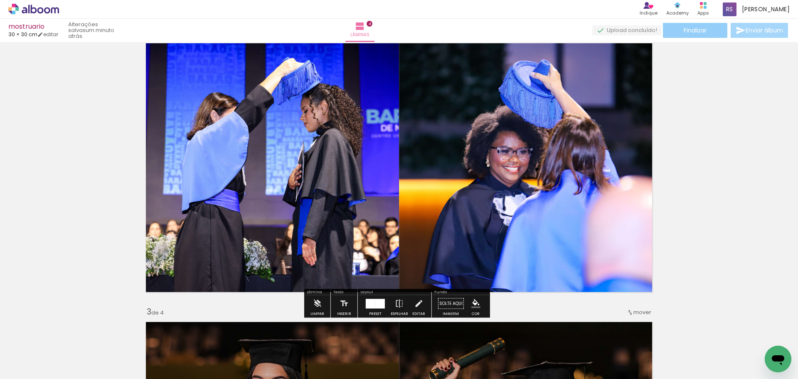
click at [692, 32] on span "Finalizar" at bounding box center [695, 30] width 23 height 6
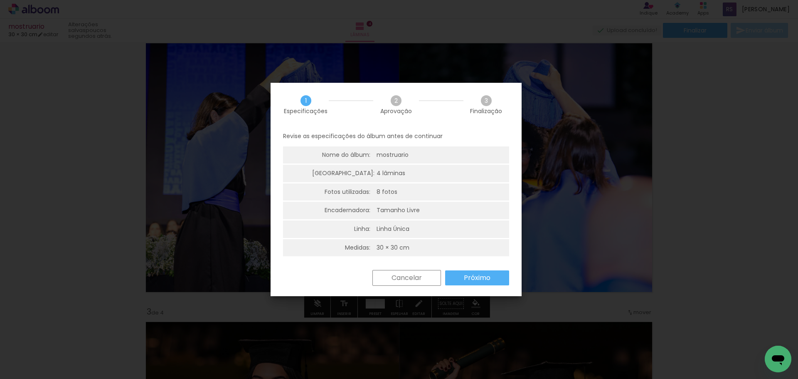
click at [0, 0] on slot "Próximo" at bounding box center [0, 0] width 0 height 0
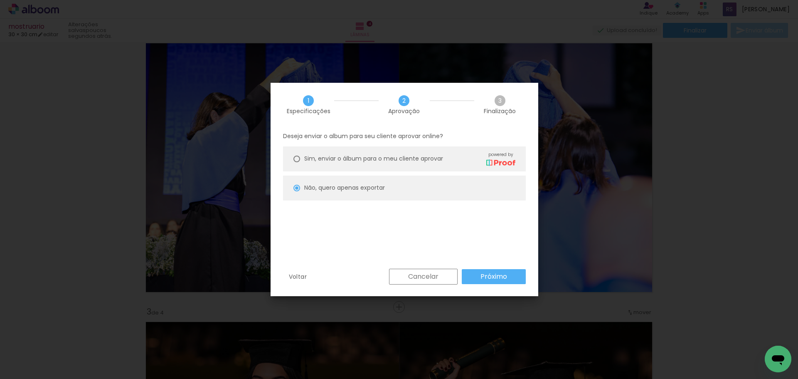
click at [478, 276] on paper-button "Próximo" at bounding box center [494, 276] width 64 height 15
type input "Alta, 300 DPI"
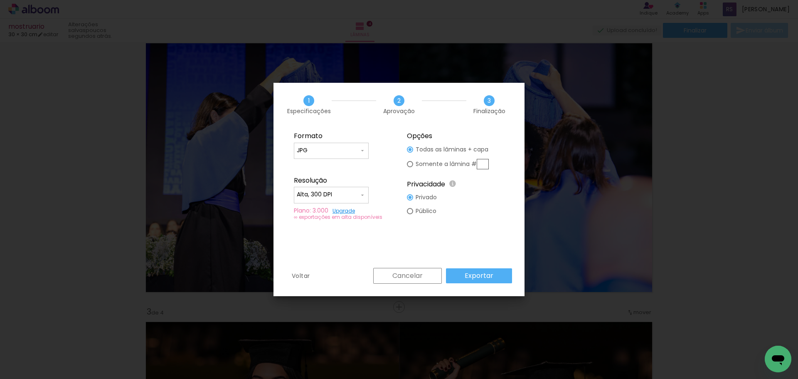
click at [0, 0] on slot "Exportar" at bounding box center [0, 0] width 0 height 0
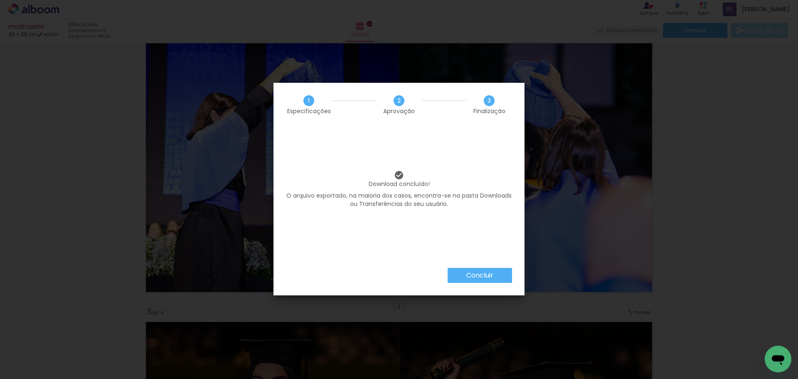
click at [494, 274] on paper-button "Concluir" at bounding box center [480, 275] width 64 height 15
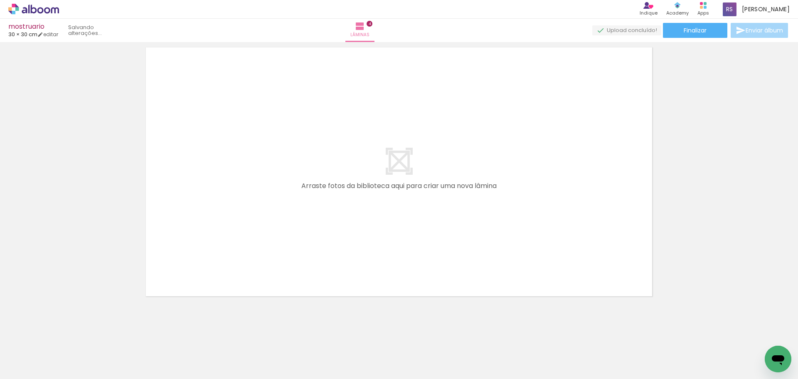
scroll to position [0, 0]
drag, startPoint x: 743, startPoint y: 353, endPoint x: 478, endPoint y: 201, distance: 306.1
click at [478, 201] on quentale-workspace at bounding box center [399, 189] width 798 height 379
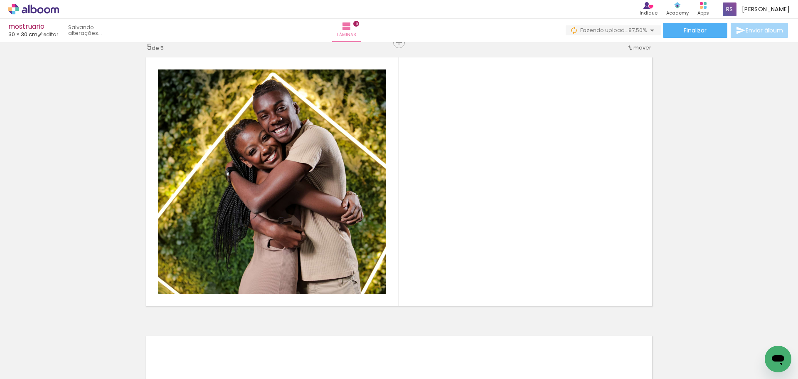
scroll to position [1125, 0]
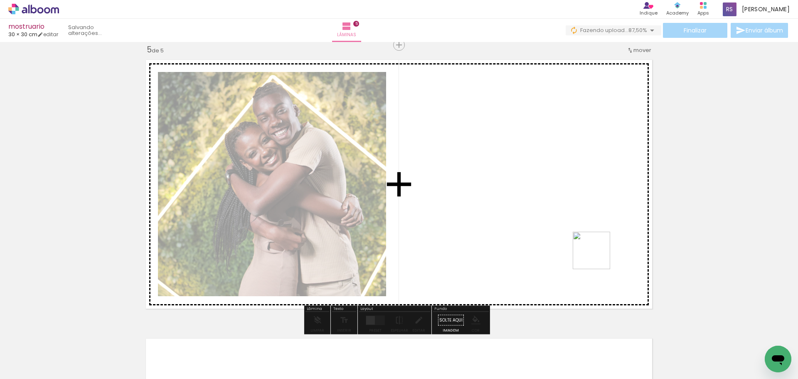
drag, startPoint x: 773, startPoint y: 339, endPoint x: 590, endPoint y: 251, distance: 203.6
click at [590, 251] on quentale-workspace at bounding box center [399, 189] width 798 height 379
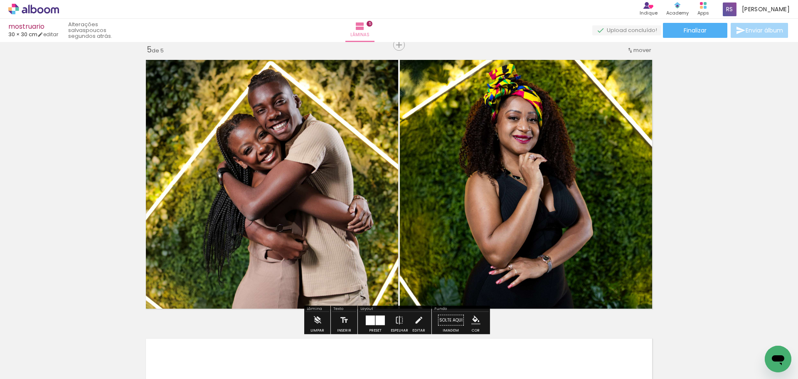
click at [368, 320] on div at bounding box center [370, 320] width 9 height 10
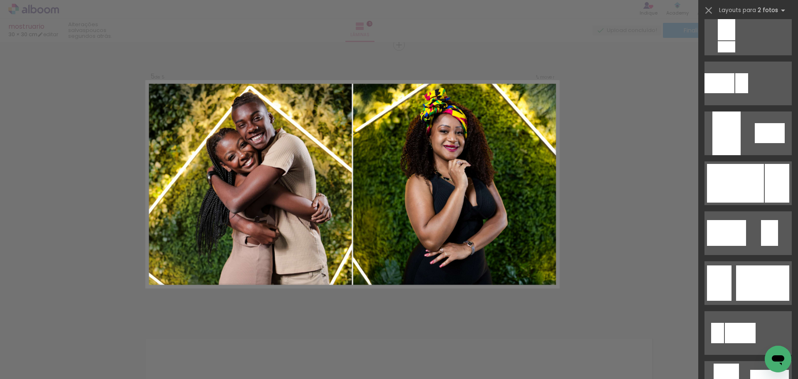
scroll to position [2555, 0]
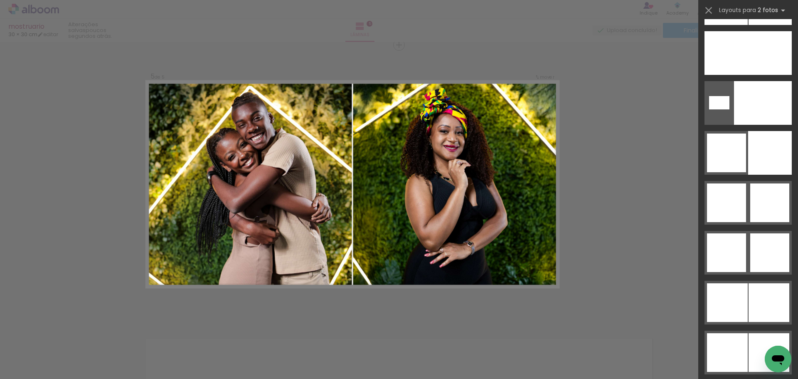
scroll to position [3990, 0]
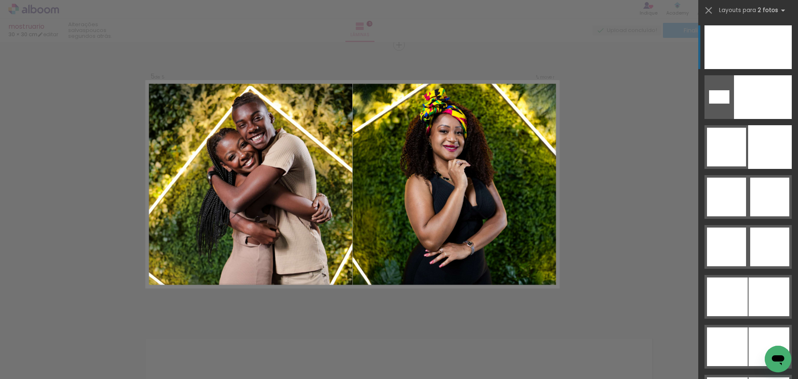
click at [748, 40] on div at bounding box center [770, 47] width 44 height 44
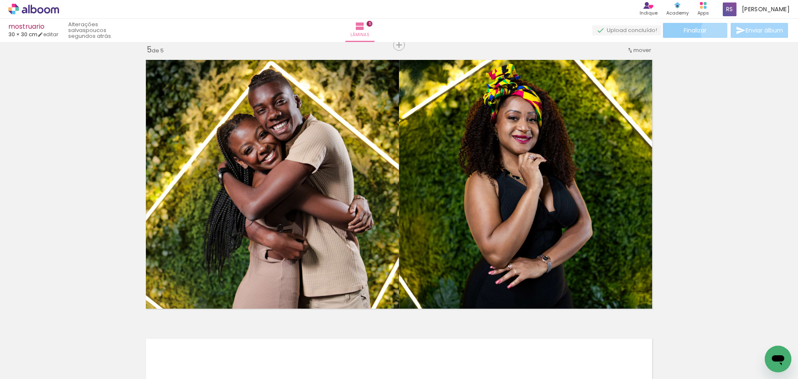
click at [717, 32] on paper-button "Finalizar" at bounding box center [695, 30] width 64 height 15
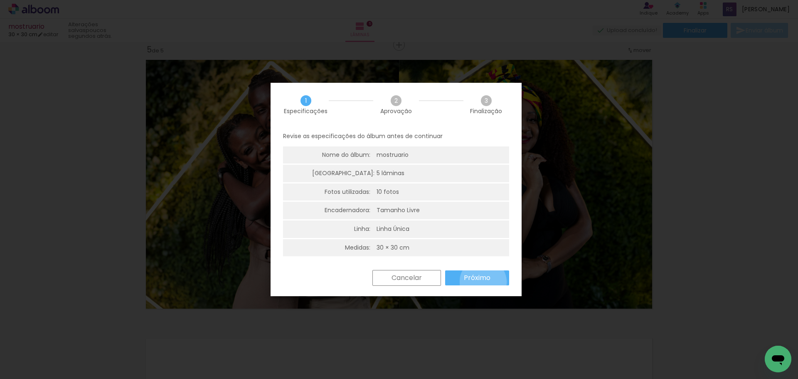
click at [0, 0] on slot "Próximo" at bounding box center [0, 0] width 0 height 0
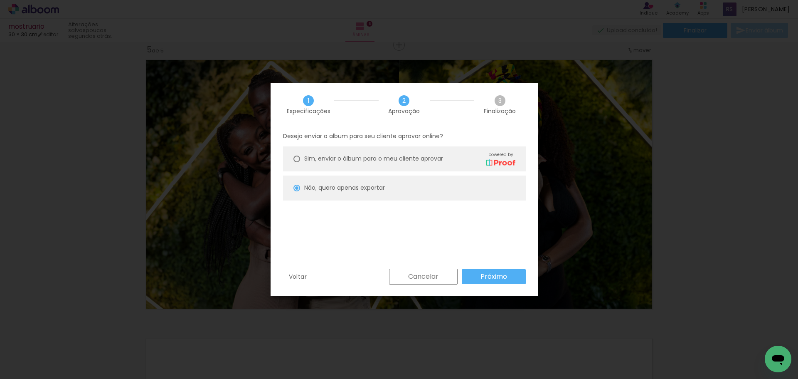
click at [0, 0] on slot "Próximo" at bounding box center [0, 0] width 0 height 0
type input "Alta, 300 DPI"
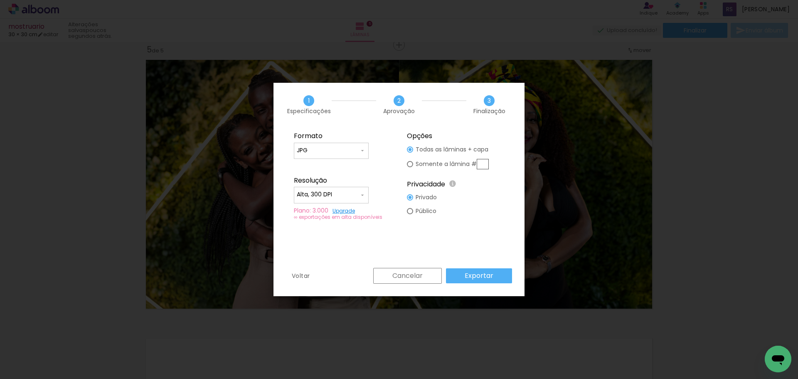
click at [0, 0] on slot "Somente a lâmina #" at bounding box center [0, 0] width 0 height 0
type paper-radio-button "on"
click at [494, 161] on fieldset "Opções Todas as lâminas + capa Somente a lâmina # Privacidade Todo o conteúdo o…" at bounding box center [455, 175] width 111 height 99
click at [488, 163] on input "text" at bounding box center [483, 164] width 12 height 10
type input "5"
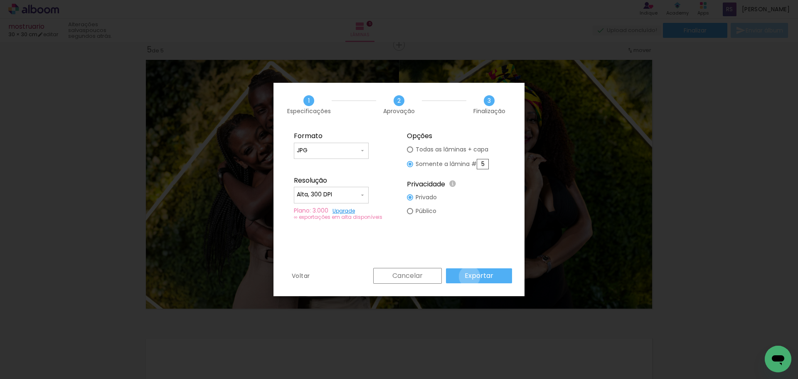
click at [0, 0] on slot "Exportar" at bounding box center [0, 0] width 0 height 0
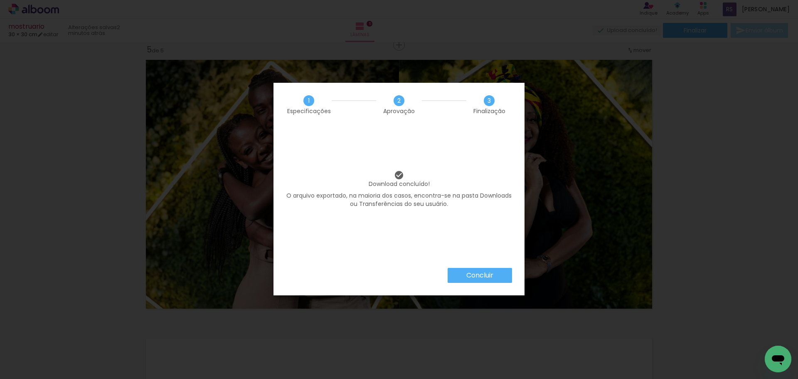
click at [0, 0] on slot "Concluir" at bounding box center [0, 0] width 0 height 0
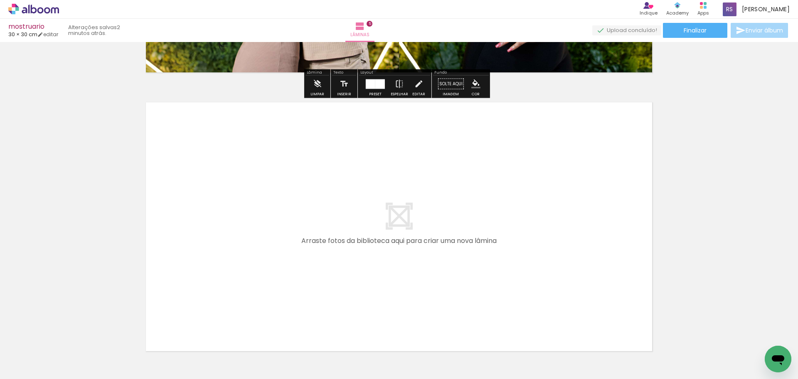
scroll to position [1374, 0]
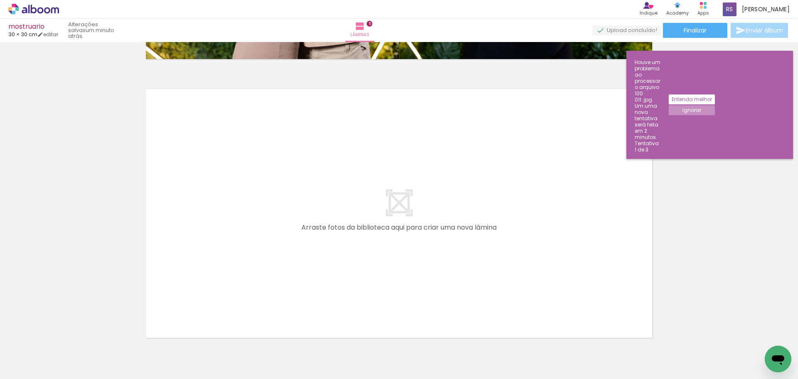
click at [0, 0] on slot "Ignorar" at bounding box center [0, 0] width 0 height 0
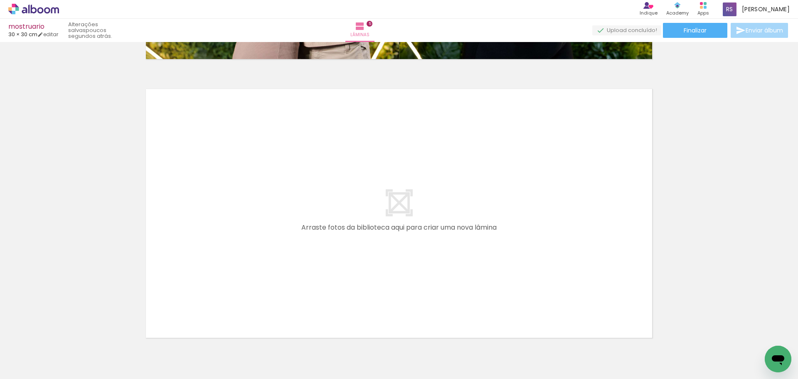
scroll to position [0, 111]
drag, startPoint x: 712, startPoint y: 350, endPoint x: 423, endPoint y: 240, distance: 308.8
click at [423, 240] on quentale-workspace at bounding box center [399, 189] width 798 height 379
click at [684, 345] on div at bounding box center [670, 350] width 41 height 41
click at [68, 356] on iron-horizontal-list at bounding box center [60, 353] width 17 height 52
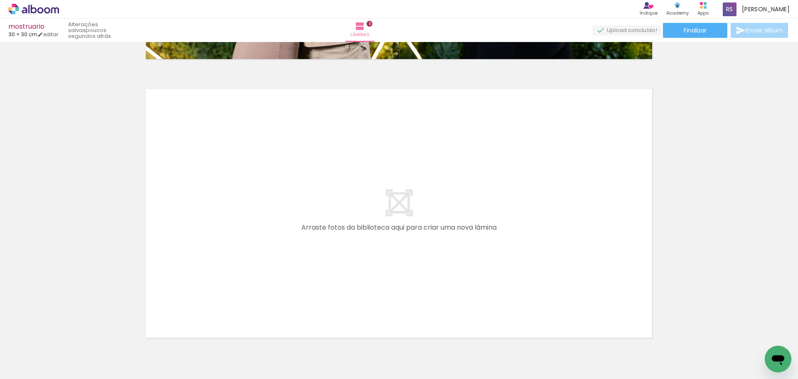
click at [68, 357] on iron-horizontal-list at bounding box center [60, 353] width 17 height 52
click at [465, 108] on quentale-layouter at bounding box center [398, 213] width 515 height 258
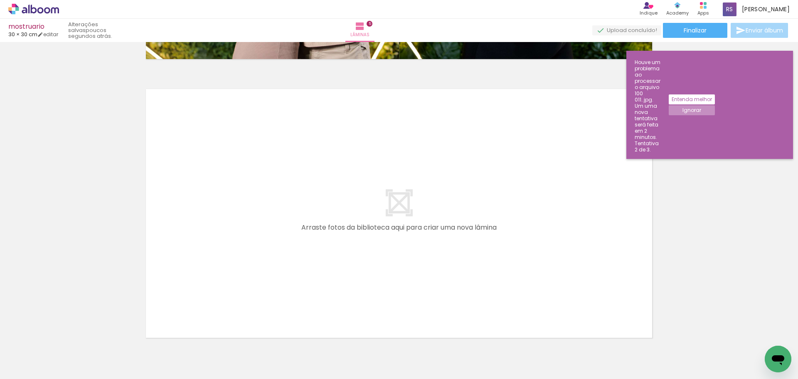
click at [457, 152] on quentale-layouter at bounding box center [398, 213] width 515 height 258
click at [68, 362] on iron-horizontal-list at bounding box center [60, 353] width 17 height 52
drag, startPoint x: 719, startPoint y: 352, endPoint x: 417, endPoint y: 187, distance: 343.9
click at [407, 182] on quentale-workspace at bounding box center [399, 189] width 798 height 379
drag, startPoint x: 766, startPoint y: 349, endPoint x: 645, endPoint y: 302, distance: 130.1
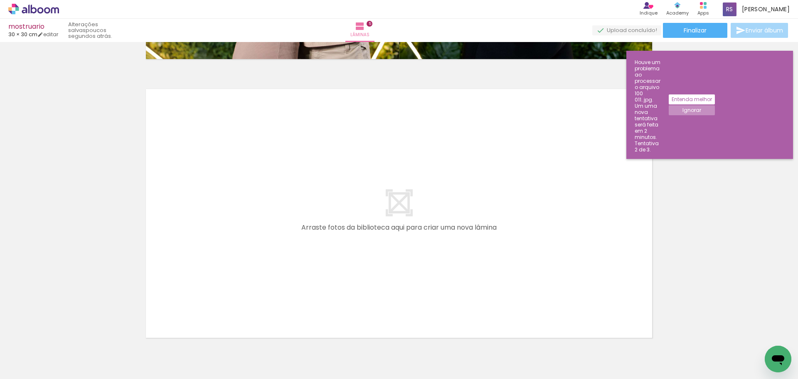
click at [645, 302] on quentale-workspace at bounding box center [399, 189] width 798 height 379
click at [397, 248] on quentale-layouter at bounding box center [398, 213] width 515 height 258
click at [0, 0] on slot "Ignorar" at bounding box center [0, 0] width 0 height 0
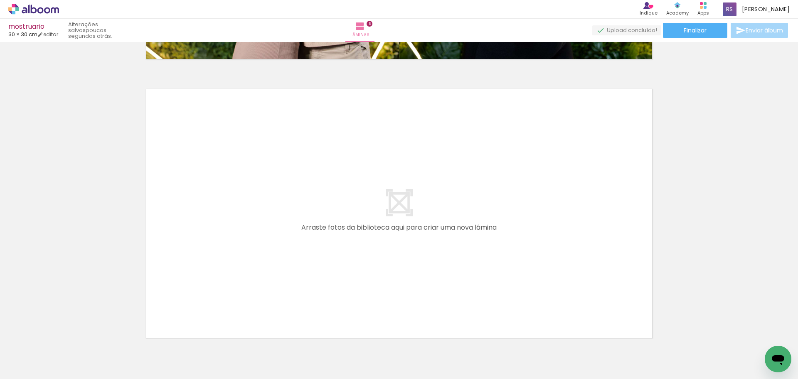
click at [68, 336] on iron-horizontal-list at bounding box center [60, 353] width 17 height 52
drag, startPoint x: 731, startPoint y: 342, endPoint x: 688, endPoint y: 80, distance: 265.8
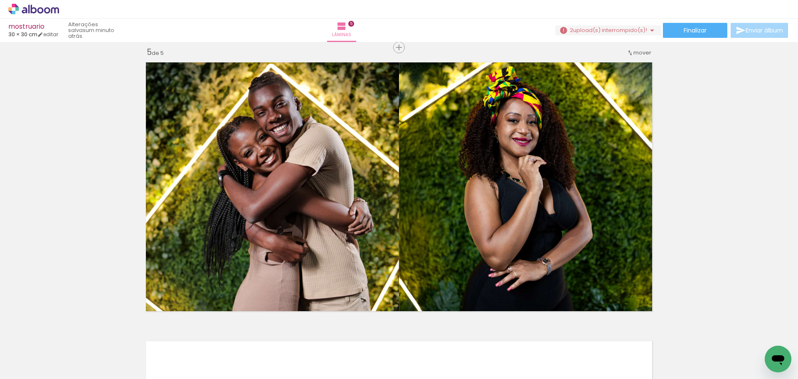
scroll to position [1418, 0]
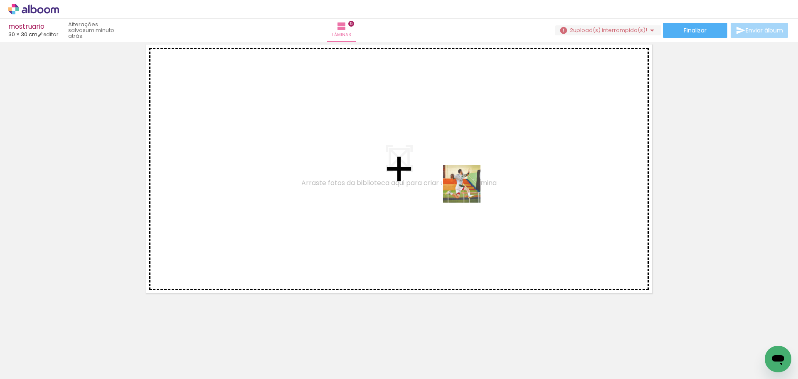
drag, startPoint x: 712, startPoint y: 350, endPoint x: 462, endPoint y: 185, distance: 299.5
click at [462, 185] on quentale-workspace at bounding box center [399, 189] width 798 height 379
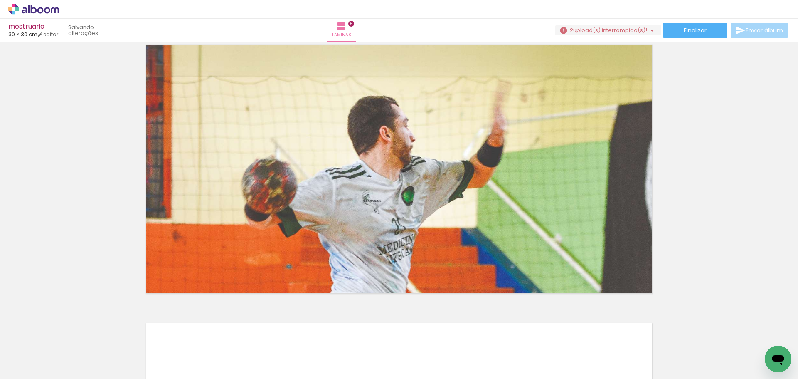
scroll to position [1697, 0]
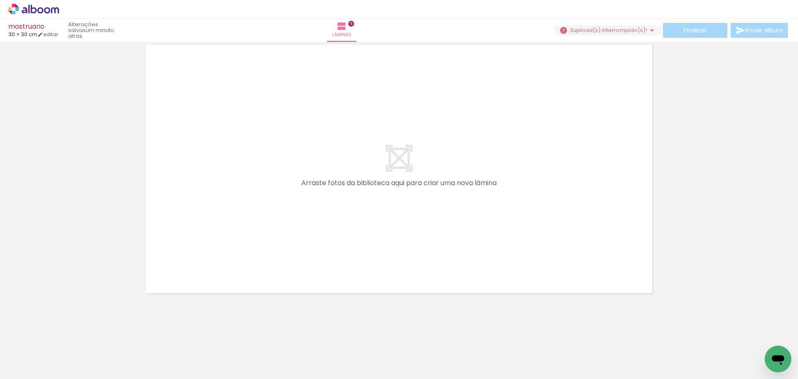
click at [602, 35] on div "2 upload(s) interrompido(s)!" at bounding box center [608, 30] width 106 height 10
click at [0, 0] on slot "Buscar arquivos interrompidos" at bounding box center [0, 0] width 0 height 0
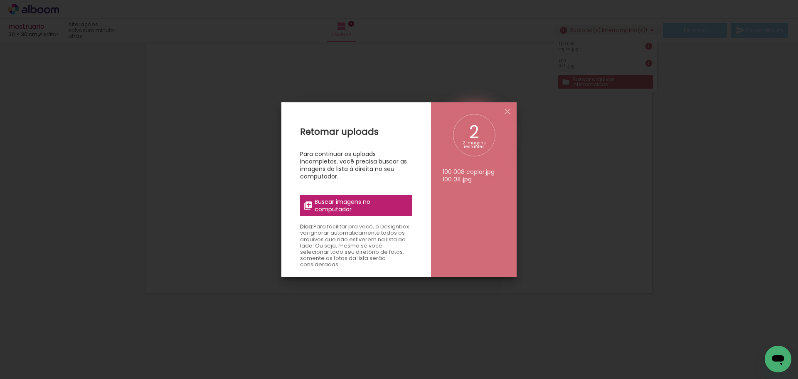
click at [369, 203] on span "Buscar imagens no computador" at bounding box center [361, 205] width 93 height 15
click at [0, 0] on input "file" at bounding box center [0, 0] width 0 height 0
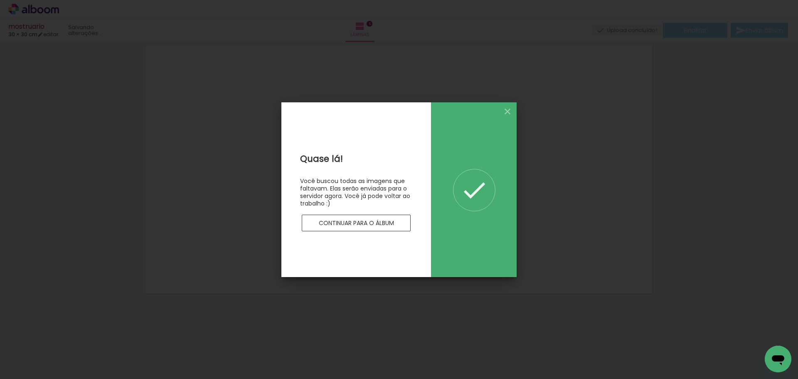
scroll to position [0, 0]
click at [0, 0] on slot "Continuar para o álbum" at bounding box center [0, 0] width 0 height 0
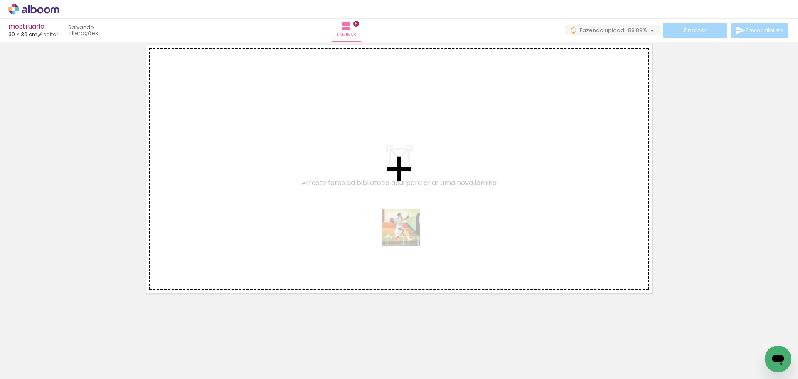
drag, startPoint x: 709, startPoint y: 347, endPoint x: 469, endPoint y: 267, distance: 253.8
click at [407, 234] on quentale-workspace at bounding box center [399, 189] width 798 height 379
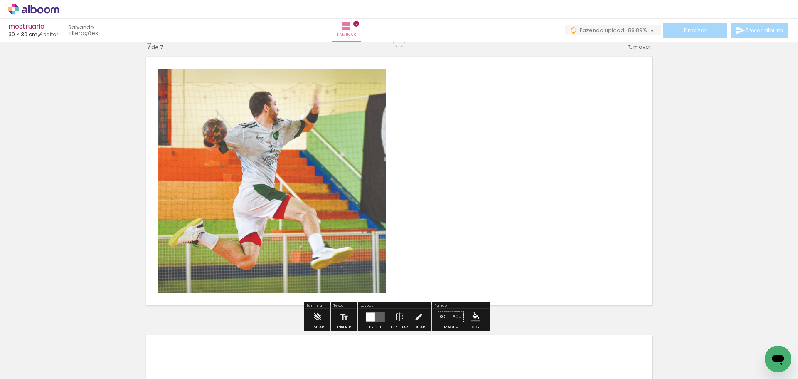
scroll to position [1682, 0]
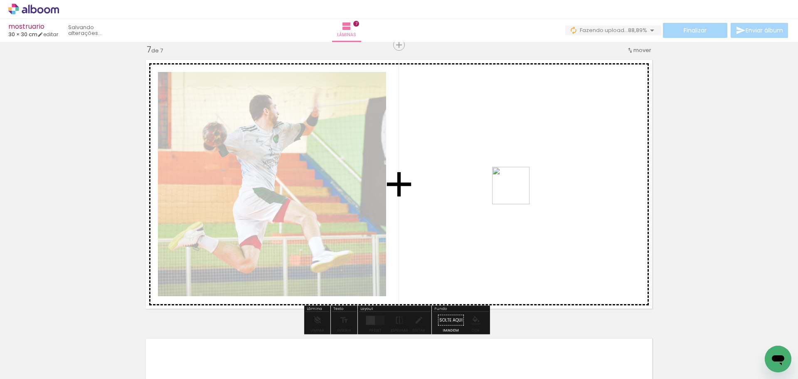
drag, startPoint x: 762, startPoint y: 347, endPoint x: 517, endPoint y: 192, distance: 290.6
click at [517, 192] on quentale-workspace at bounding box center [399, 189] width 798 height 379
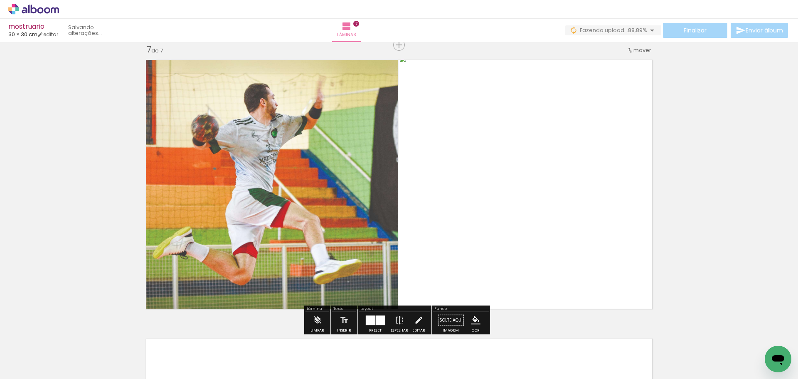
click at [376, 320] on div at bounding box center [380, 320] width 9 height 10
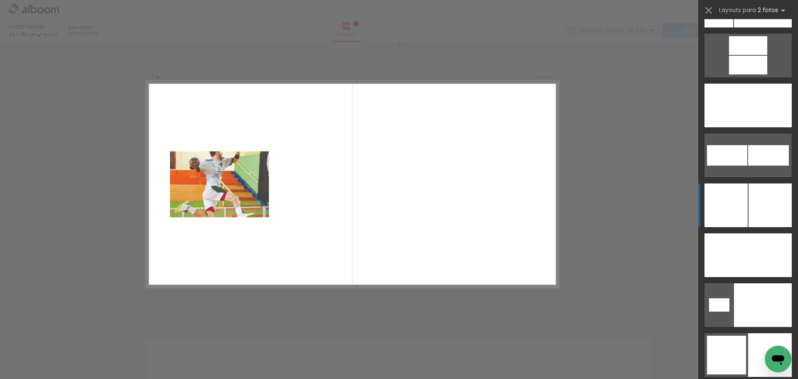
scroll to position [3948, 0]
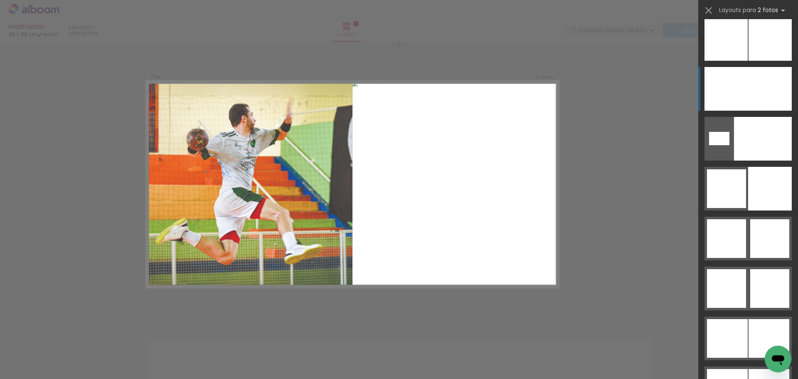
click at [754, 102] on div at bounding box center [770, 89] width 44 height 44
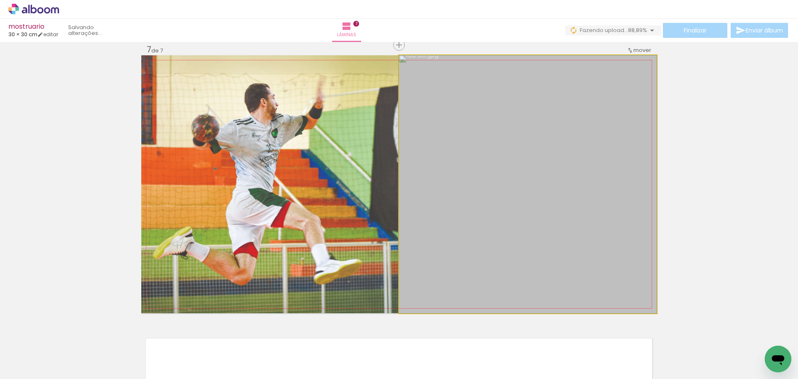
drag, startPoint x: 524, startPoint y: 199, endPoint x: 344, endPoint y: 201, distance: 180.0
click at [0, 0] on slot at bounding box center [0, 0] width 0 height 0
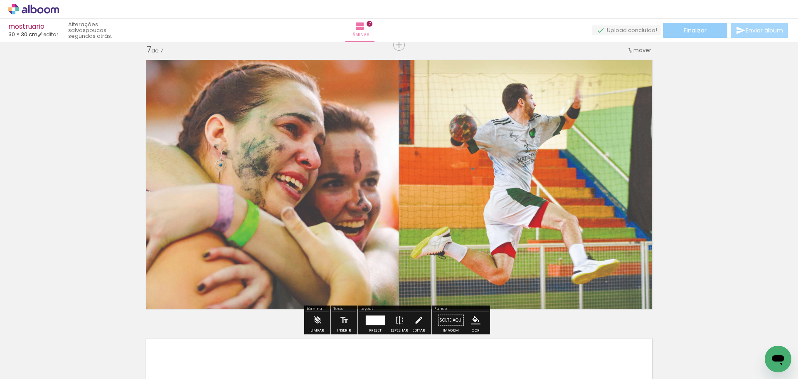
click at [696, 31] on span "Finalizar" at bounding box center [695, 30] width 23 height 6
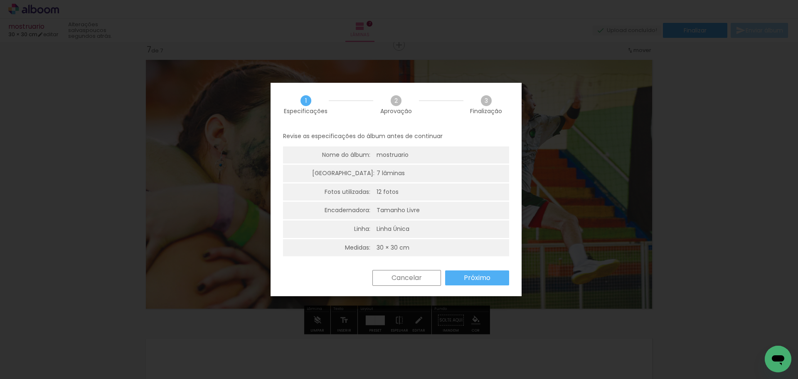
click at [0, 0] on slot "Próximo" at bounding box center [0, 0] width 0 height 0
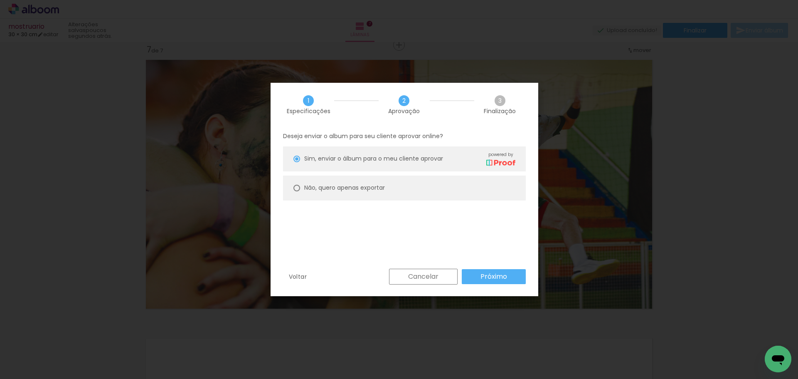
click at [0, 0] on slot "Não, quero apenas exportar" at bounding box center [0, 0] width 0 height 0
type paper-radio-button "on"
click at [475, 282] on paper-button "Próximo" at bounding box center [494, 276] width 64 height 15
type input "Alta, 300 DPI"
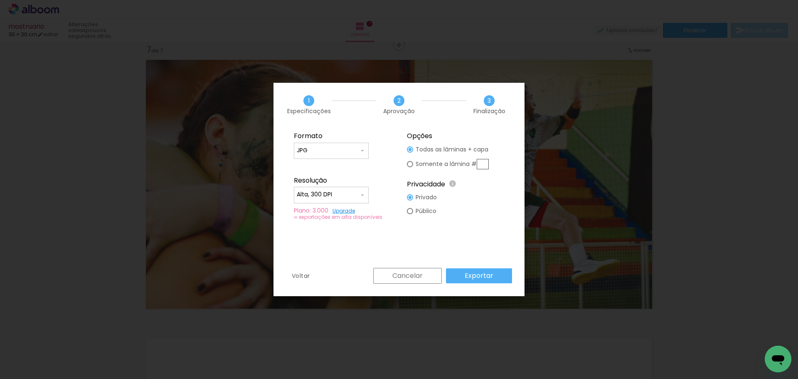
click at [0, 0] on slot "Somente a lâmina #" at bounding box center [0, 0] width 0 height 0
type paper-radio-button "on"
click at [487, 164] on input "text" at bounding box center [483, 164] width 12 height 10
type input "7"
type paper-radio-button "on"
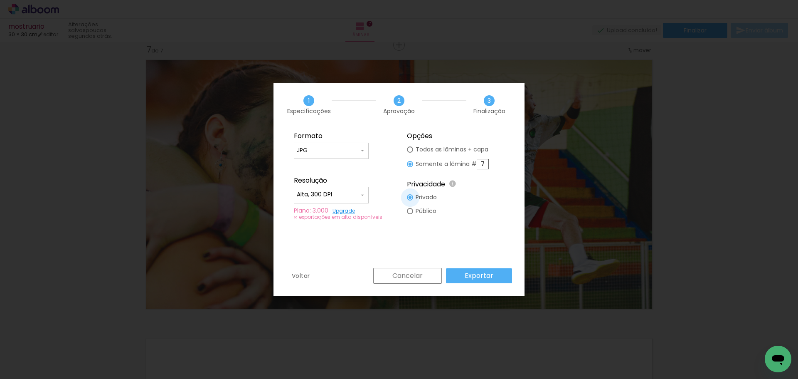
click at [0, 0] on slot "Exportar" at bounding box center [0, 0] width 0 height 0
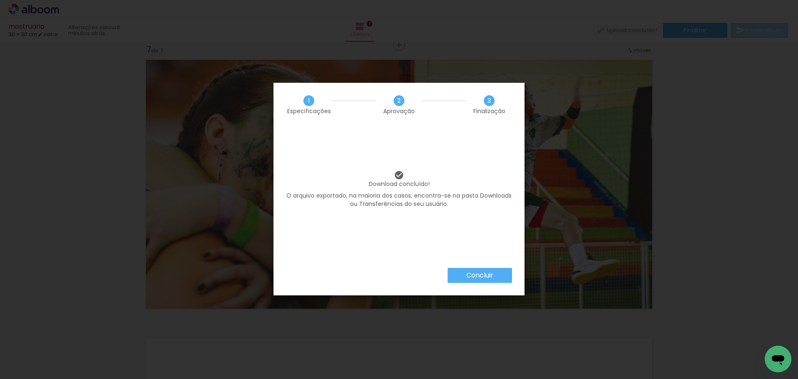
click at [0, 0] on slot "Concluir" at bounding box center [0, 0] width 0 height 0
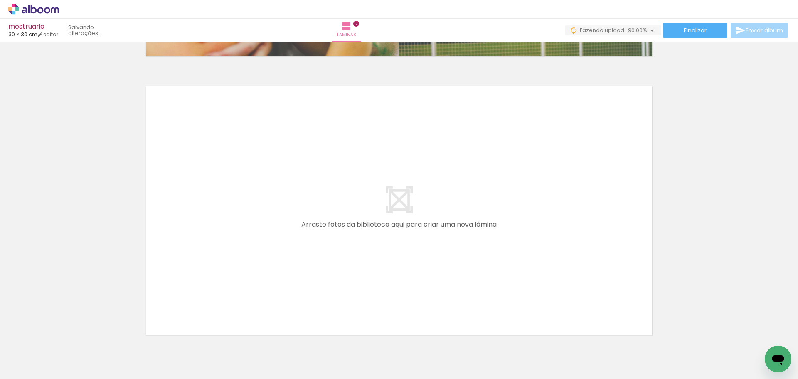
scroll to position [0, 204]
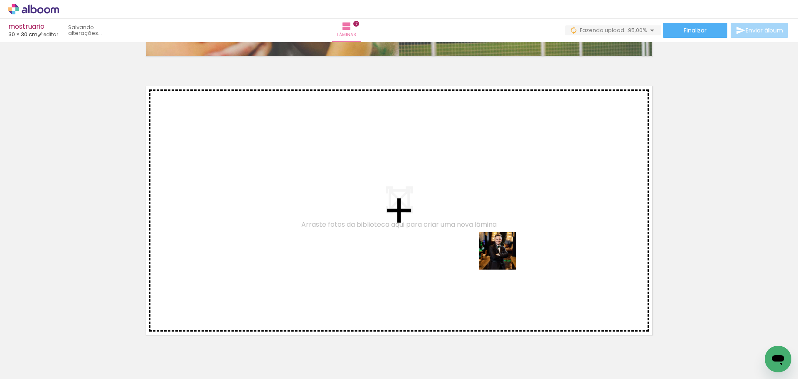
drag, startPoint x: 728, startPoint y: 348, endPoint x: 470, endPoint y: 241, distance: 279.3
click at [470, 241] on quentale-workspace at bounding box center [399, 189] width 798 height 379
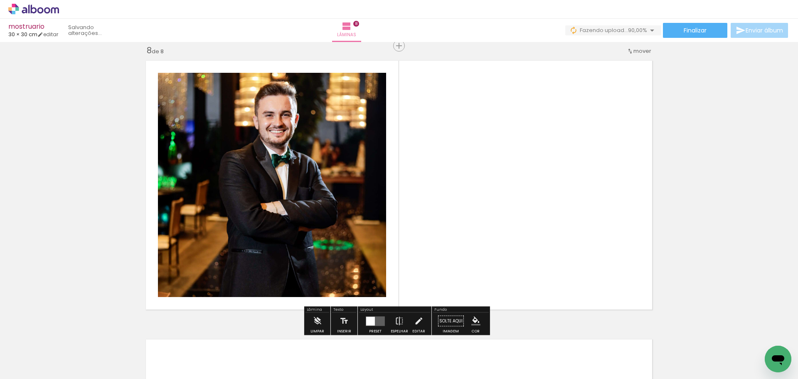
scroll to position [1960, 0]
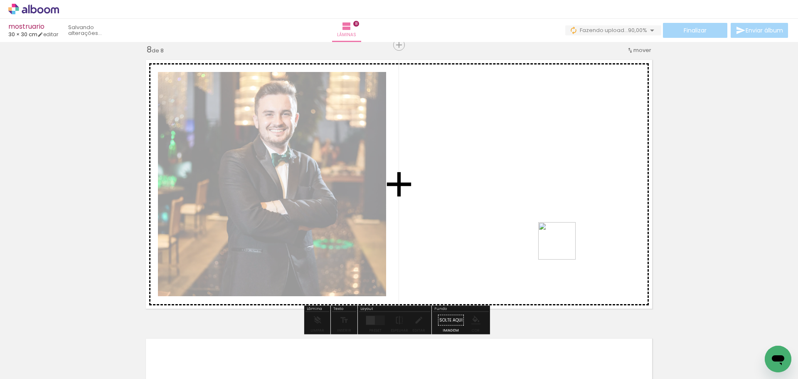
drag, startPoint x: 759, startPoint y: 342, endPoint x: 493, endPoint y: 195, distance: 304.7
click at [493, 195] on quentale-workspace at bounding box center [399, 189] width 798 height 379
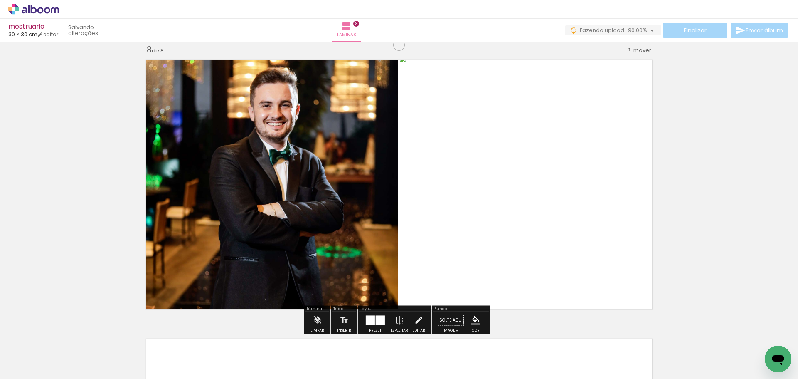
click at [369, 320] on div at bounding box center [370, 320] width 9 height 10
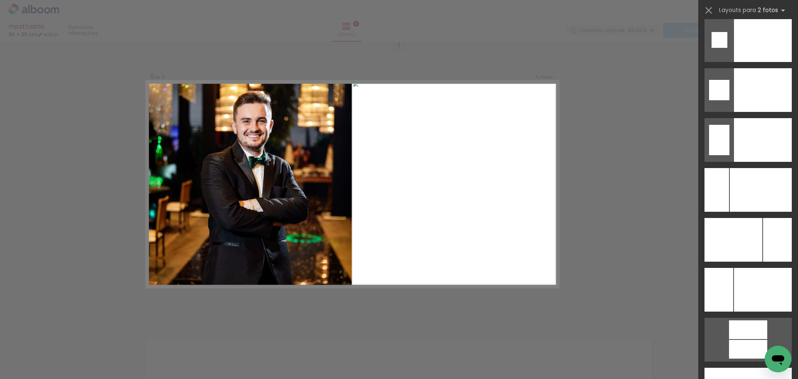
scroll to position [3812, 0]
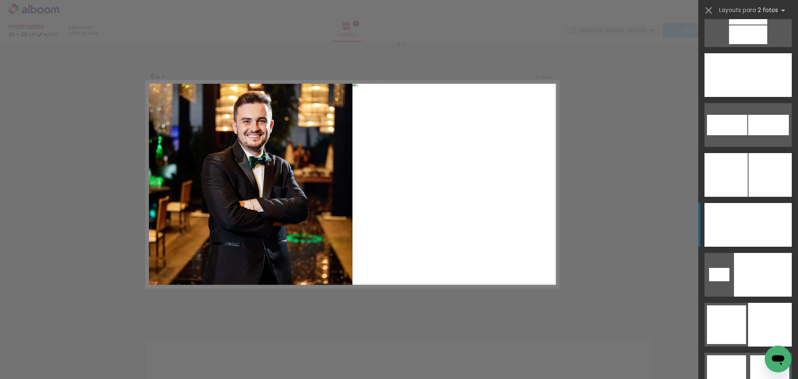
click at [748, 217] on div at bounding box center [770, 225] width 44 height 44
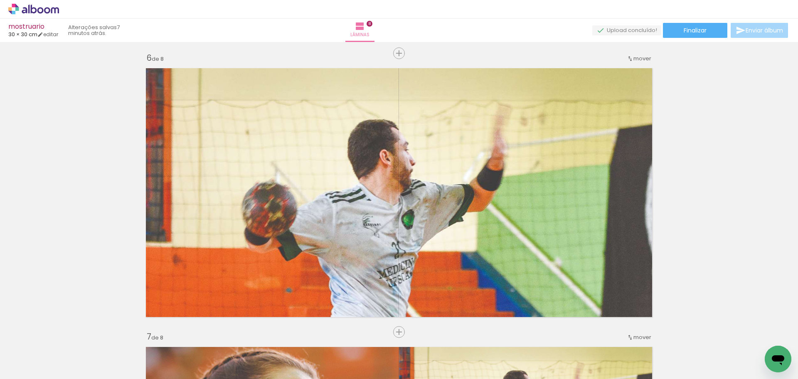
scroll to position [1378, 0]
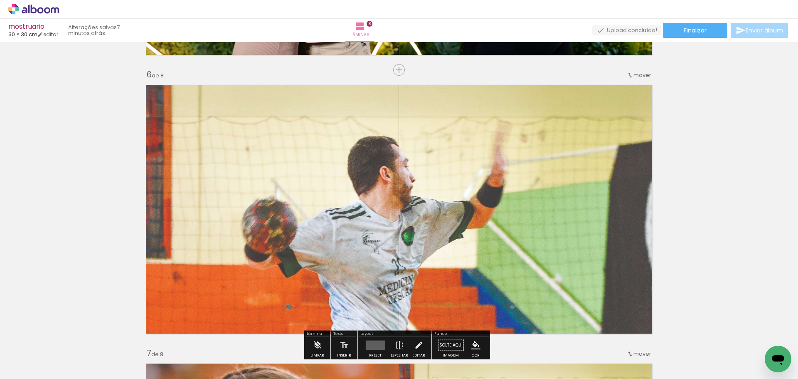
click at [583, 188] on quentale-photo at bounding box center [398, 209] width 515 height 258
click at [584, 192] on quentale-photo at bounding box center [398, 209] width 515 height 258
drag, startPoint x: 583, startPoint y: 188, endPoint x: 750, endPoint y: 154, distance: 170.6
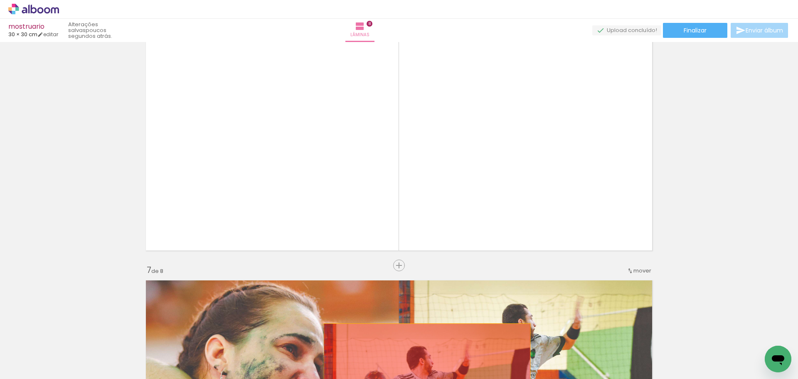
drag, startPoint x: 472, startPoint y: 164, endPoint x: 424, endPoint y: 376, distance: 217.4
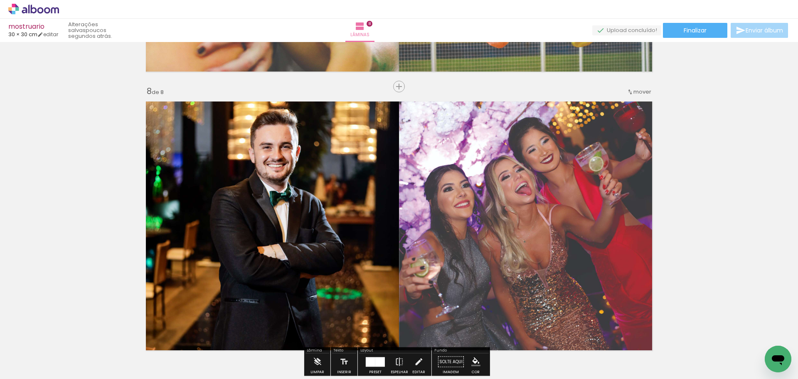
scroll to position [1960, 0]
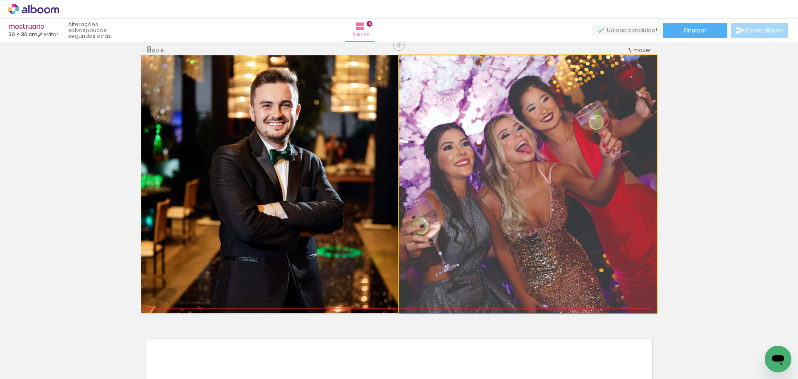
click at [561, 191] on quentale-photo at bounding box center [528, 184] width 258 height 258
click at [542, 219] on quentale-photo at bounding box center [528, 184] width 258 height 258
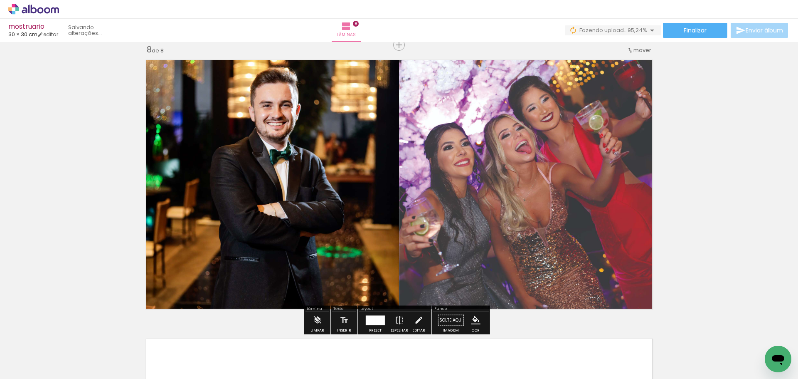
scroll to position [0, 250]
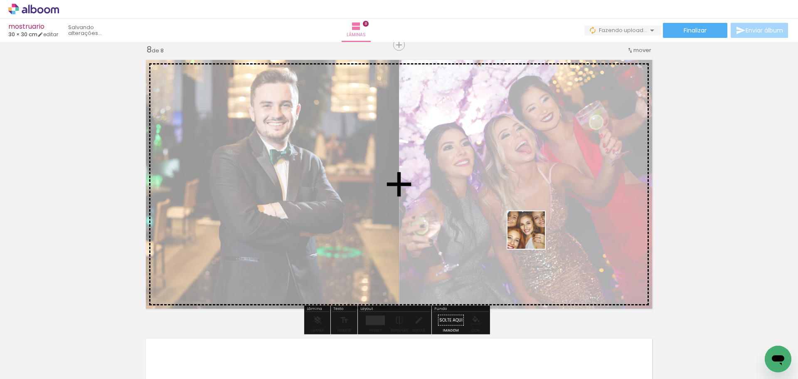
drag, startPoint x: 770, startPoint y: 341, endPoint x: 532, endPoint y: 235, distance: 261.2
click at [532, 235] on quentale-workspace at bounding box center [399, 189] width 798 height 379
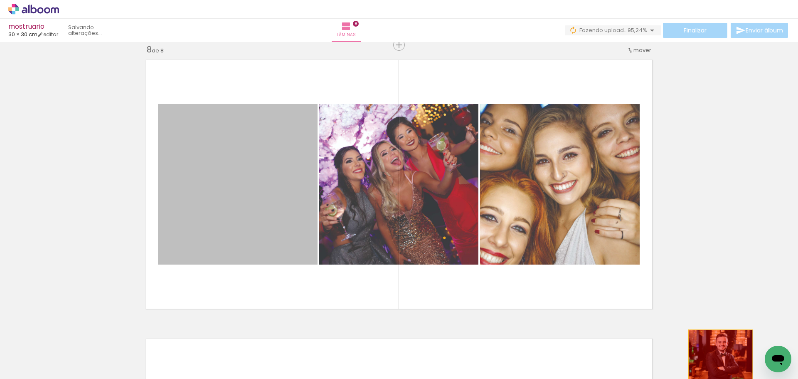
drag, startPoint x: 300, startPoint y: 166, endPoint x: 717, endPoint y: 361, distance: 459.3
click at [717, 361] on quentale-workspace at bounding box center [399, 189] width 798 height 379
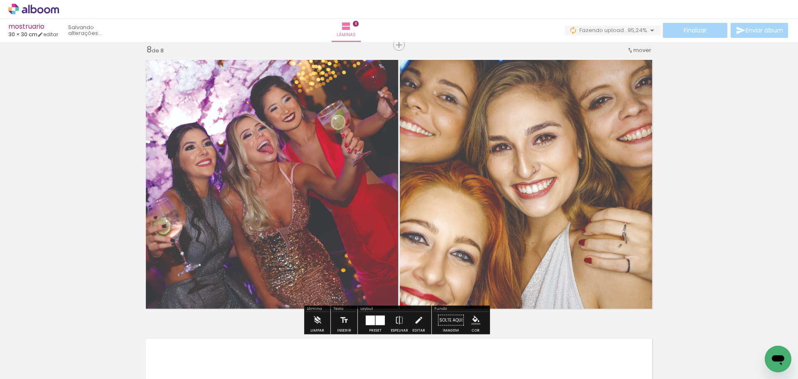
click at [384, 321] on div at bounding box center [375, 320] width 22 height 17
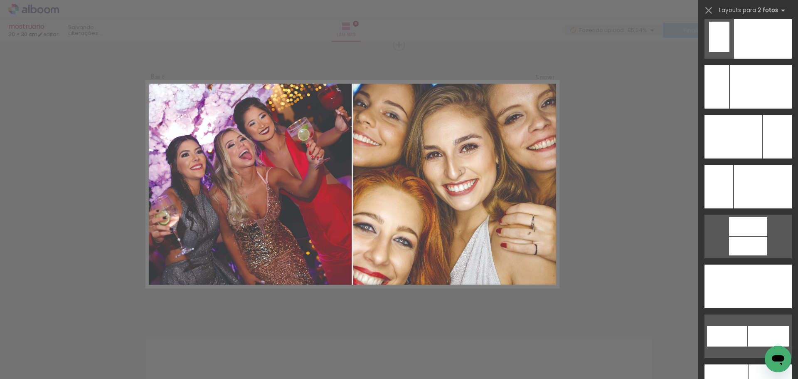
scroll to position [3636, 0]
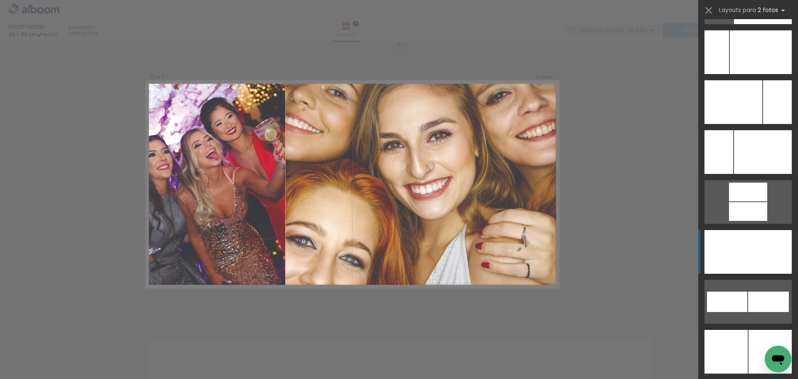
click at [750, 254] on div at bounding box center [762, 252] width 59 height 44
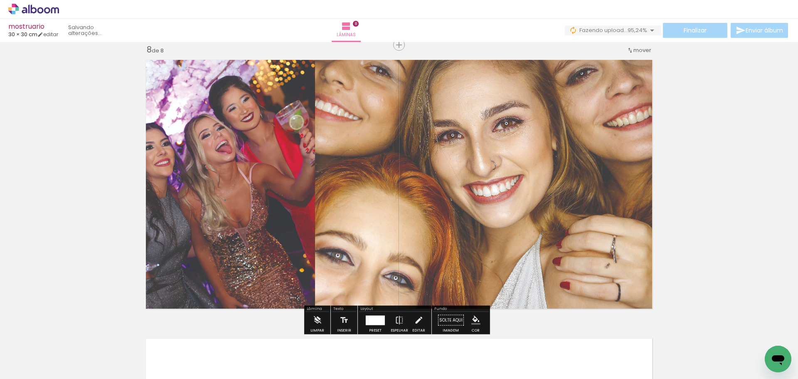
click at [379, 316] on div at bounding box center [377, 320] width 16 height 10
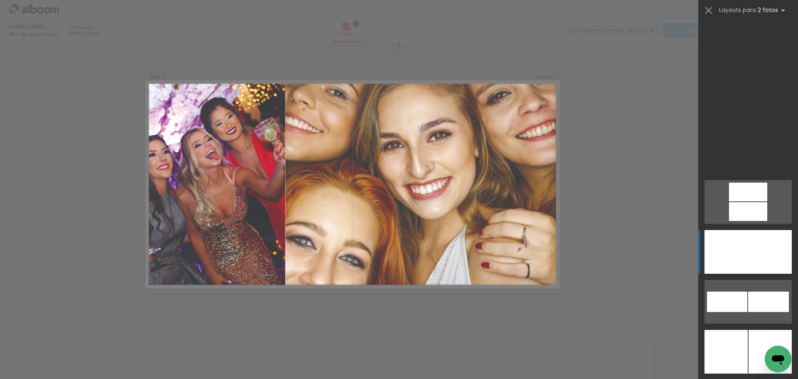
scroll to position [3840, 0]
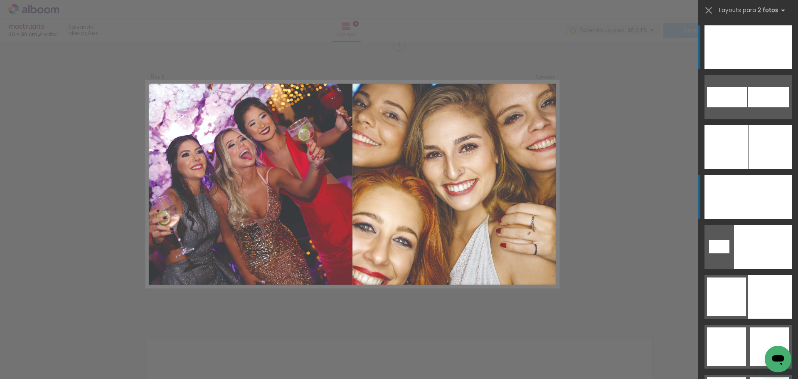
click at [767, 201] on div at bounding box center [770, 197] width 44 height 44
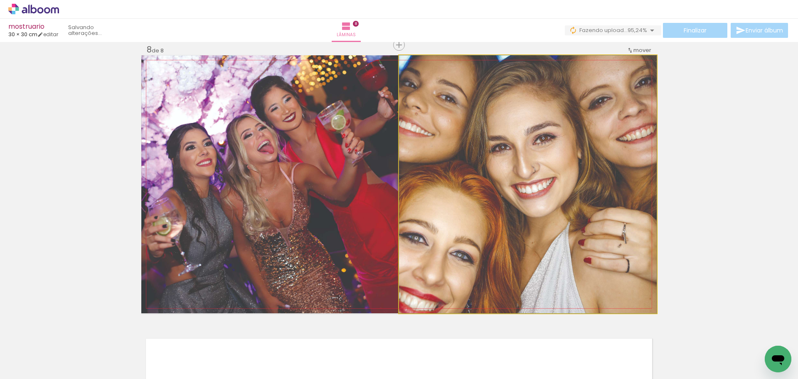
drag, startPoint x: 559, startPoint y: 222, endPoint x: 371, endPoint y: 220, distance: 187.9
click at [0, 0] on slot at bounding box center [0, 0] width 0 height 0
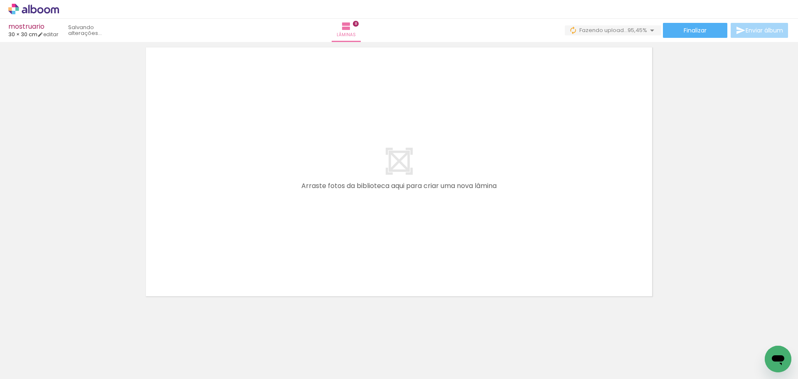
scroll to position [0, 297]
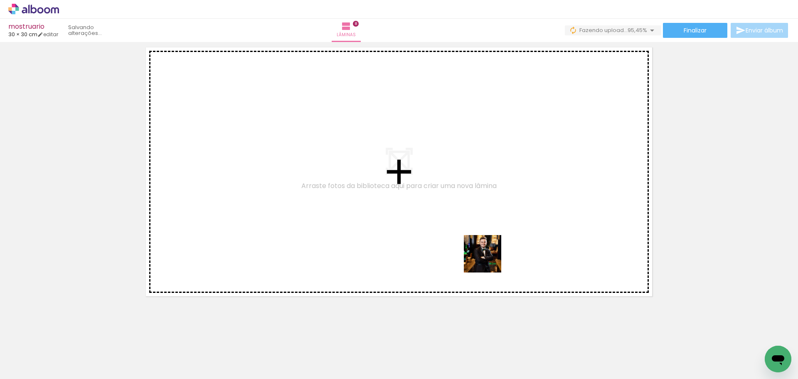
drag, startPoint x: 615, startPoint y: 358, endPoint x: 335, endPoint y: 191, distance: 325.5
click at [321, 189] on quentale-workspace at bounding box center [399, 189] width 798 height 379
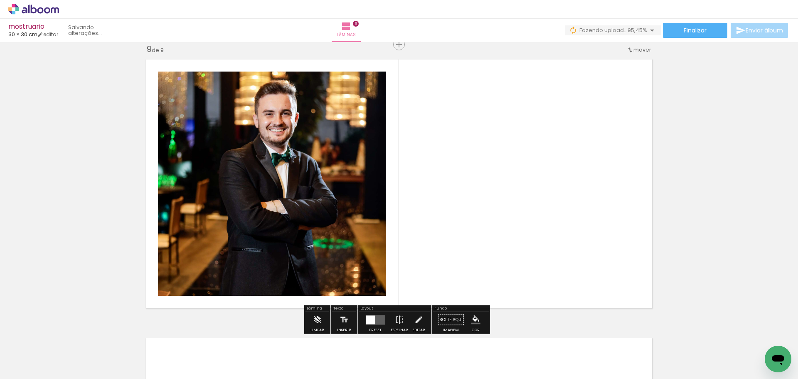
scroll to position [2238, 0]
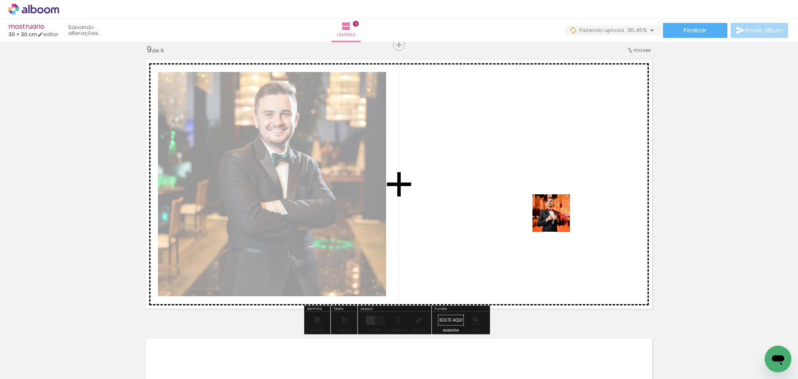
drag, startPoint x: 764, startPoint y: 337, endPoint x: 557, endPoint y: 219, distance: 237.7
click at [557, 219] on quentale-workspace at bounding box center [399, 189] width 798 height 379
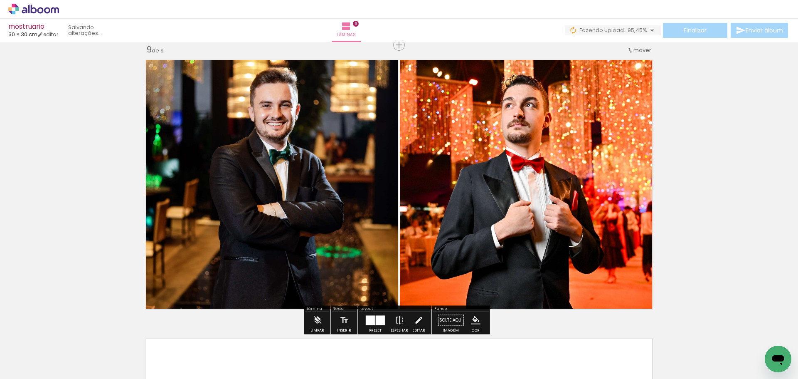
click at [379, 318] on div at bounding box center [380, 320] width 9 height 10
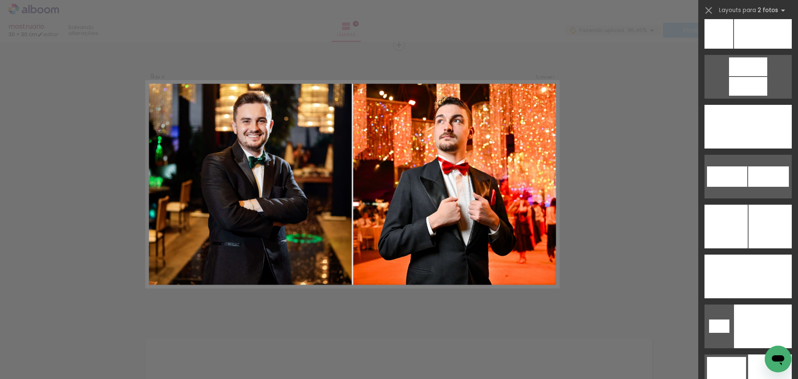
scroll to position [3807, 0]
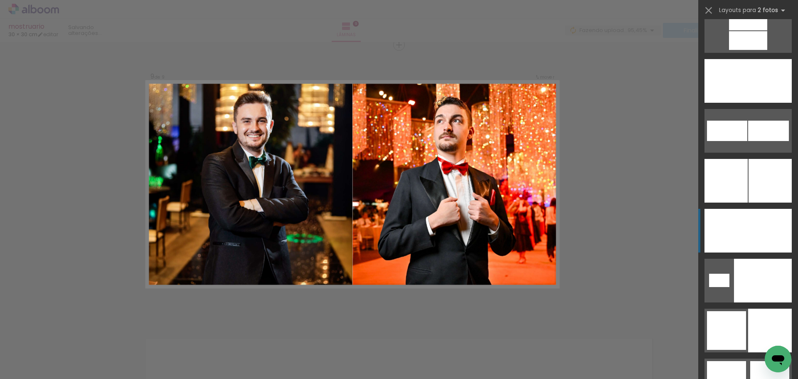
click at [740, 239] on div at bounding box center [726, 231] width 44 height 44
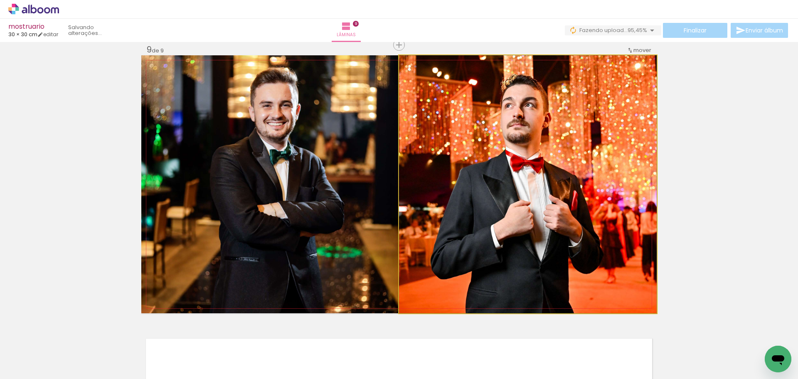
drag, startPoint x: 547, startPoint y: 176, endPoint x: 383, endPoint y: 175, distance: 164.2
click at [0, 0] on slot at bounding box center [0, 0] width 0 height 0
